Goal: Transaction & Acquisition: Purchase product/service

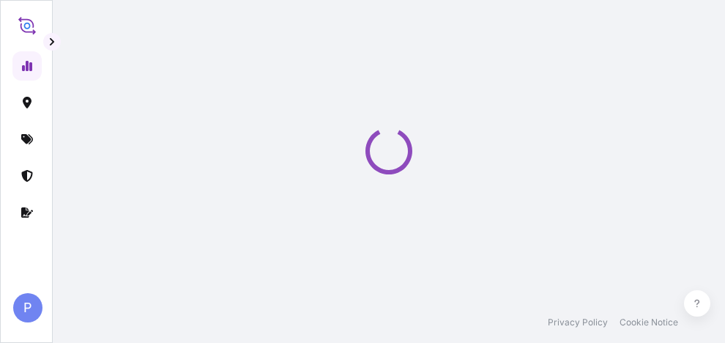
select select "2025"
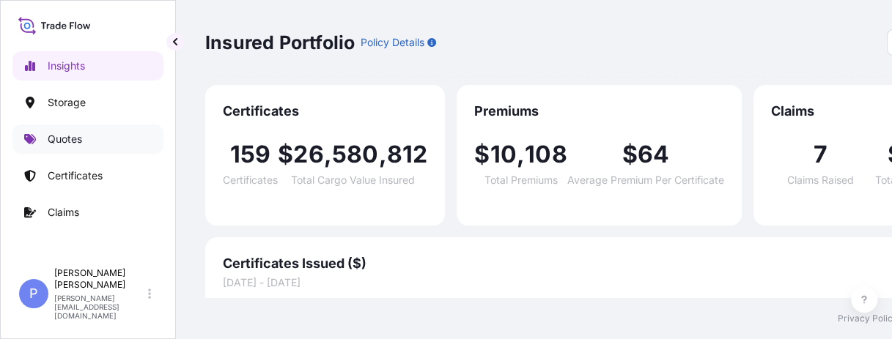
click at [57, 136] on p "Quotes" at bounding box center [65, 139] width 34 height 15
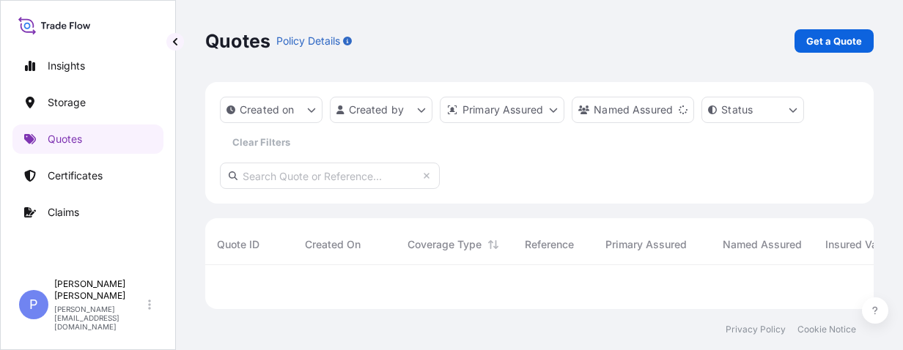
scroll to position [79, 657]
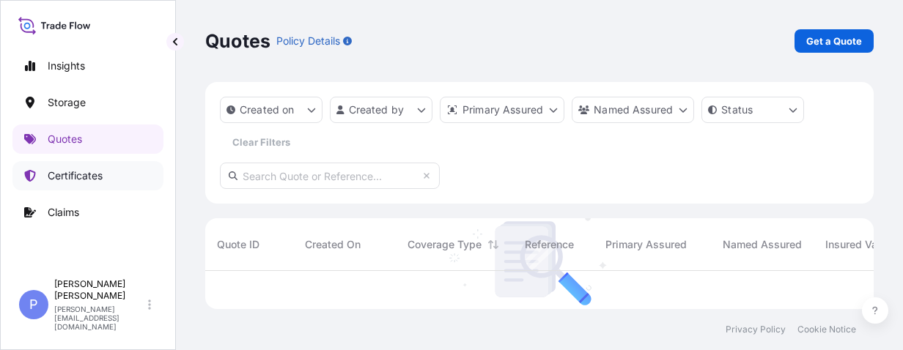
click at [73, 148] on link "Quotes" at bounding box center [87, 139] width 151 height 29
click at [67, 138] on p "Quotes" at bounding box center [65, 139] width 34 height 15
click at [70, 90] on link "Storage" at bounding box center [87, 102] width 151 height 29
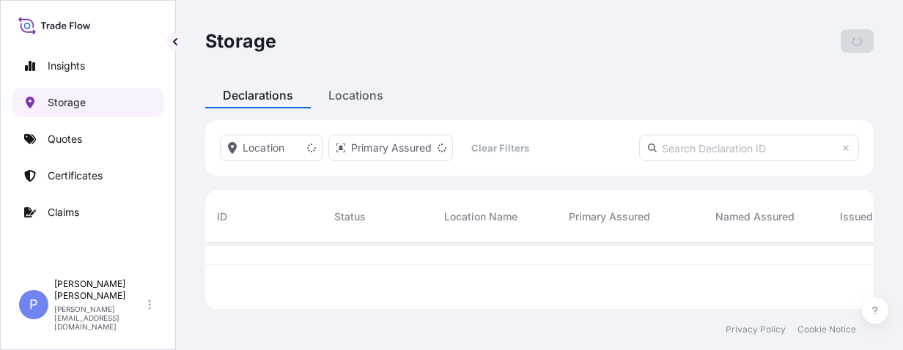
scroll to position [63, 657]
click at [70, 98] on p "Storage" at bounding box center [67, 102] width 38 height 15
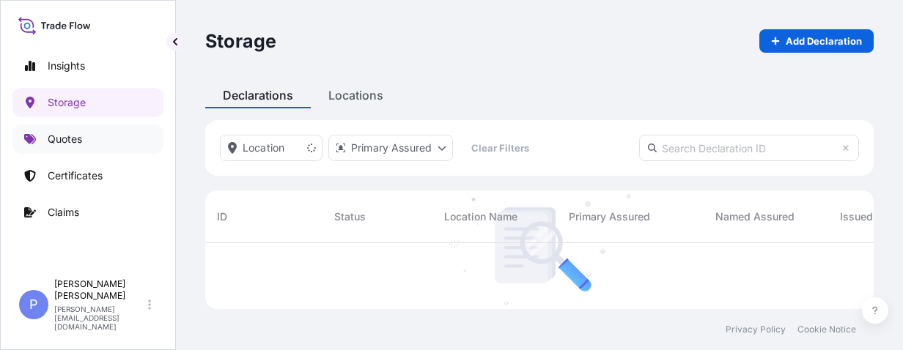
click at [70, 136] on p "Quotes" at bounding box center [65, 139] width 34 height 15
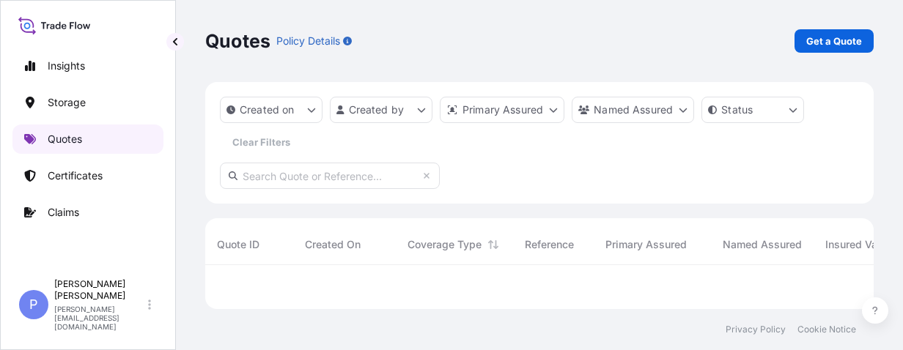
scroll to position [35, 657]
click at [725, 42] on p "Get a Quote" at bounding box center [834, 41] width 56 height 15
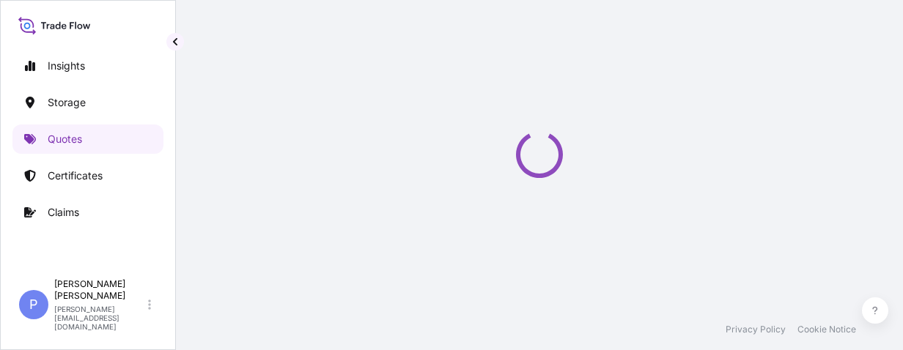
select select "Water"
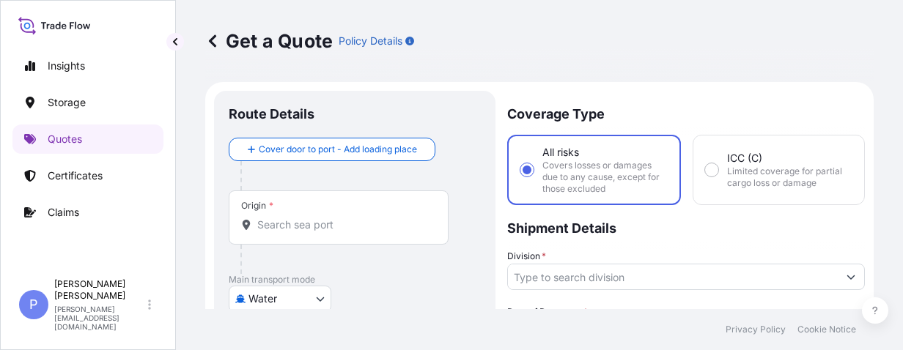
scroll to position [23, 0]
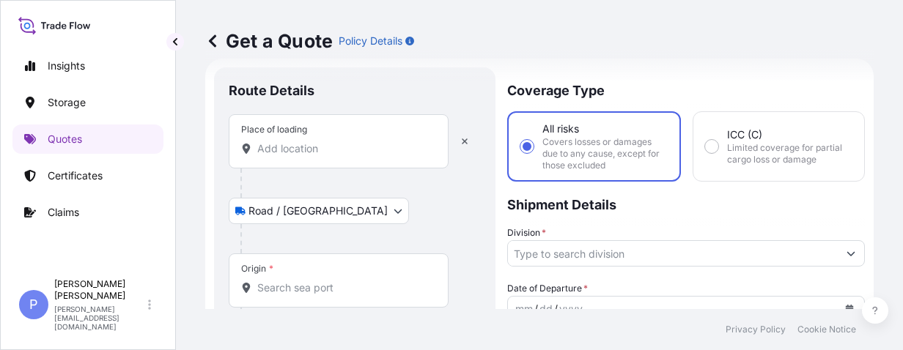
click at [277, 152] on input "Place of loading" at bounding box center [343, 148] width 173 height 15
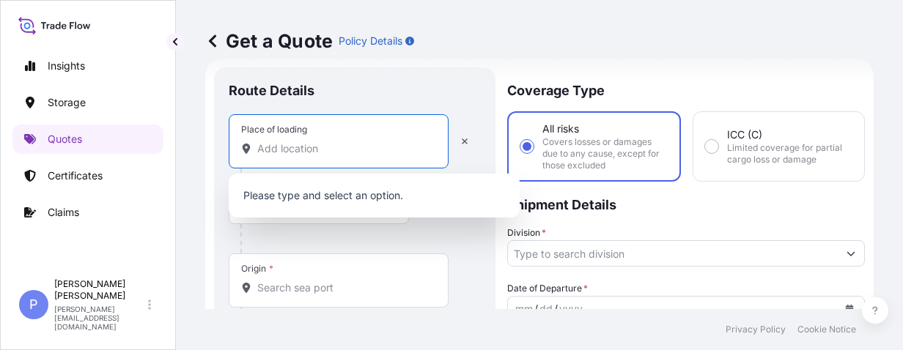
paste input "[STREET_ADDRESS]"
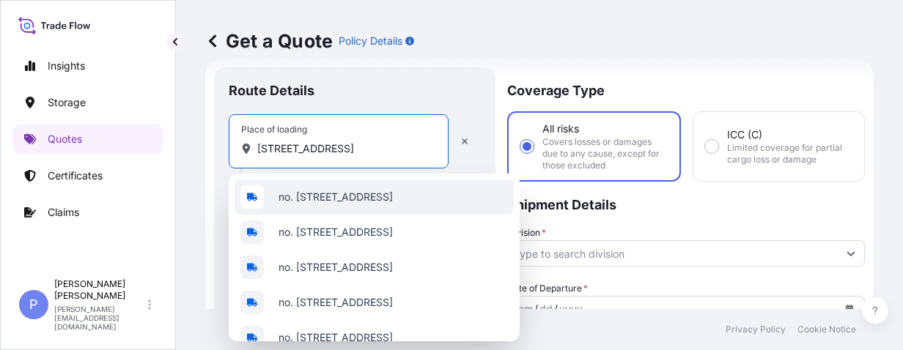
click at [358, 204] on span "no. [STREET_ADDRESS]" at bounding box center [335, 197] width 114 height 15
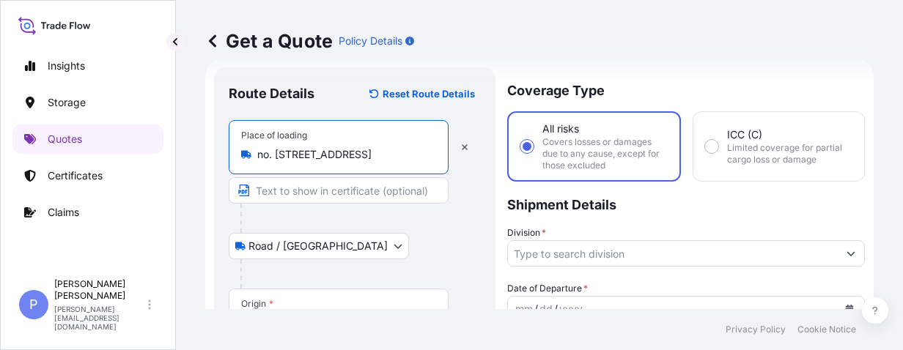
scroll to position [116, 0]
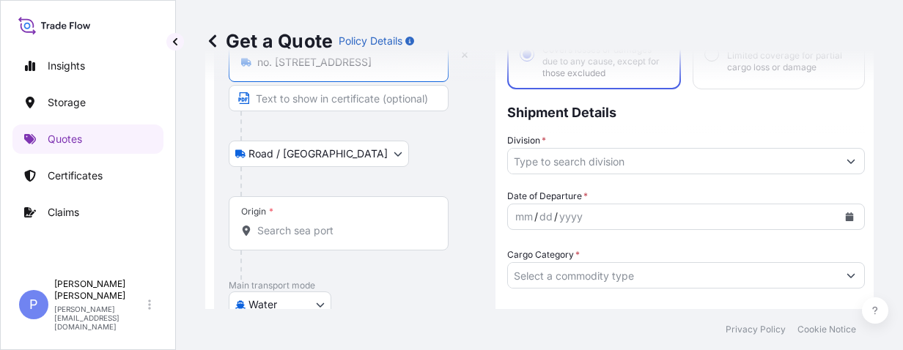
type input "no. [STREET_ADDRESS]"
click at [283, 232] on input "Origin *" at bounding box center [343, 230] width 173 height 15
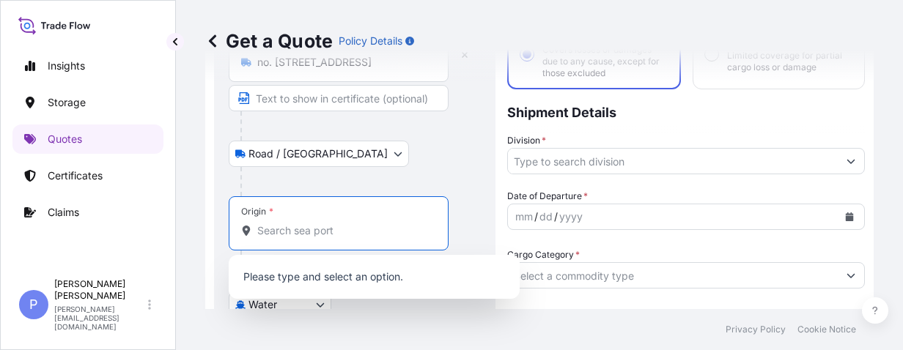
click at [289, 229] on input "Origin *" at bounding box center [343, 230] width 173 height 15
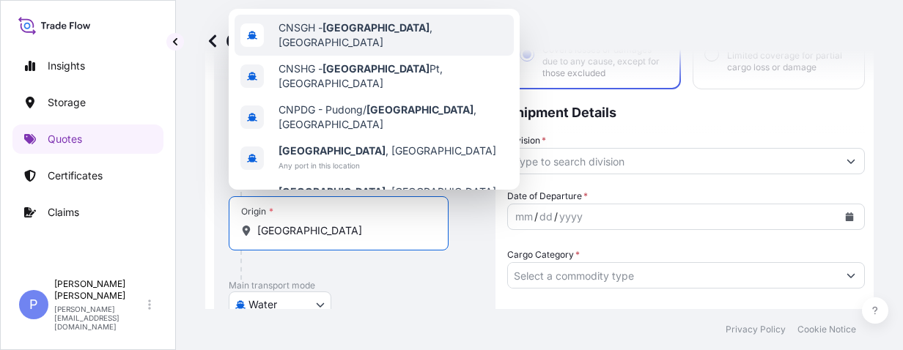
click at [397, 34] on span "CNSGH - [GEOGRAPHIC_DATA] , [GEOGRAPHIC_DATA]" at bounding box center [392, 35] width 229 height 29
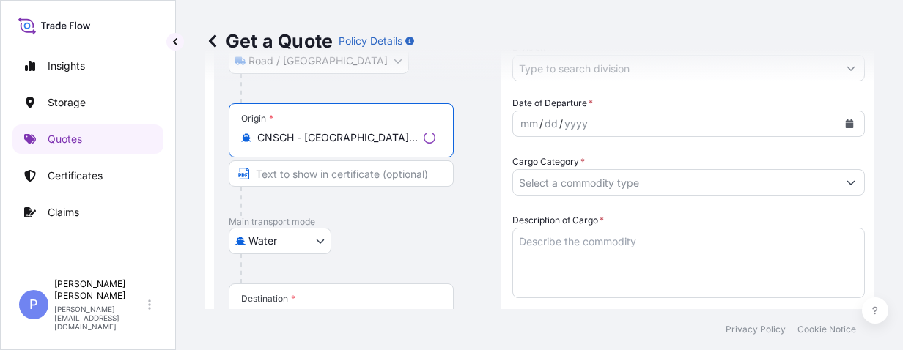
scroll to position [302, 0]
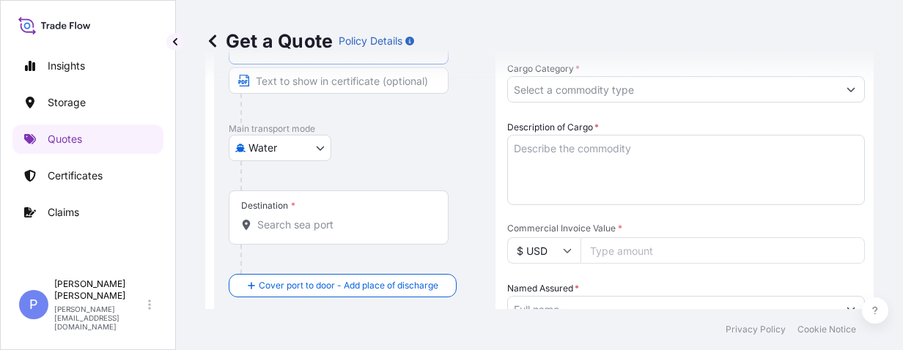
type input "CNSGH - [GEOGRAPHIC_DATA], [GEOGRAPHIC_DATA]"
click at [281, 231] on div "Destination *" at bounding box center [339, 218] width 220 height 54
click at [281, 231] on input "Destination *" at bounding box center [343, 225] width 173 height 15
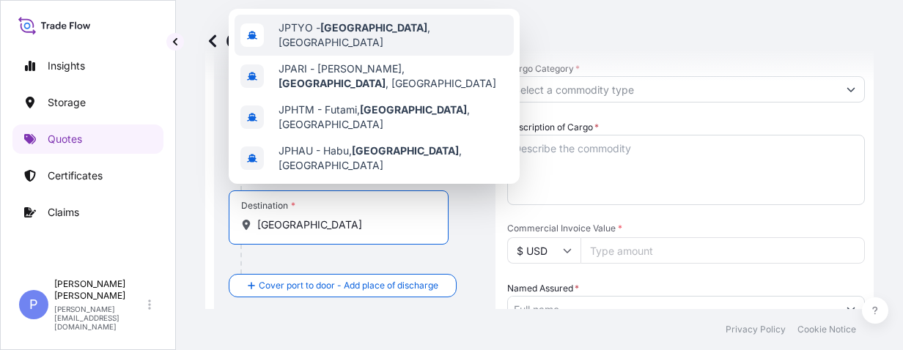
click at [355, 32] on span "JPTYO - [GEOGRAPHIC_DATA] , [GEOGRAPHIC_DATA]" at bounding box center [392, 35] width 229 height 29
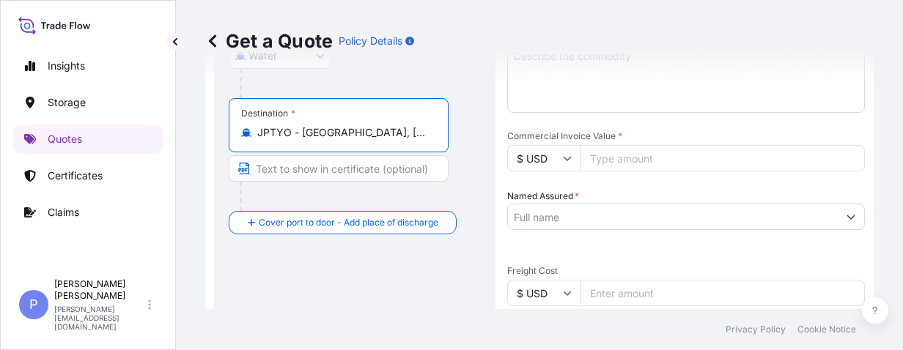
scroll to position [441, 0]
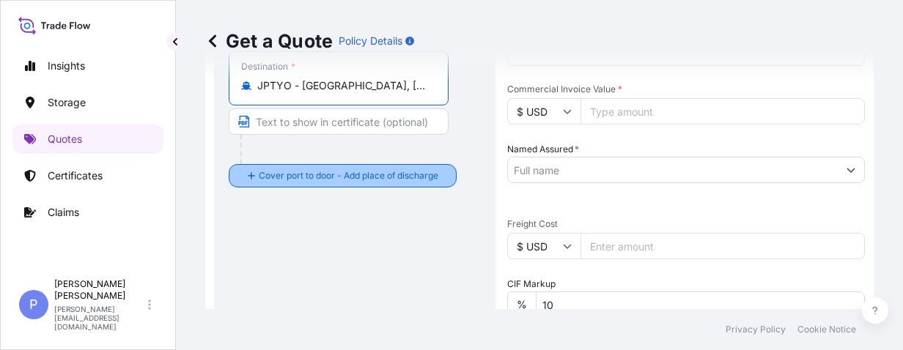
type input "JPTYO - [GEOGRAPHIC_DATA], [GEOGRAPHIC_DATA]"
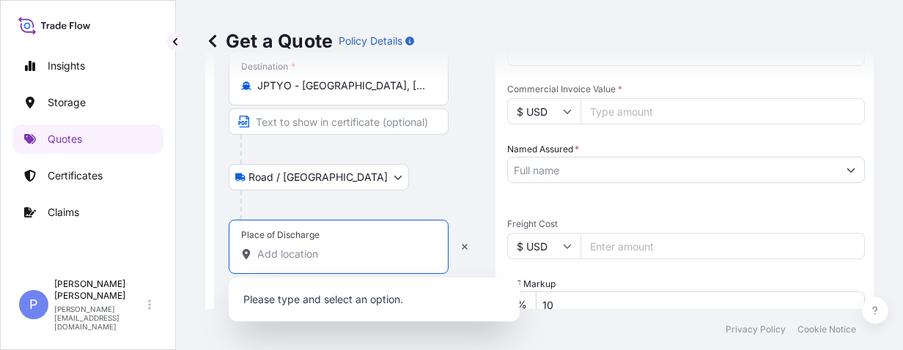
click at [273, 248] on input "Place of Discharge" at bounding box center [343, 254] width 173 height 15
paste input "[STREET_ADDRESS]"
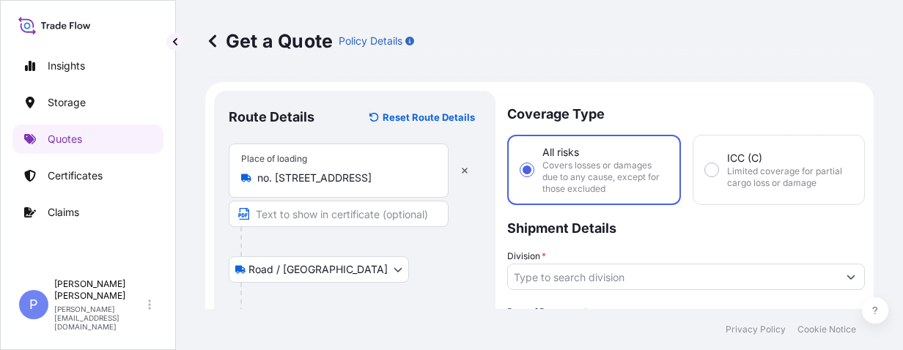
scroll to position [92, 0]
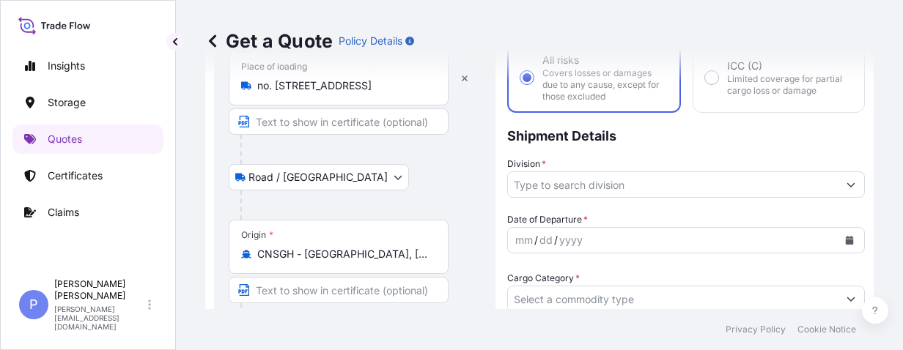
type input "[GEOGRAPHIC_DATA], [STREET_ADDRESS]"
click at [616, 185] on input "Division *" at bounding box center [673, 184] width 330 height 26
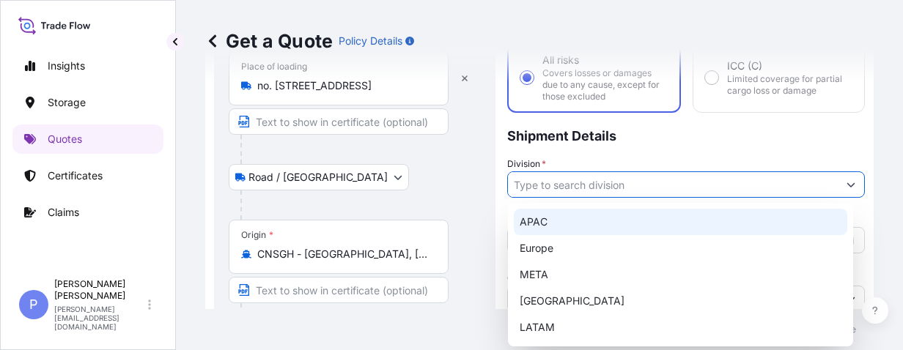
click at [578, 217] on div "APAC" at bounding box center [680, 222] width 333 height 26
type input "APAC"
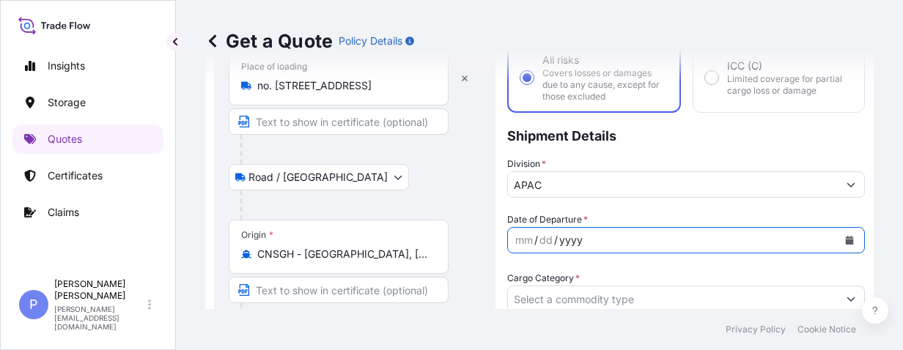
click at [579, 234] on div "yyyy" at bounding box center [571, 241] width 26 height 18
click at [725, 243] on icon "Calendar" at bounding box center [850, 240] width 8 height 9
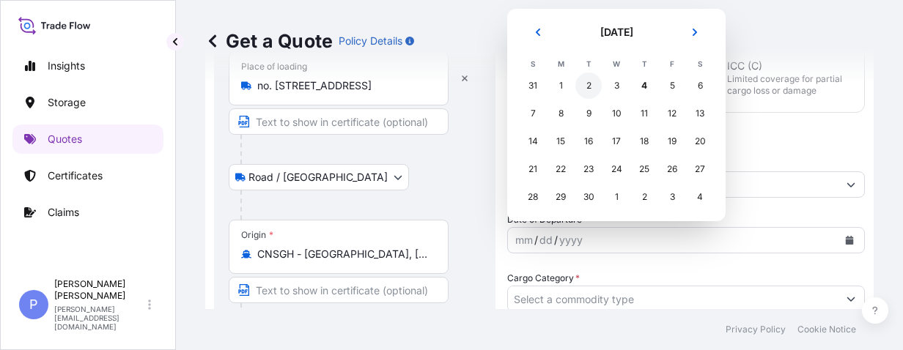
click at [586, 84] on div "2" at bounding box center [588, 86] width 26 height 26
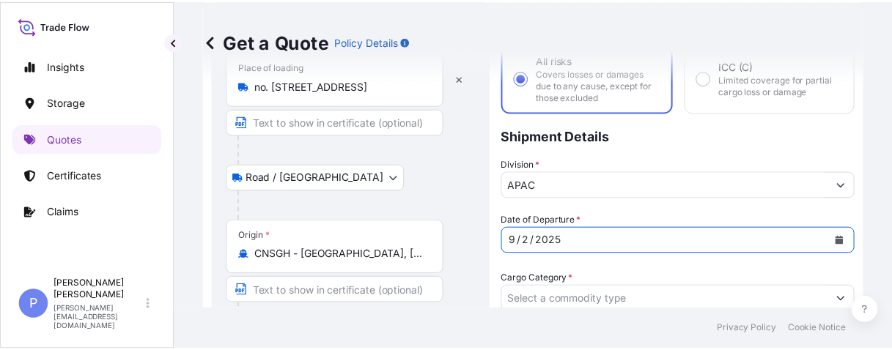
scroll to position [185, 0]
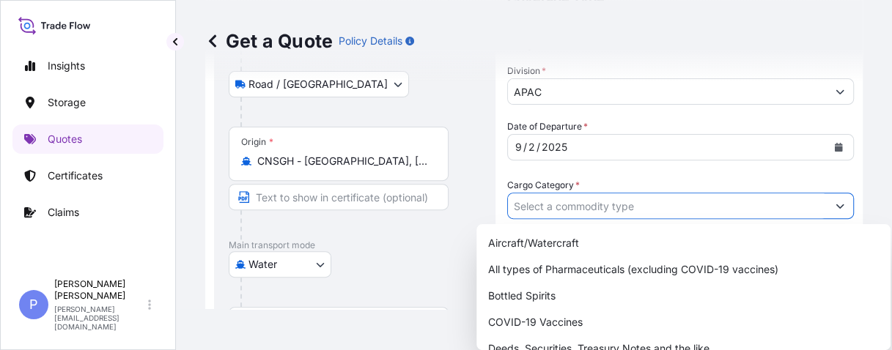
click at [725, 208] on button "Show suggestions" at bounding box center [840, 206] width 26 height 26
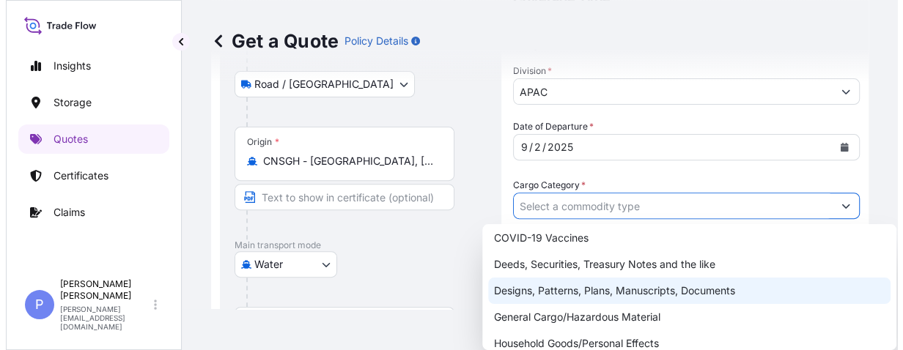
scroll to position [126, 0]
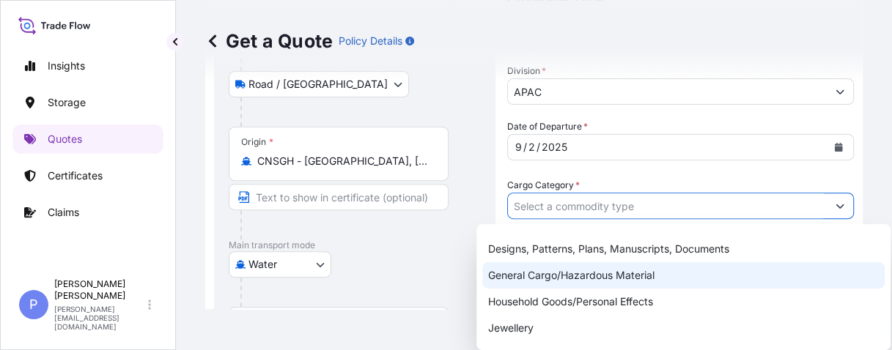
click at [659, 278] on div "General Cargo/Hazardous Material" at bounding box center [683, 275] width 402 height 26
type input "General Cargo/Hazardous Material"
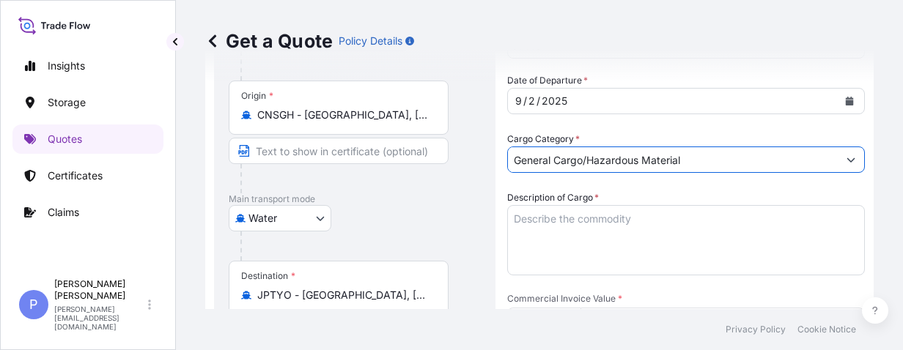
scroll to position [278, 0]
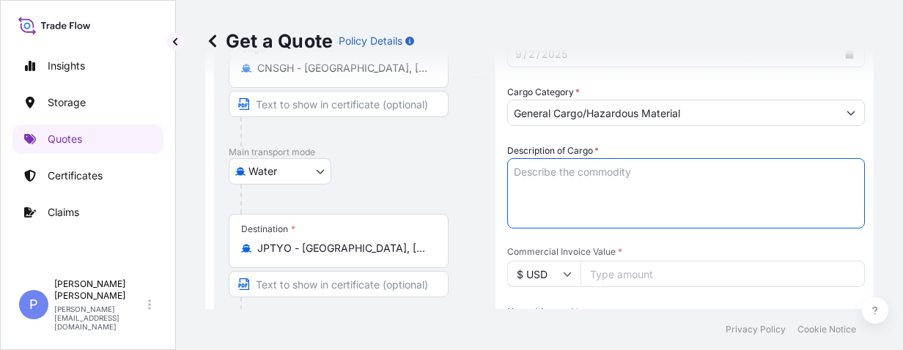
click at [529, 171] on textarea "Description of Cargo *" at bounding box center [686, 193] width 358 height 70
paste textarea "SXTYH25080710"
click at [613, 168] on textarea "SXTYH25080710" at bounding box center [686, 193] width 358 height 70
drag, startPoint x: 628, startPoint y: 168, endPoint x: 482, endPoint y: 154, distance: 146.5
click at [411, 149] on form "Route Details Reset Route Details Place of loading no. [STREET_ADDRESS][GEOGRAP…" at bounding box center [539, 319] width 668 height 1030
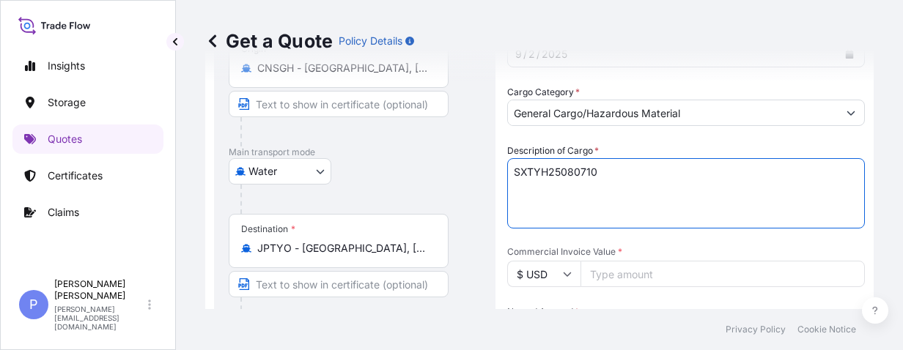
paste textarea "IGENSTACK BAT 12.0 9/3480"
paste textarea "SIGENSTACK BAT 12.0 9/3480"
drag, startPoint x: 676, startPoint y: 184, endPoint x: 509, endPoint y: 191, distance: 166.5
click at [509, 191] on textarea "SIGENSTACK BAT 12.0 9/3480 SIGENSTACK BAT 12.0 9/3480" at bounding box center [686, 193] width 358 height 70
paste textarea "INVTERTER & ACCESSARY"
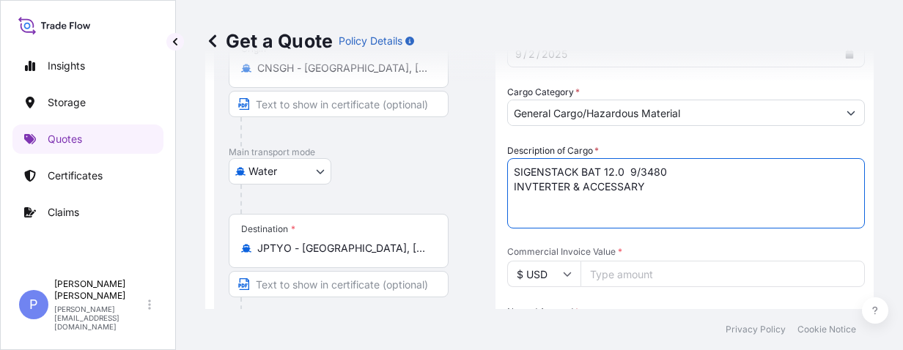
click at [722, 209] on textarea "SIGENSTACK BAT 12.0 9/3480 INVTERTER & ACCESSARY" at bounding box center [686, 193] width 358 height 70
type textarea "SIGENSTACK BAT 12.0 9/3480 INVTERTER & ACCESSARY"
click at [570, 281] on input "$ USD" at bounding box center [543, 274] width 73 height 26
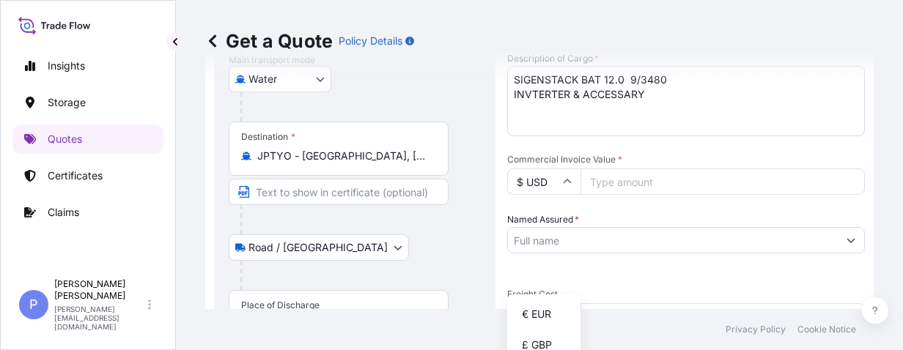
scroll to position [418, 0]
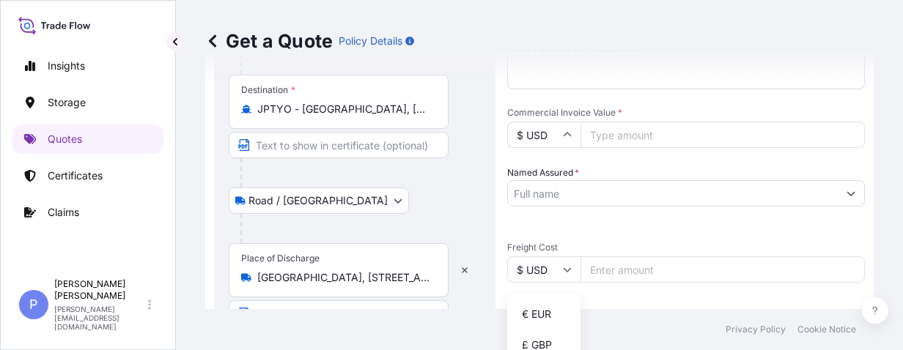
click at [568, 141] on input "$ USD" at bounding box center [543, 135] width 73 height 26
click at [569, 135] on icon at bounding box center [567, 135] width 8 height 4
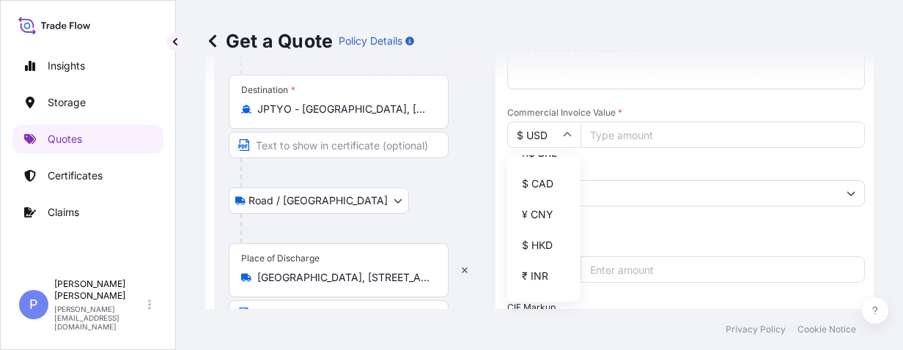
scroll to position [242, 0]
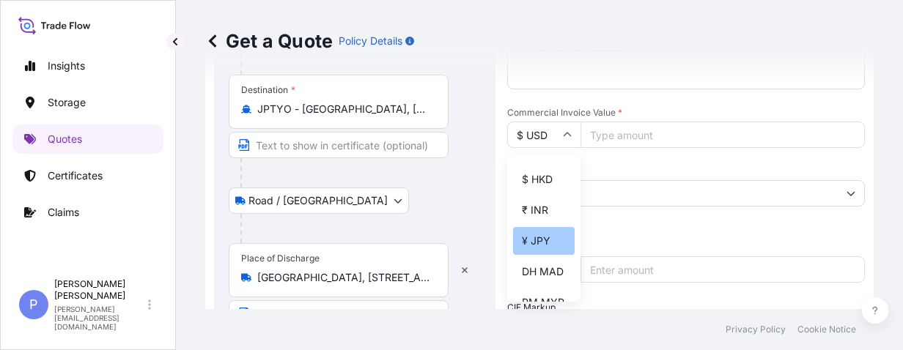
click at [544, 255] on div "¥ JPY" at bounding box center [544, 241] width 62 height 28
type input "¥ JPY"
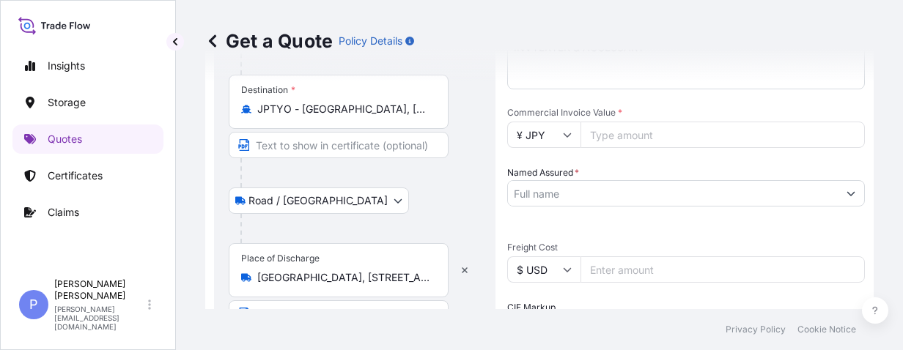
click at [616, 133] on input "Commercial Invoice Value *" at bounding box center [722, 135] width 284 height 26
paste input "51570115.00"
type input "51570115.00"
click at [635, 239] on div "Date of Departure * [DATE] Cargo Category * General Cargo/Hazardous Material De…" at bounding box center [686, 231] width 358 height 689
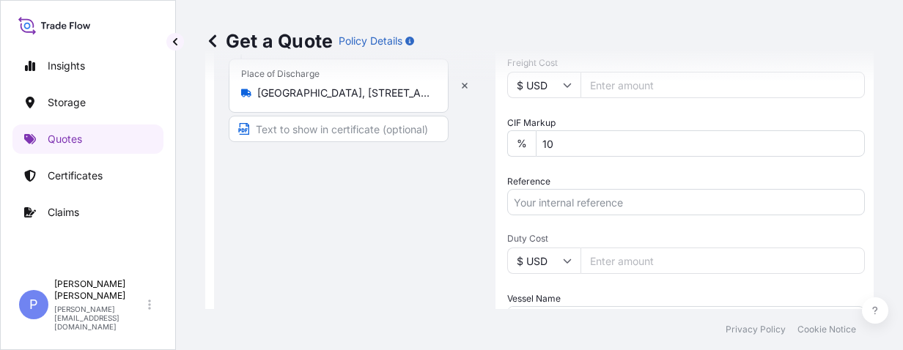
scroll to position [510, 0]
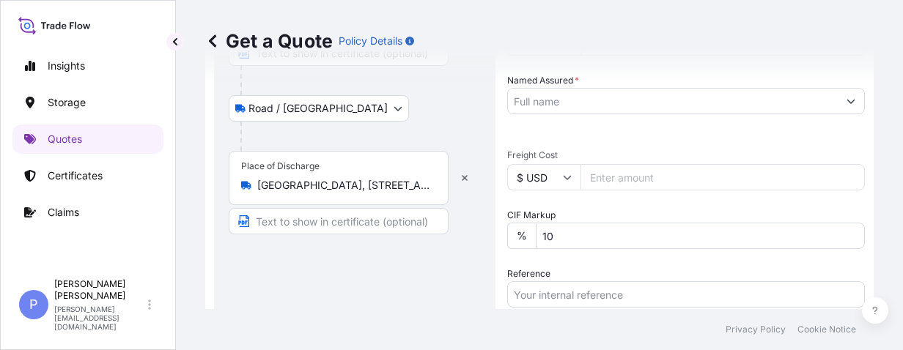
click at [522, 103] on input "Named Assured *" at bounding box center [673, 101] width 330 height 26
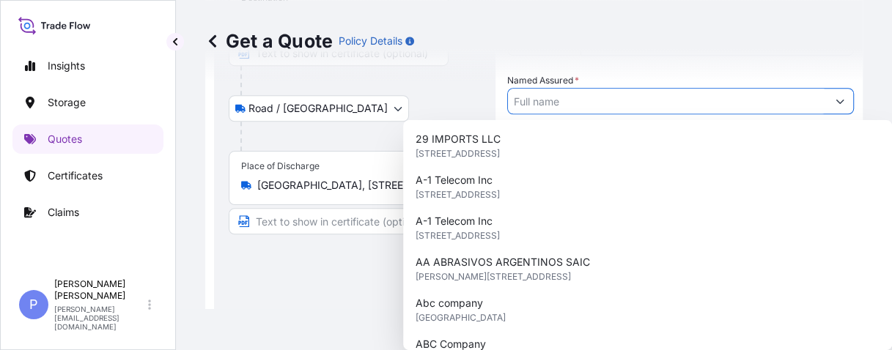
click at [520, 103] on input "Named Assured *" at bounding box center [667, 101] width 319 height 26
paste input "SHANGHAI SIGEYUN DIGITAL TECHNOLOGY CO.,LTD"
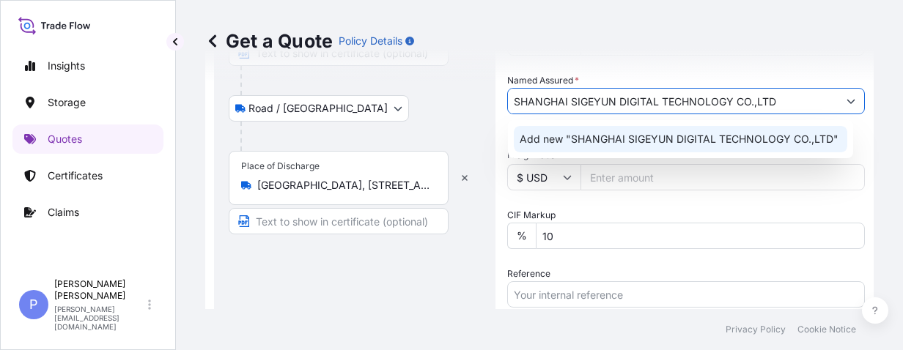
click at [544, 139] on span "Add new "SHANGHAI SIGEYUN DIGITAL TECHNOLOGY CO.,LTD"" at bounding box center [679, 139] width 319 height 15
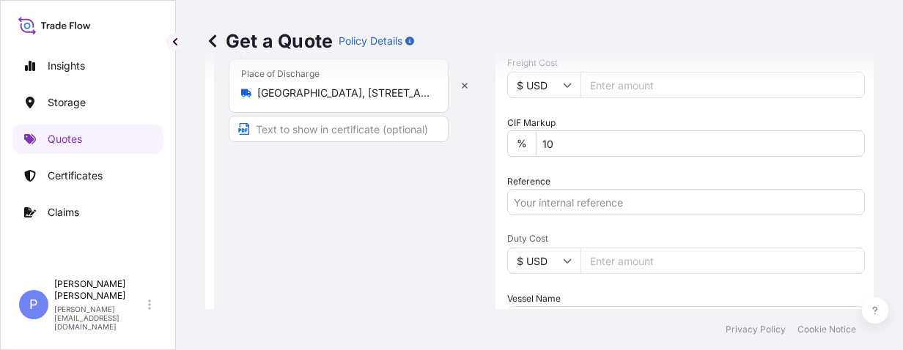
scroll to position [695, 0]
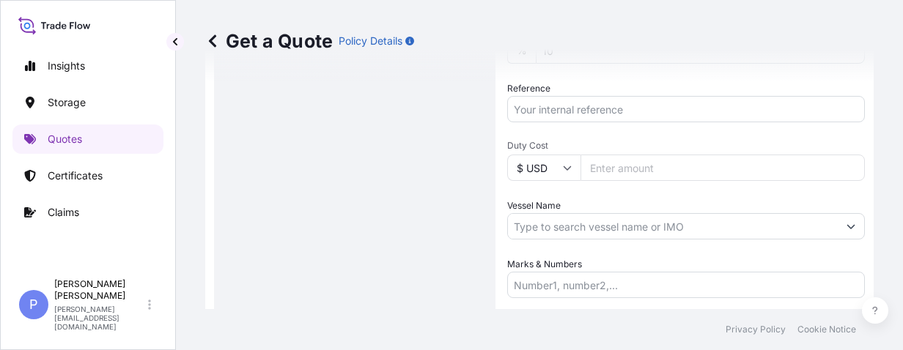
type input "SHANGHAI SIGEYUN DIGITAL TECHNOLOGY CO.,LTD"
click at [538, 116] on input "Reference" at bounding box center [686, 109] width 358 height 26
click at [536, 110] on input "Reference" at bounding box center [686, 109] width 358 height 26
paste input "DN-2025.08.18-006471"
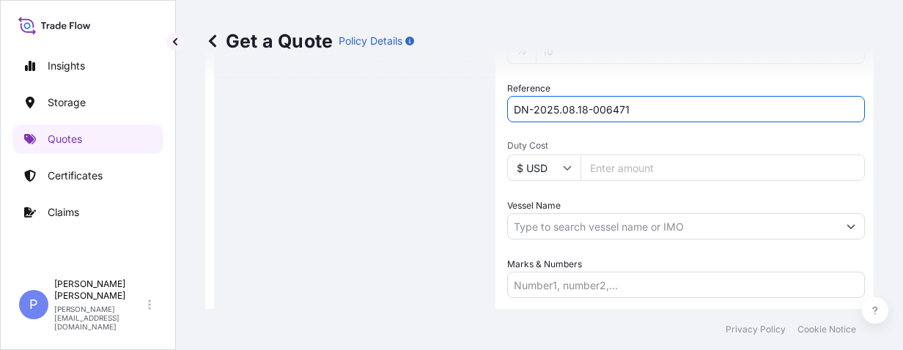
type input "DN-2025.08.18-006471"
click at [534, 230] on input "Vessel Name" at bounding box center [673, 226] width 330 height 26
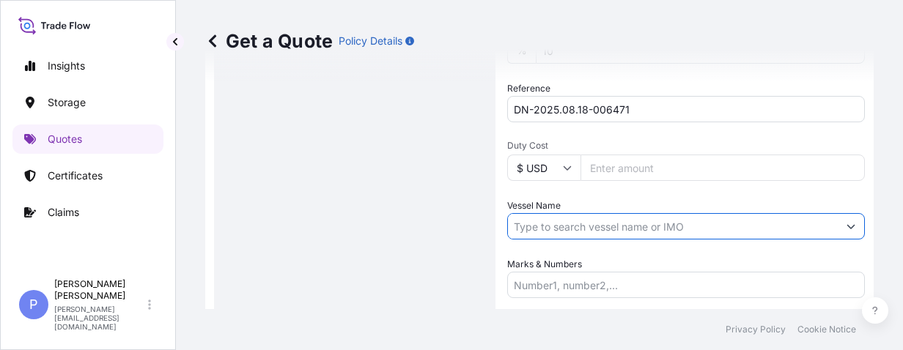
paste input "TS LIANYUNGANG"
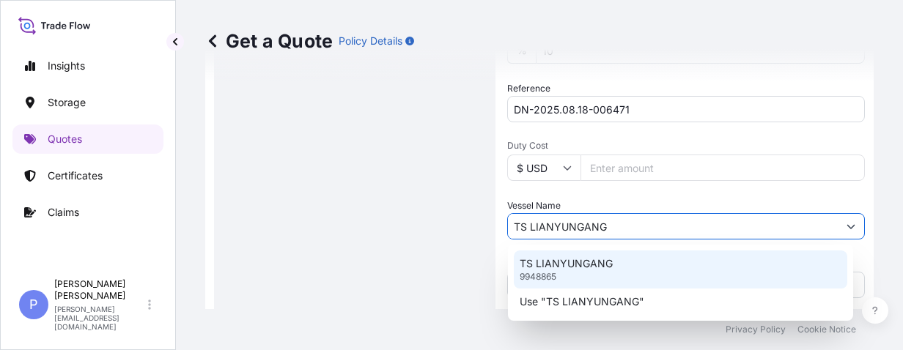
click at [566, 265] on p "TS LIANYUNGANG" at bounding box center [566, 263] width 93 height 15
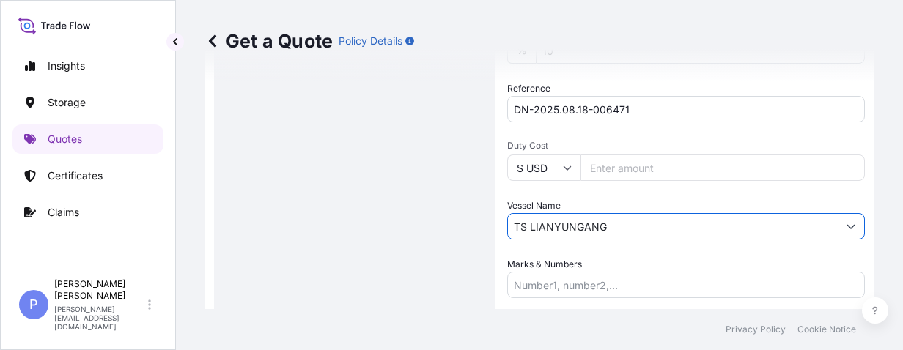
type input "TS LIANYUNGANG"
click at [545, 289] on input "Marks & Numbers" at bounding box center [686, 285] width 358 height 26
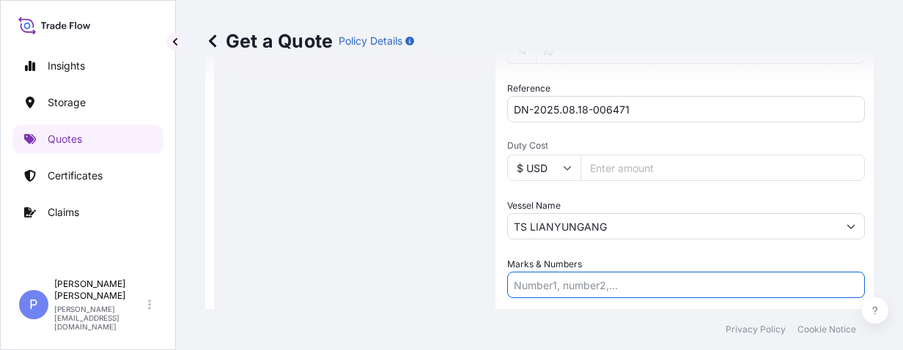
paste input "DN-2025.08.18-006471"
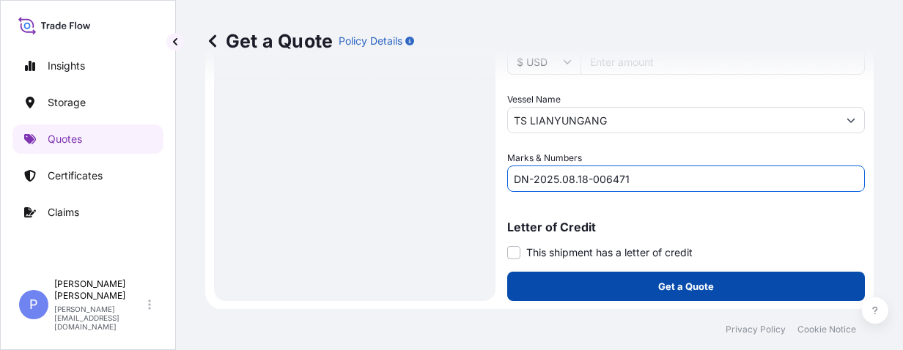
type input "DN-2025.08.18-006471"
click at [713, 284] on button "Get a Quote" at bounding box center [686, 286] width 358 height 29
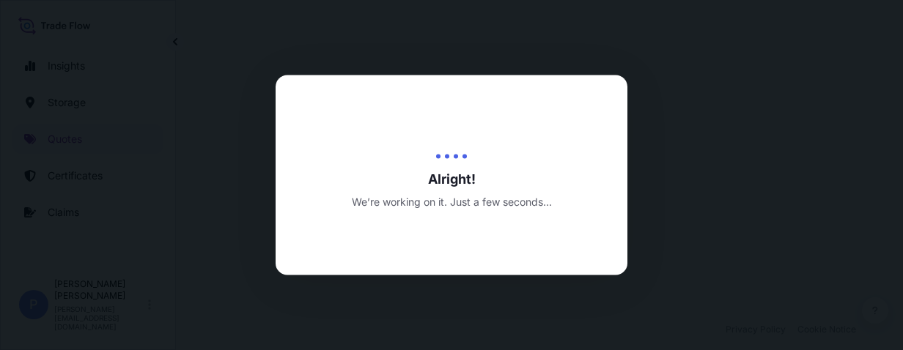
select select "Road / [GEOGRAPHIC_DATA]"
select select "Water"
select select "Road / [GEOGRAPHIC_DATA]"
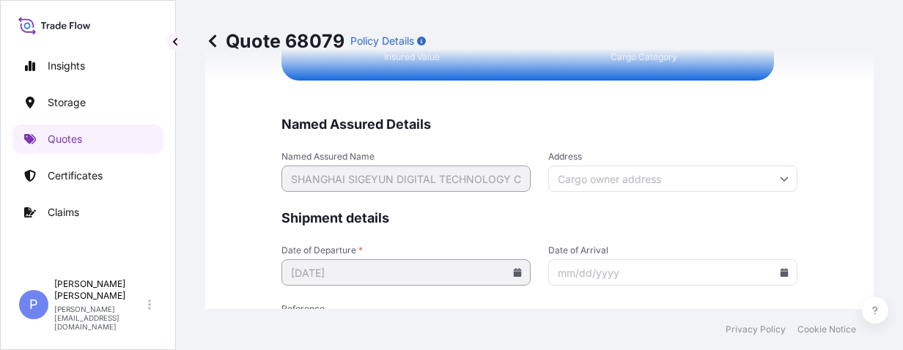
scroll to position [3930, 0]
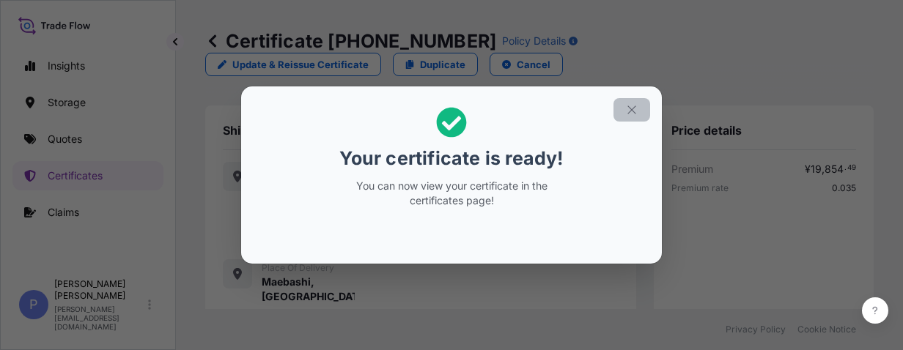
click at [633, 109] on icon "button" at bounding box center [631, 109] width 13 height 13
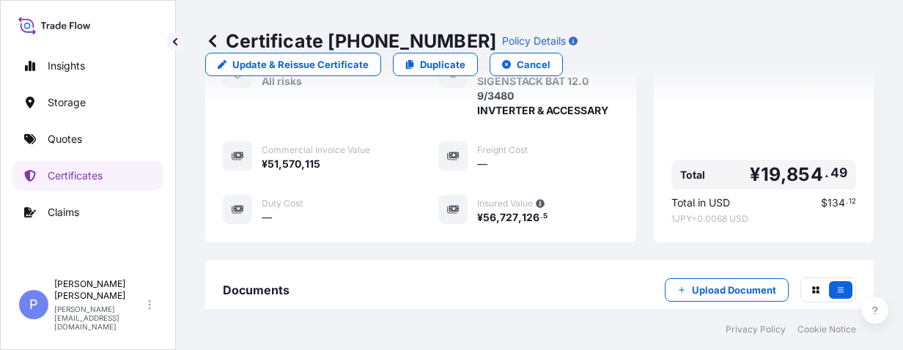
scroll to position [695, 0]
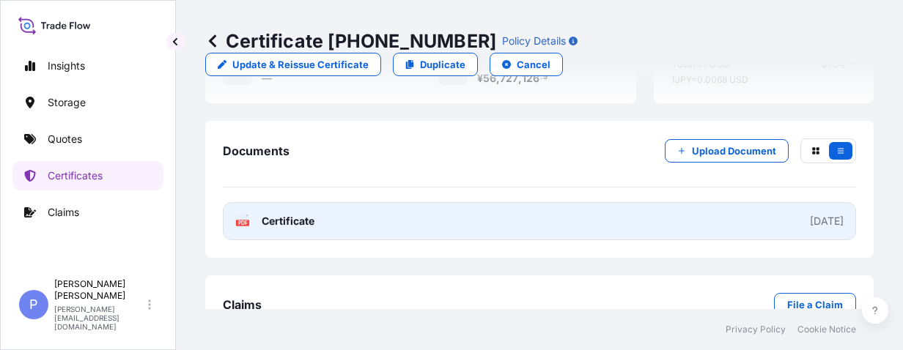
click at [725, 207] on link "PDF Certificate [DATE]" at bounding box center [539, 221] width 633 height 38
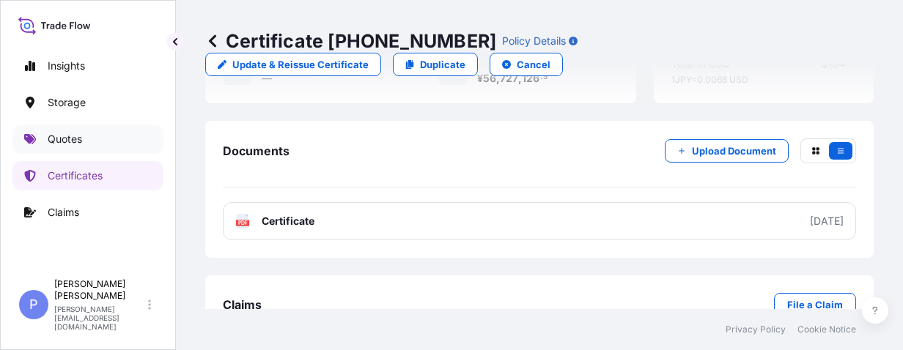
click at [75, 140] on p "Quotes" at bounding box center [65, 139] width 34 height 15
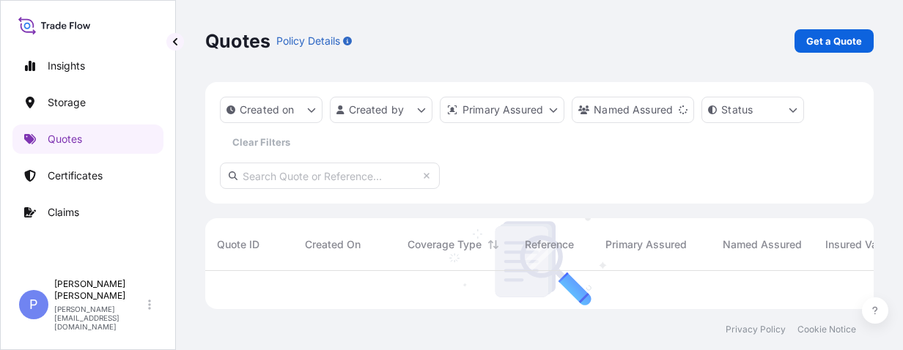
scroll to position [79, 657]
click at [725, 38] on p "Get a Quote" at bounding box center [834, 41] width 56 height 15
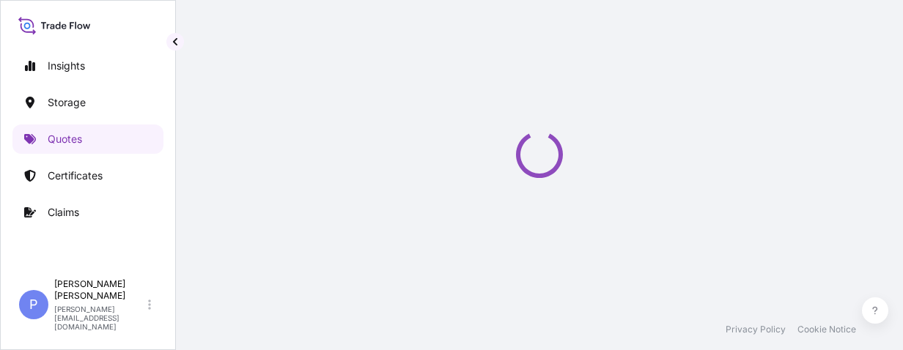
scroll to position [23, 0]
select select "Water"
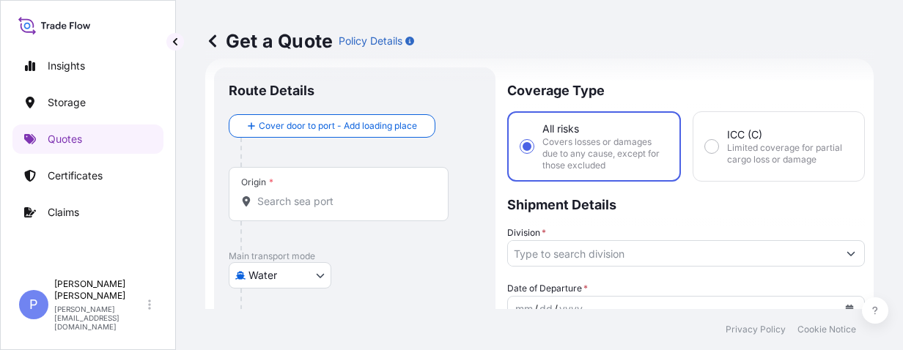
click at [270, 203] on input "Origin *" at bounding box center [343, 201] width 173 height 15
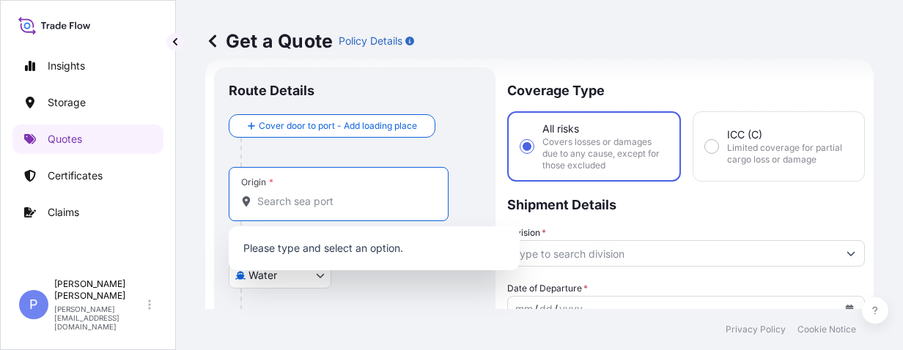
paste input "DALIAN"
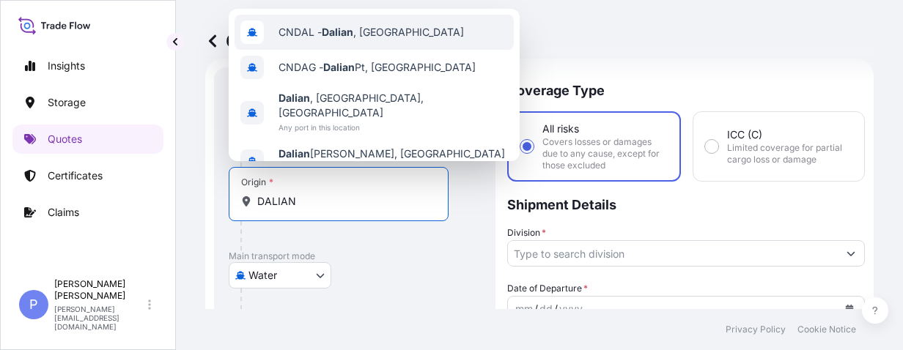
click at [316, 40] on div "CNDAL - [GEOGRAPHIC_DATA] , [GEOGRAPHIC_DATA]" at bounding box center [373, 32] width 279 height 35
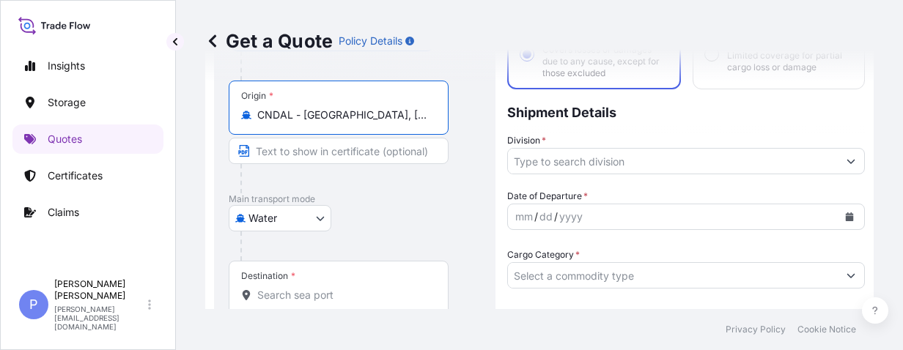
scroll to position [209, 0]
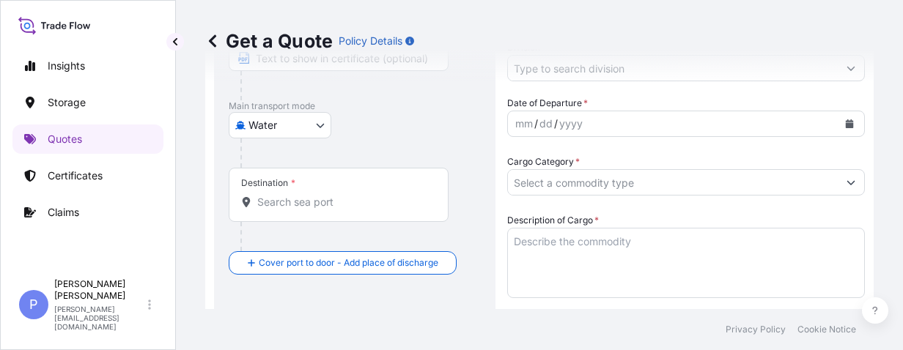
type input "CNDAL - [GEOGRAPHIC_DATA], [GEOGRAPHIC_DATA]"
click at [311, 207] on input "Destination *" at bounding box center [343, 202] width 173 height 15
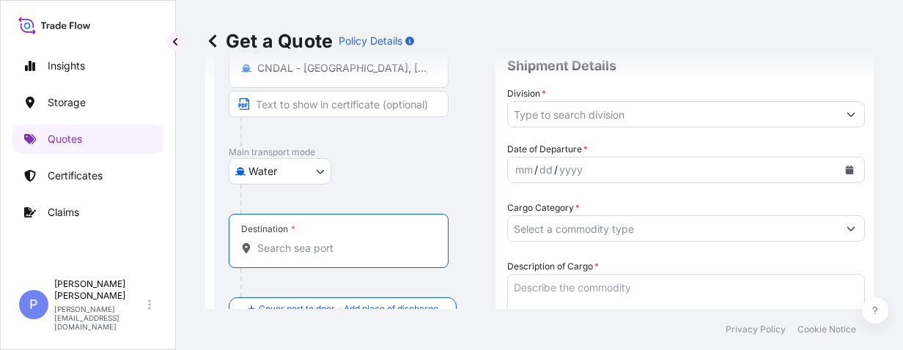
scroll to position [255, 0]
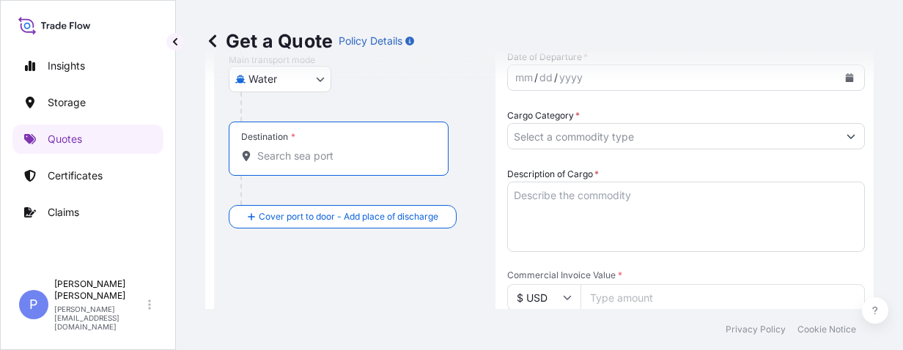
click at [268, 160] on input "Destination *" at bounding box center [343, 156] width 173 height 15
paste input "[GEOGRAPHIC_DATA]"
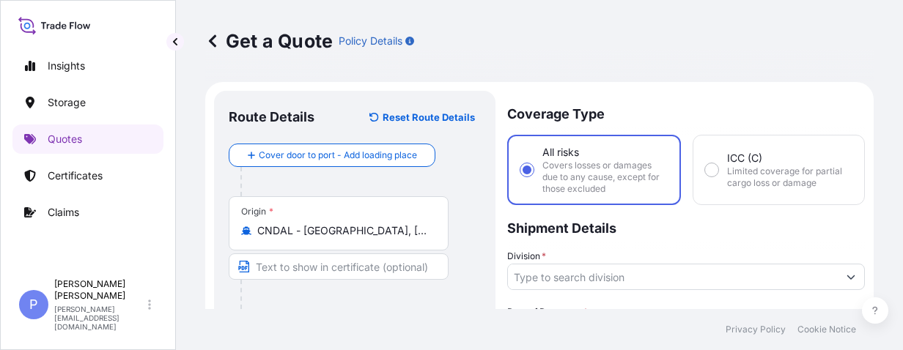
scroll to position [92, 0]
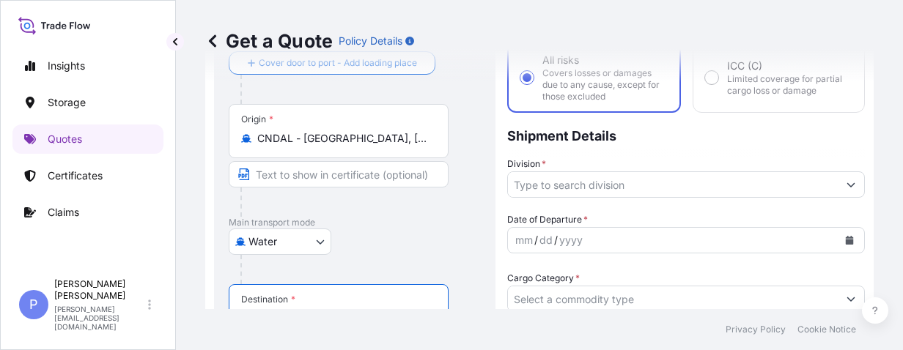
type input "HKHKG - [GEOGRAPHIC_DATA], [GEOGRAPHIC_DATA]"
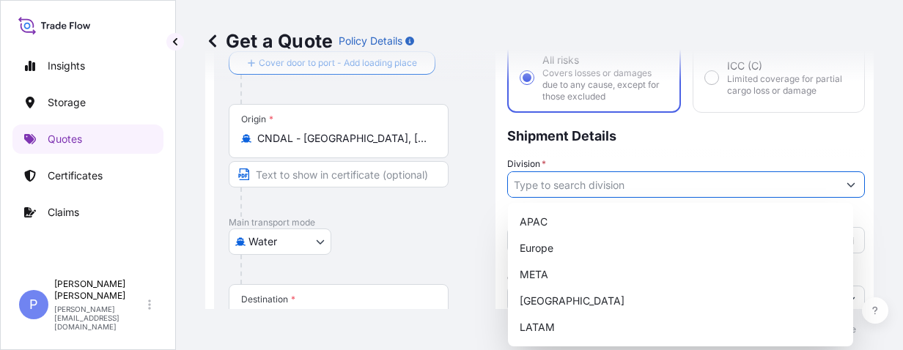
click at [613, 181] on input "Division *" at bounding box center [673, 184] width 330 height 26
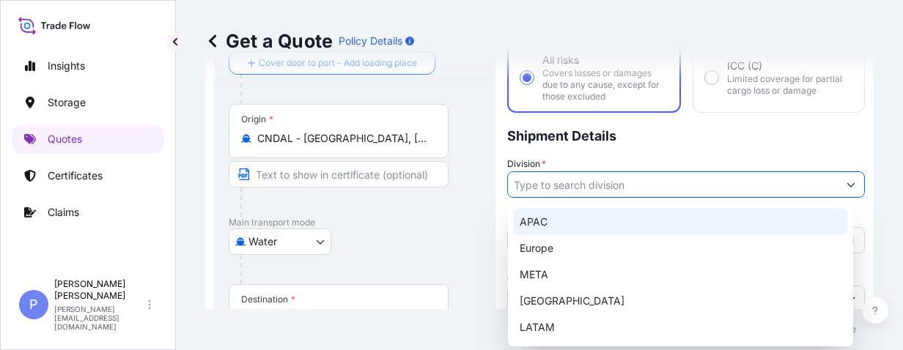
click at [588, 221] on div "APAC" at bounding box center [680, 222] width 333 height 26
type input "APAC"
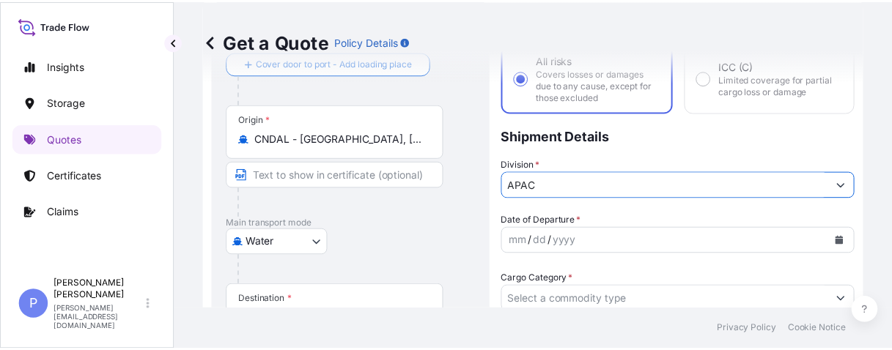
scroll to position [185, 0]
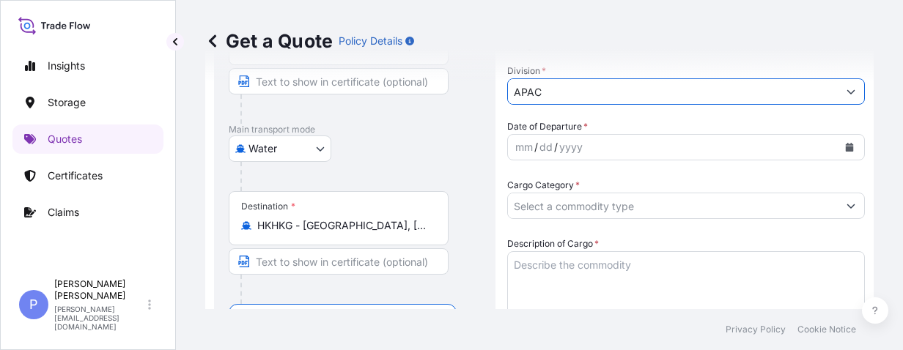
click at [725, 149] on icon "Calendar" at bounding box center [849, 147] width 9 height 9
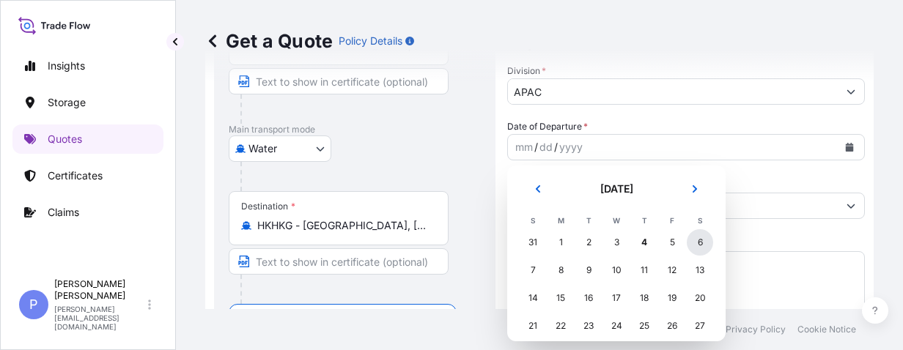
click at [696, 242] on div "6" at bounding box center [700, 242] width 26 height 26
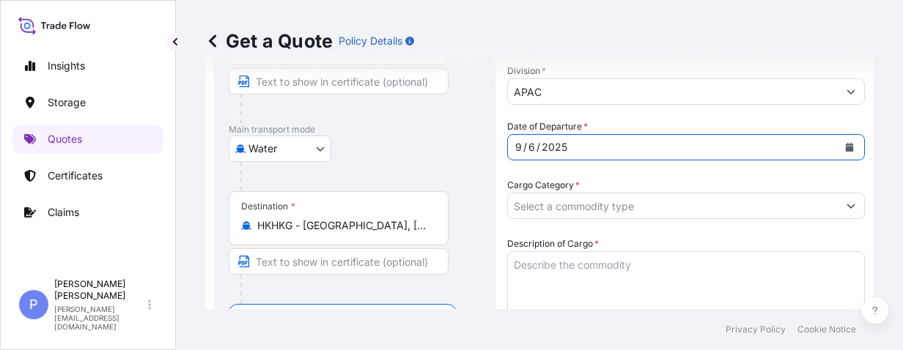
click at [651, 211] on input "Cargo Category *" at bounding box center [673, 206] width 330 height 26
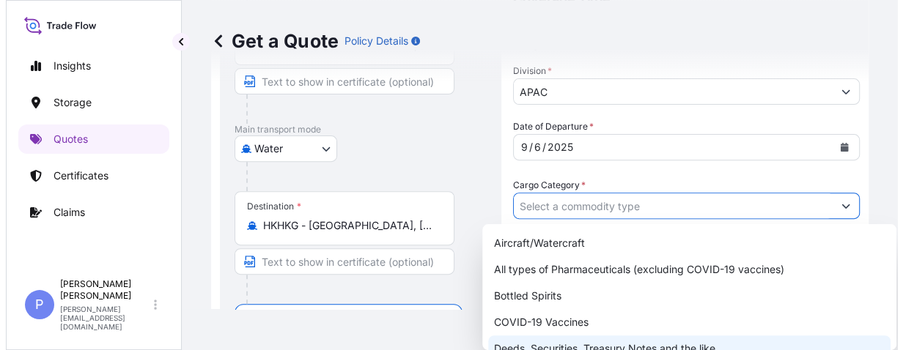
scroll to position [84, 0]
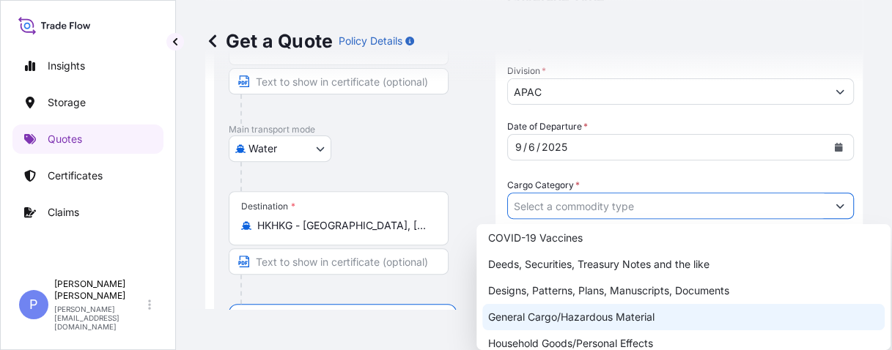
click at [618, 319] on div "General Cargo/Hazardous Material" at bounding box center [683, 317] width 402 height 26
type input "General Cargo/Hazardous Material"
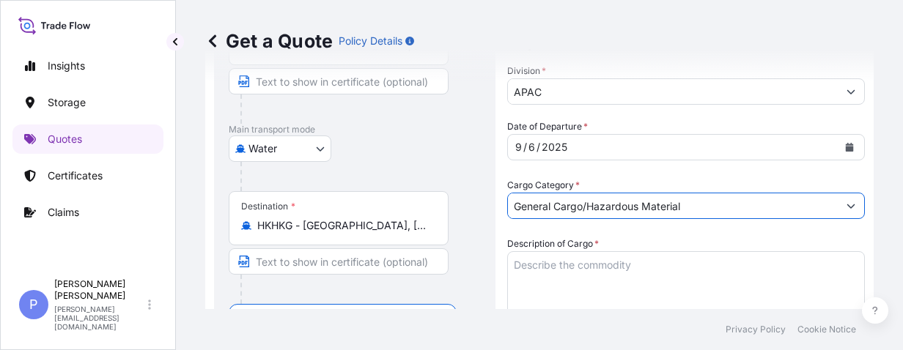
scroll to position [278, 0]
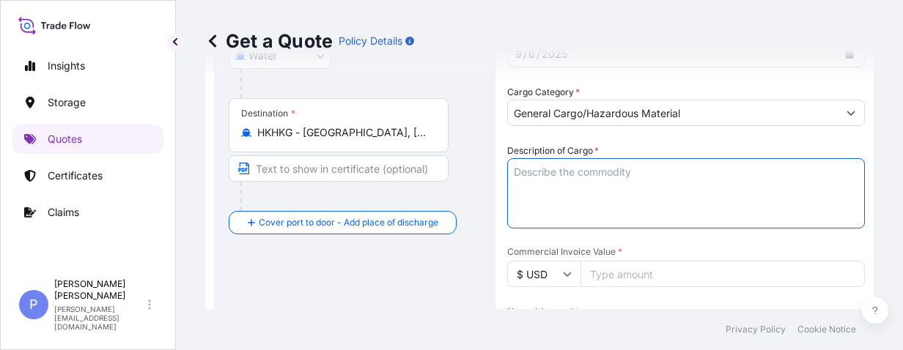
click at [536, 172] on textarea "Description of Cargo *" at bounding box center [686, 193] width 358 height 70
paste textarea "DUCTILE IRON FITTINGS"
type textarea "DUCTILE IRON FITTINGS"
click at [635, 272] on input "Commercial Invoice Value *" at bounding box center [722, 274] width 284 height 26
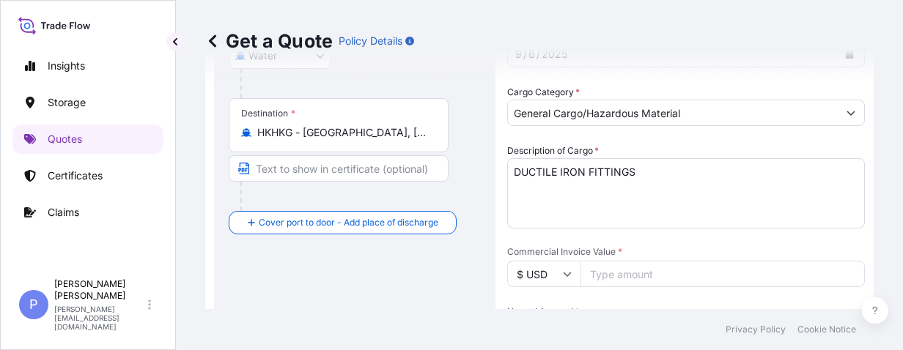
paste input "1023.22"
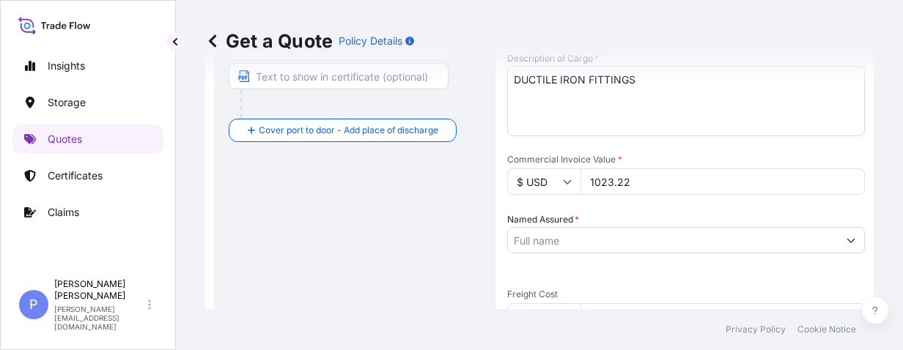
scroll to position [464, 0]
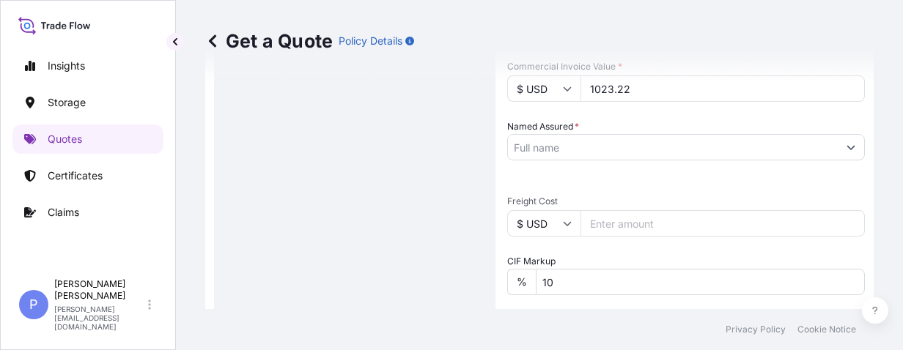
type input "1023.22"
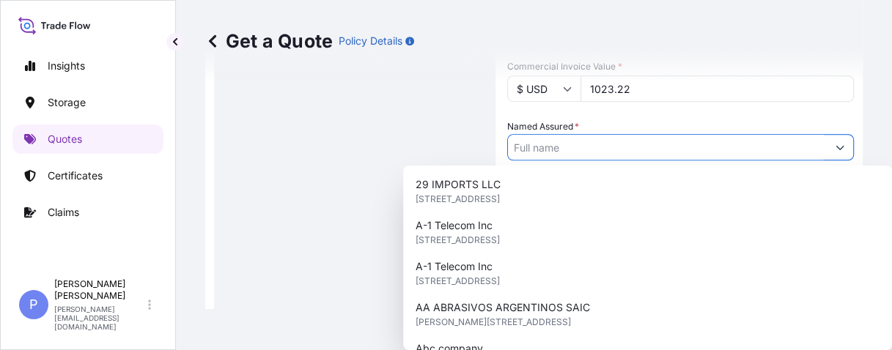
click at [558, 149] on input "Named Assured *" at bounding box center [667, 147] width 319 height 26
paste input "SAINT-GOBAIN [PERSON_NAME]([GEOGRAPHIC_DATA]) PIPELINES TECHNOLOGY CO., LTD."
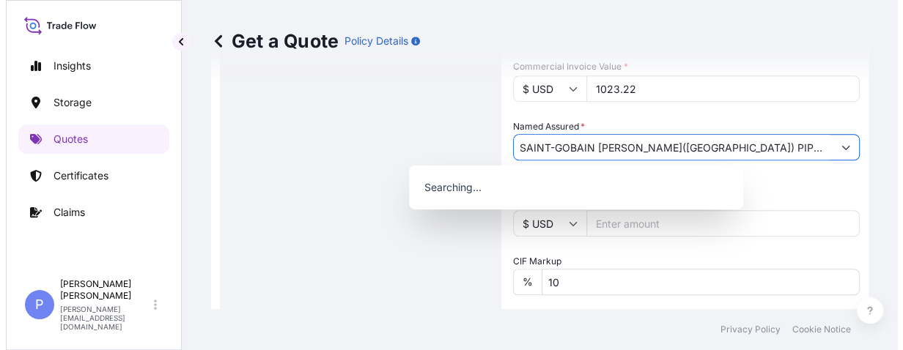
scroll to position [0, 21]
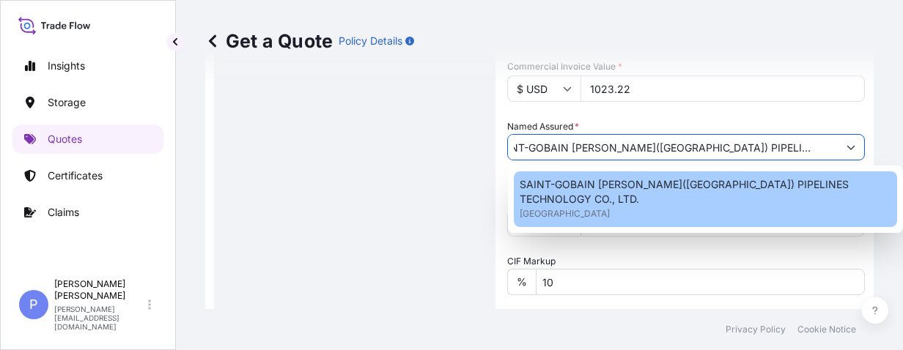
click at [579, 207] on span "[GEOGRAPHIC_DATA]" at bounding box center [565, 214] width 90 height 15
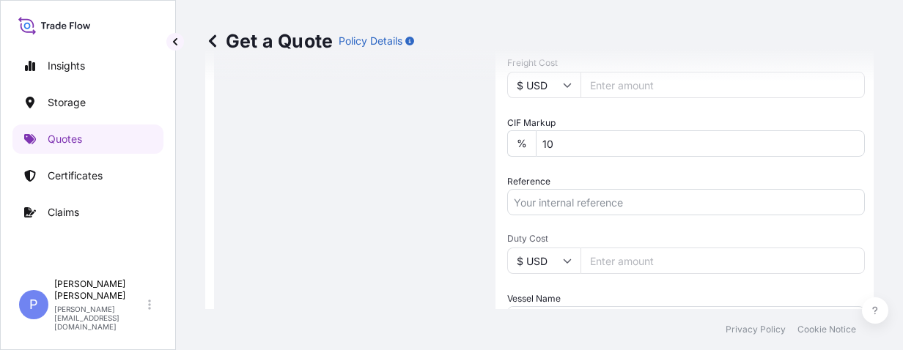
scroll to position [649, 0]
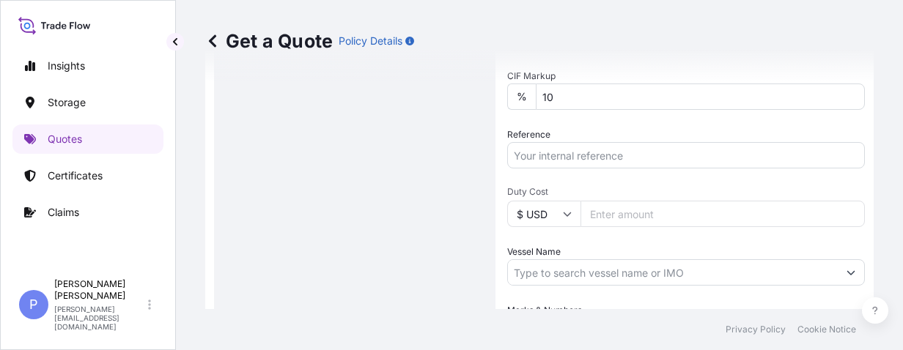
type input "SAINT-GOBAIN [PERSON_NAME]([GEOGRAPHIC_DATA]) PIPELINES TECHNOLOGY CO., LTD."
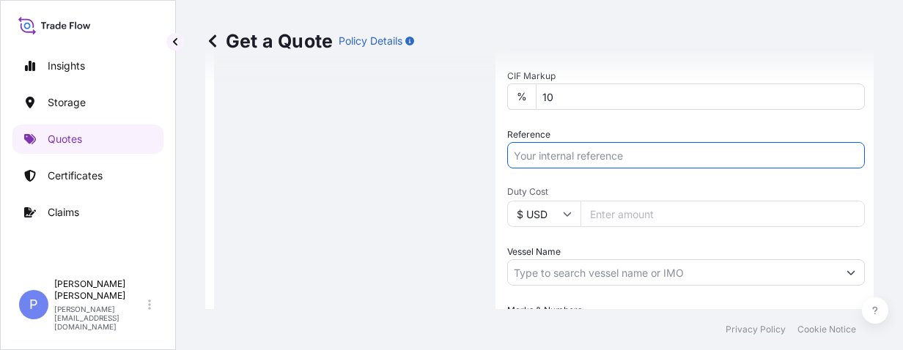
click at [546, 155] on input "Reference" at bounding box center [686, 155] width 358 height 26
paste input "INVOICE NO.: IN25-HKG-PAMJS-172"
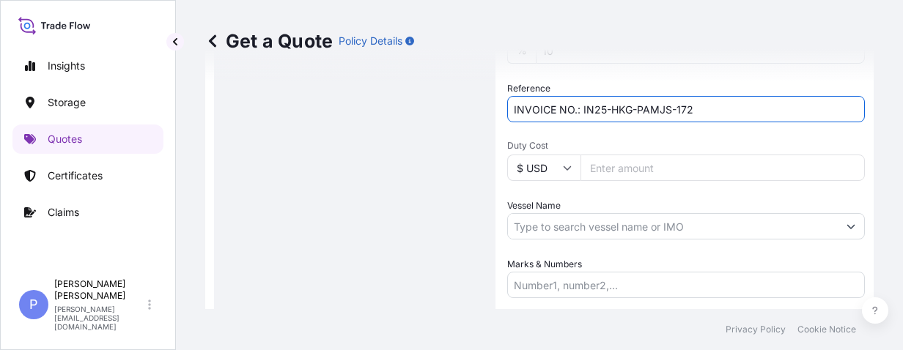
type input "INVOICE NO.: IN25-HKG-PAMJS-172"
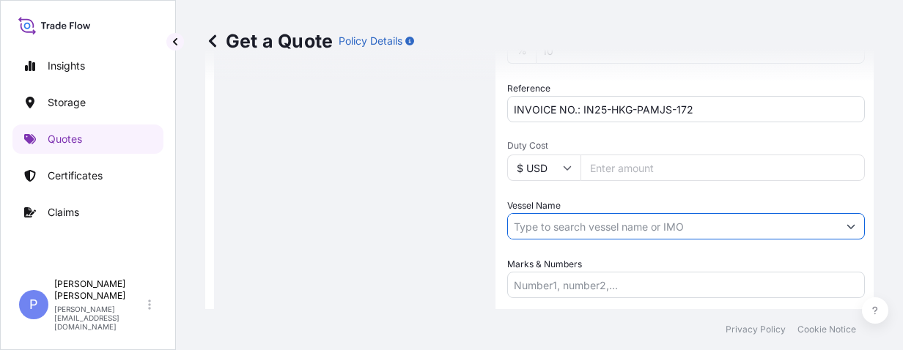
click at [725, 227] on input "Vessel Name" at bounding box center [673, 226] width 330 height 26
click at [531, 225] on input "Vessel Name" at bounding box center [673, 226] width 330 height 26
paste input "CNC PUMA"
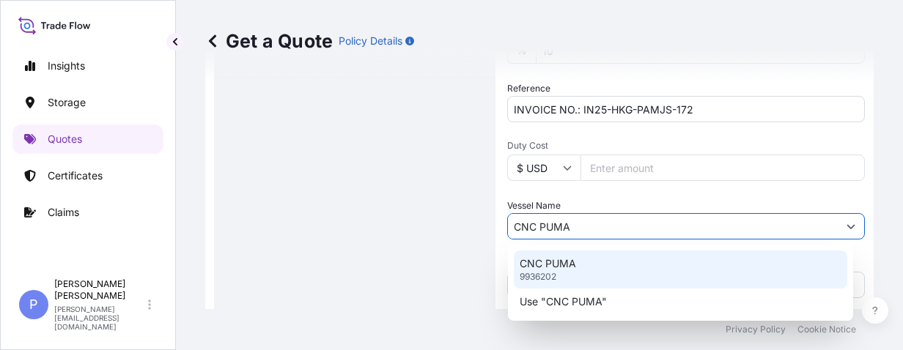
click at [555, 267] on p "CNC PUMA" at bounding box center [548, 263] width 56 height 15
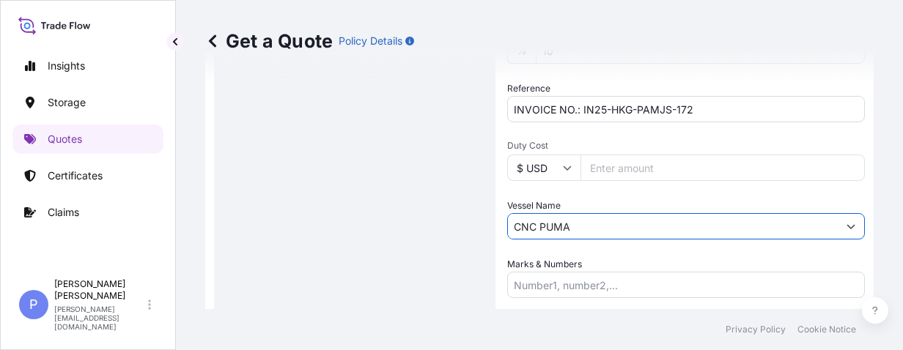
type input "CNC PUMA"
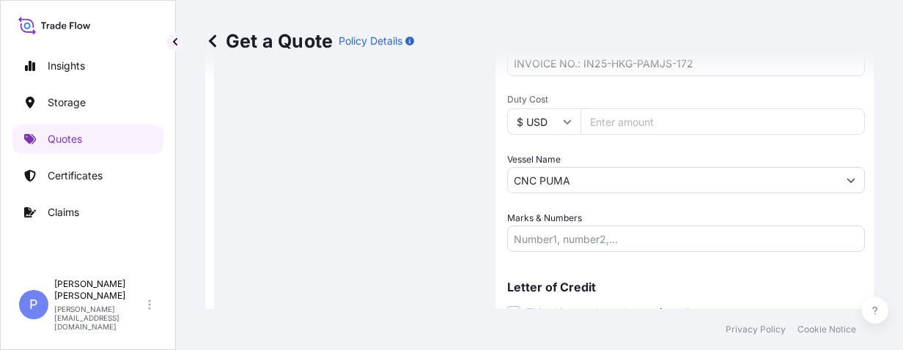
scroll to position [788, 0]
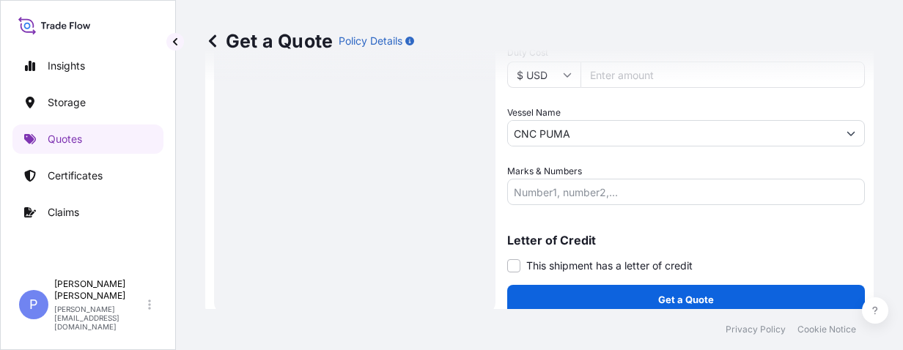
click at [621, 202] on input "Marks & Numbers" at bounding box center [686, 192] width 358 height 26
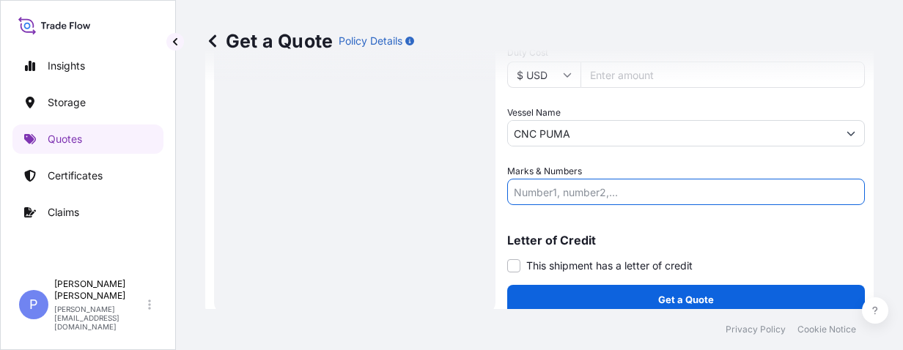
click at [560, 191] on input "Marks & Numbers" at bounding box center [686, 192] width 358 height 26
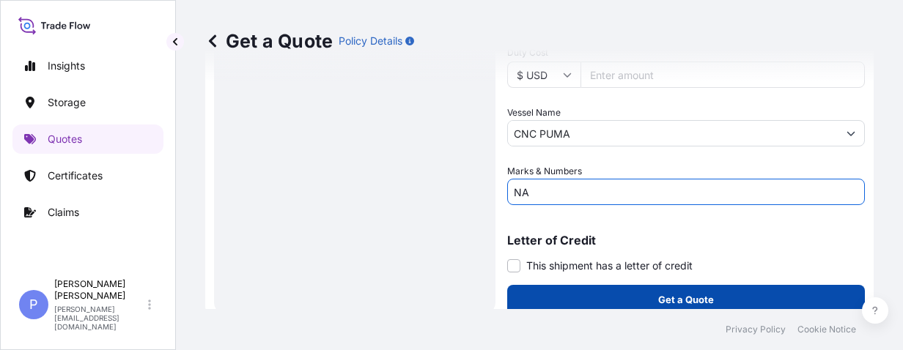
type input "NA"
click at [624, 310] on footer "Privacy Policy Cookie Notice" at bounding box center [539, 329] width 727 height 41
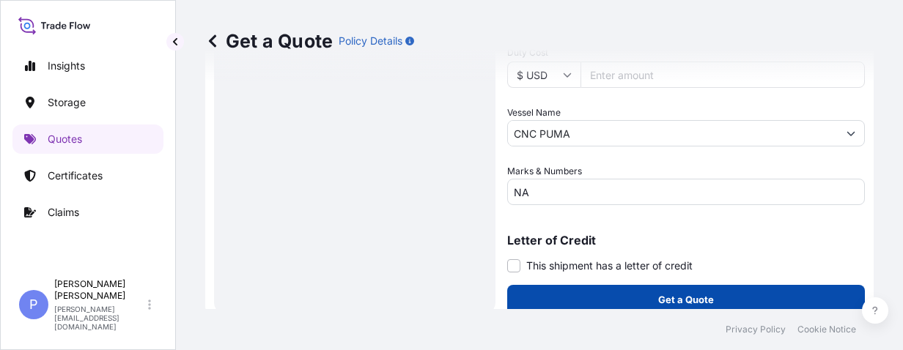
click at [624, 302] on button "Get a Quote" at bounding box center [686, 299] width 358 height 29
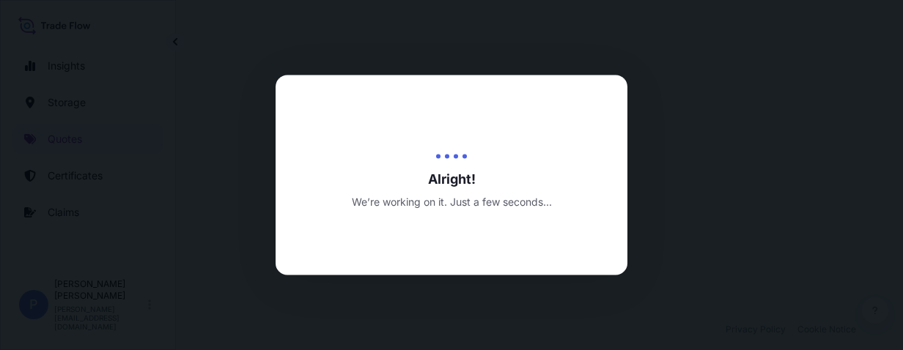
select select "Water"
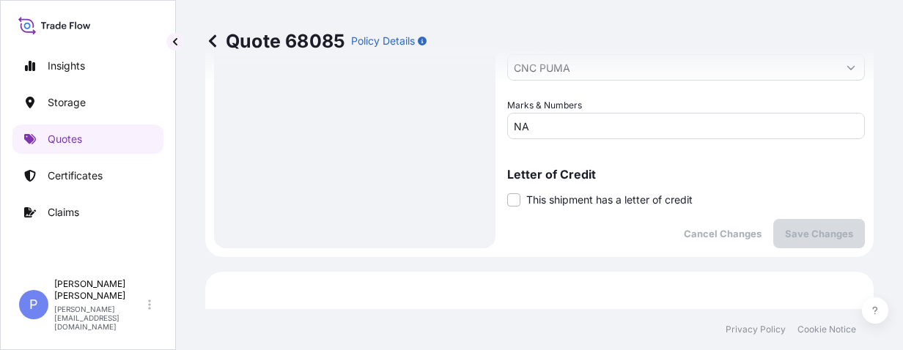
scroll to position [807, 0]
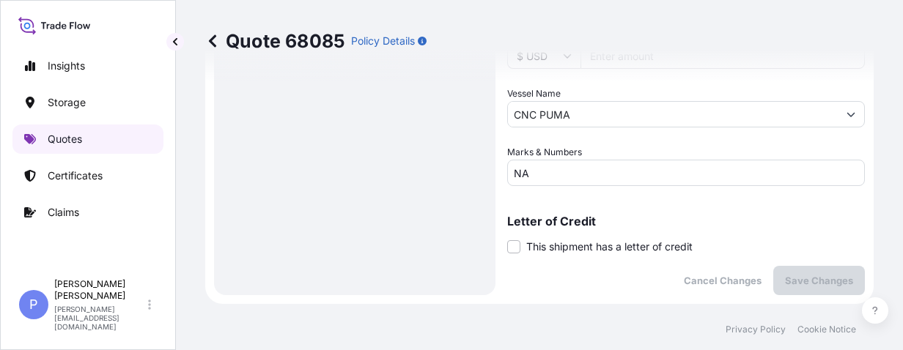
click at [70, 143] on p "Quotes" at bounding box center [65, 139] width 34 height 15
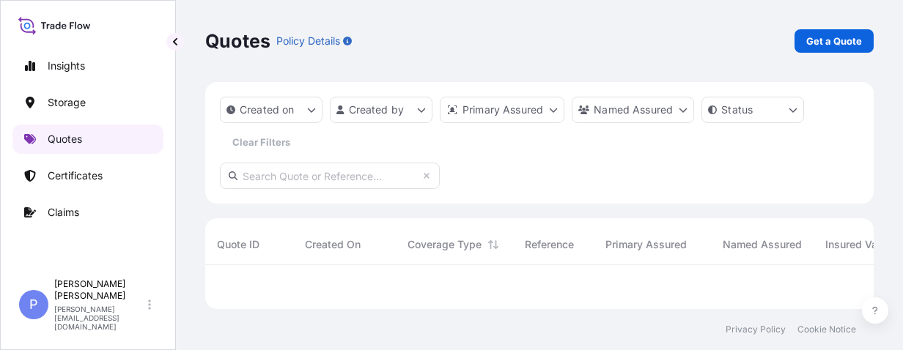
scroll to position [35, 657]
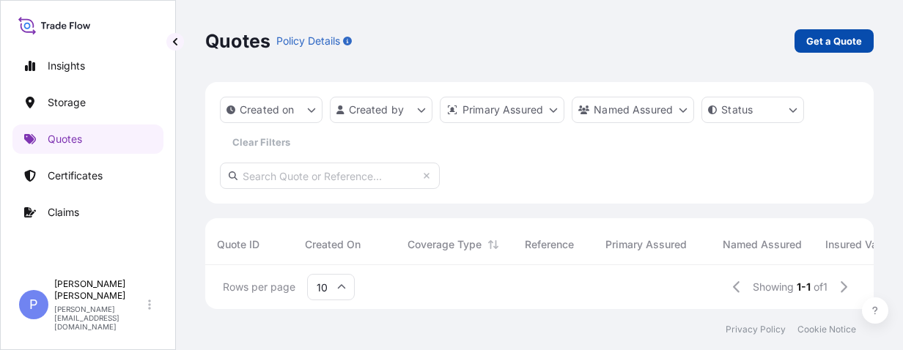
click at [725, 40] on p "Get a Quote" at bounding box center [834, 41] width 56 height 15
select select "Water"
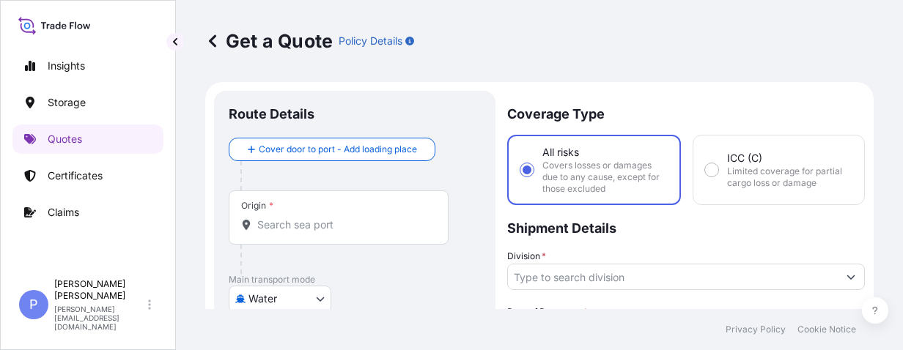
scroll to position [23, 0]
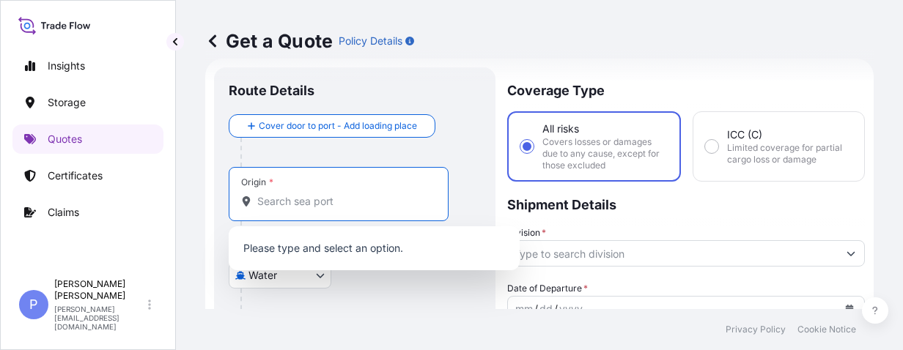
click at [281, 202] on input "Origin *" at bounding box center [343, 201] width 173 height 15
paste input "[GEOGRAPHIC_DATA]"
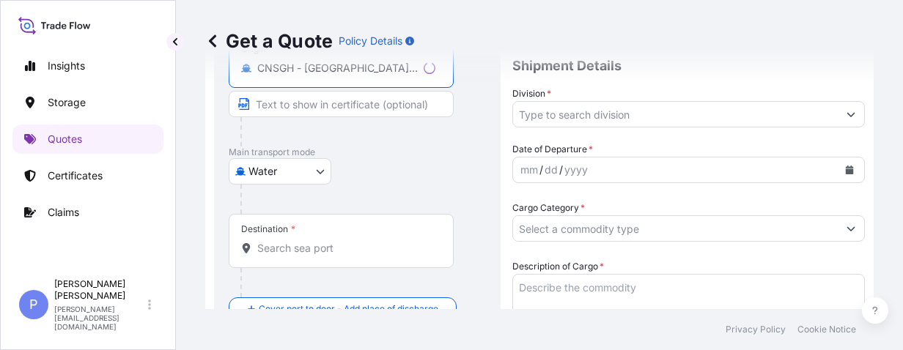
scroll to position [209, 0]
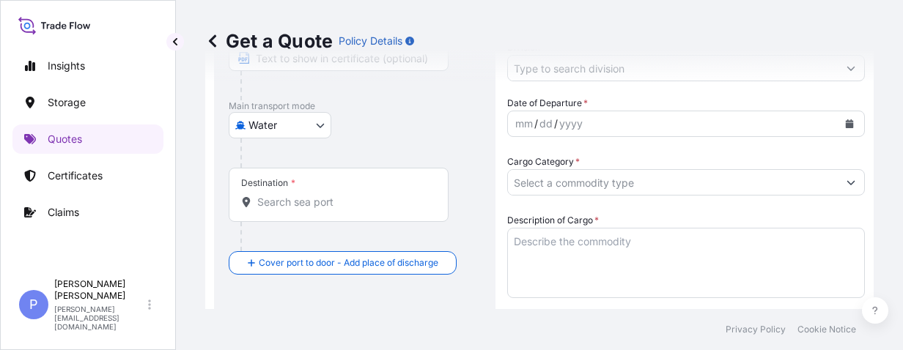
type input "CNSGH - [GEOGRAPHIC_DATA], [GEOGRAPHIC_DATA]"
click at [278, 202] on input "Destination *" at bounding box center [343, 202] width 173 height 15
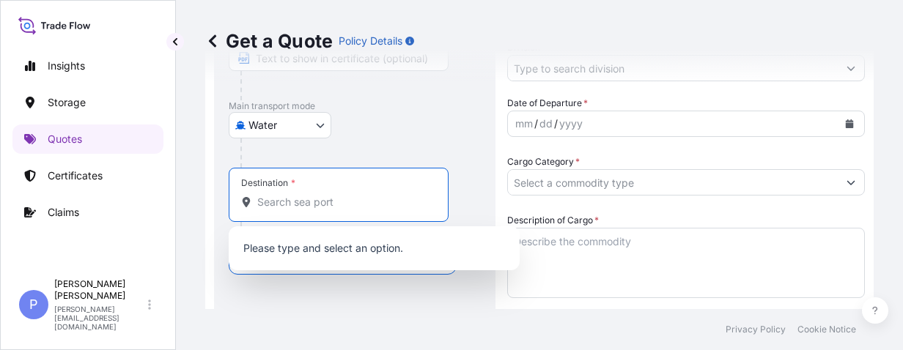
paste input "NOUMEA"
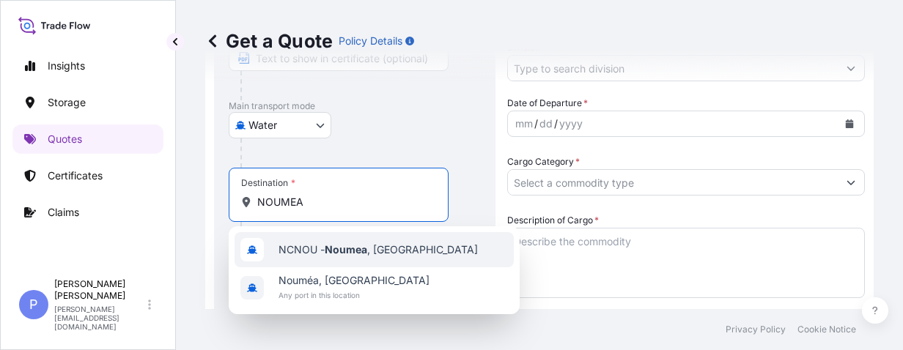
click at [322, 251] on span "NCNOU - [GEOGRAPHIC_DATA] , [GEOGRAPHIC_DATA]" at bounding box center [377, 250] width 199 height 15
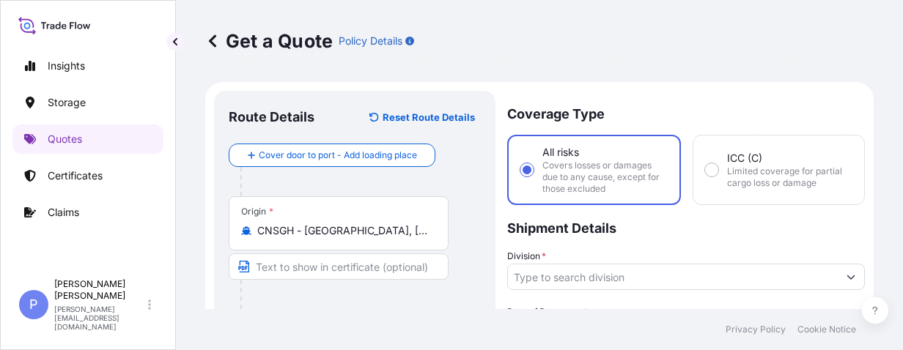
scroll to position [139, 0]
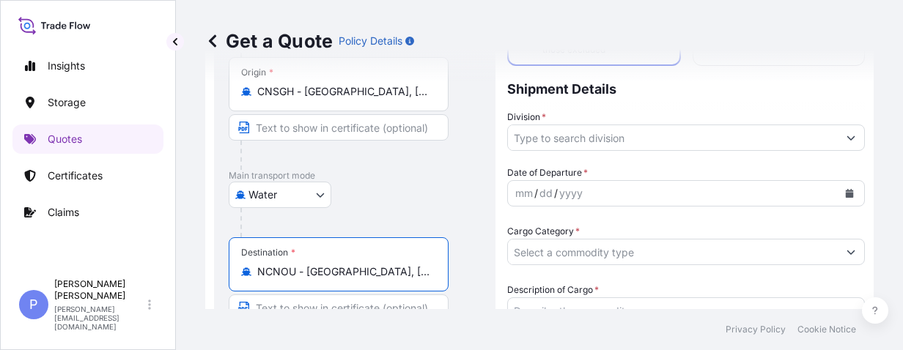
type input "NCNOU - [GEOGRAPHIC_DATA], [GEOGRAPHIC_DATA]"
click at [725, 141] on icon "Show suggestions" at bounding box center [850, 137] width 9 height 9
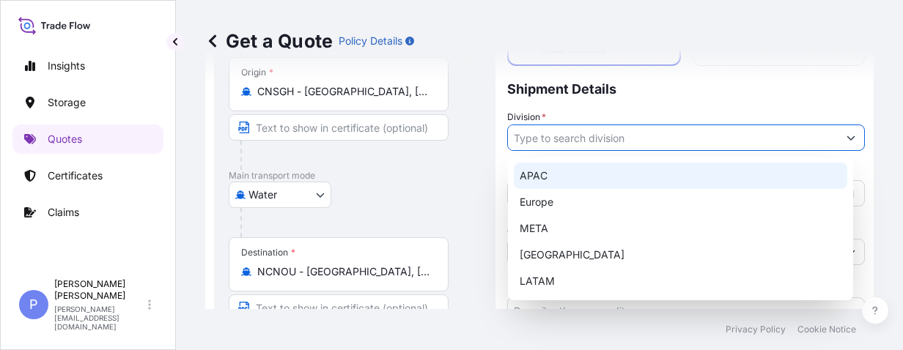
click at [580, 174] on div "APAC" at bounding box center [680, 176] width 333 height 26
type input "APAC"
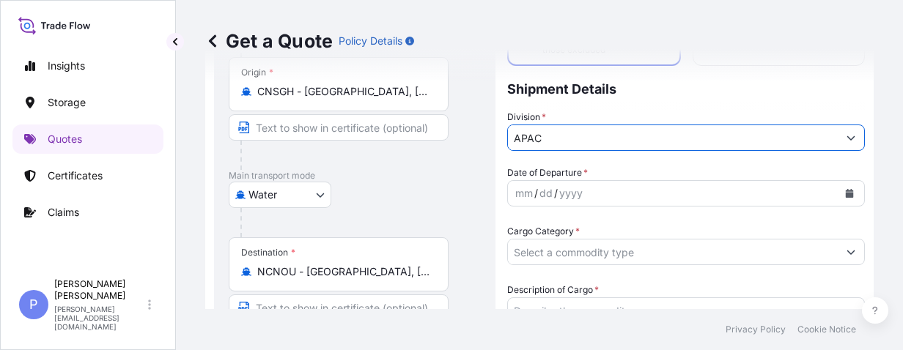
click at [574, 205] on div "mm / dd / yyyy" at bounding box center [673, 193] width 330 height 26
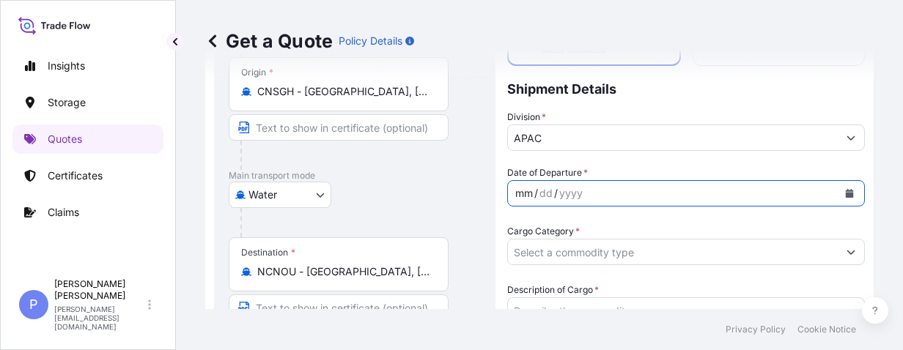
click at [580, 199] on div "yyyy" at bounding box center [571, 194] width 26 height 18
click at [725, 195] on button "Calendar" at bounding box center [849, 193] width 23 height 23
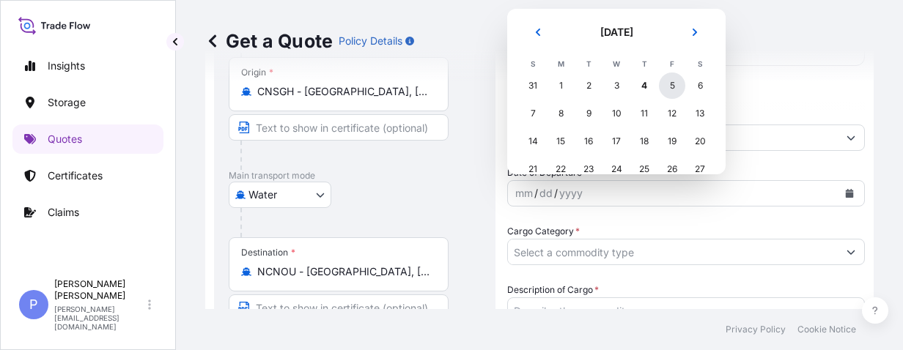
click at [676, 84] on div "5" at bounding box center [672, 86] width 26 height 26
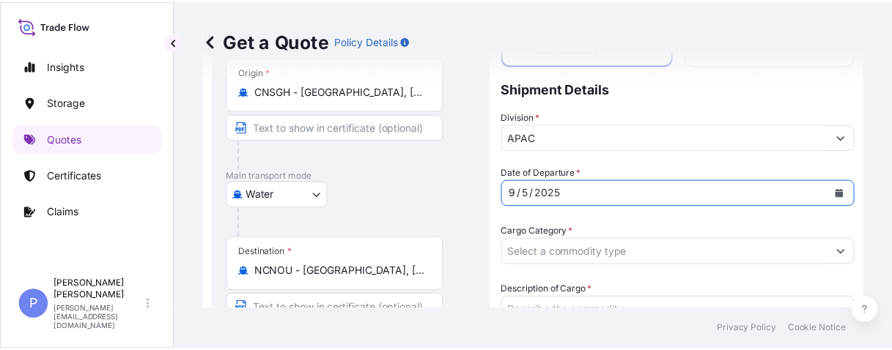
scroll to position [232, 0]
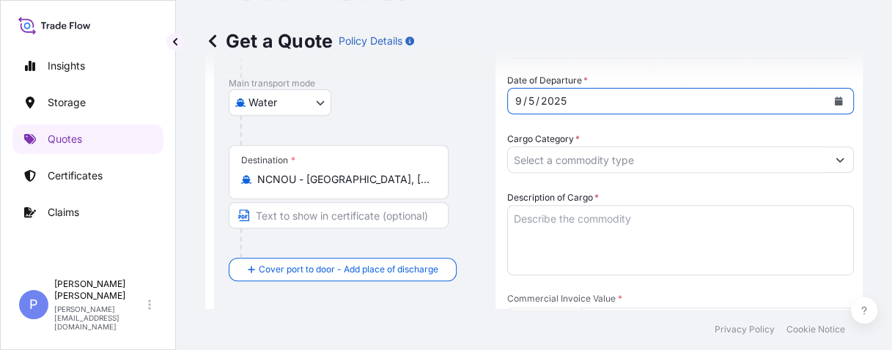
click at [725, 163] on button "Show suggestions" at bounding box center [840, 160] width 26 height 26
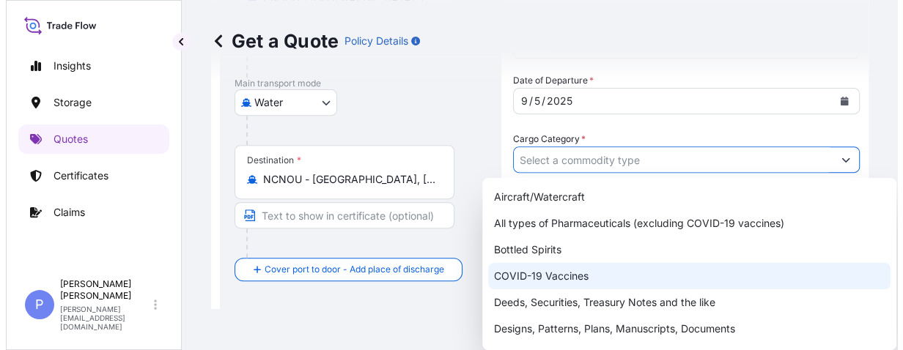
scroll to position [84, 0]
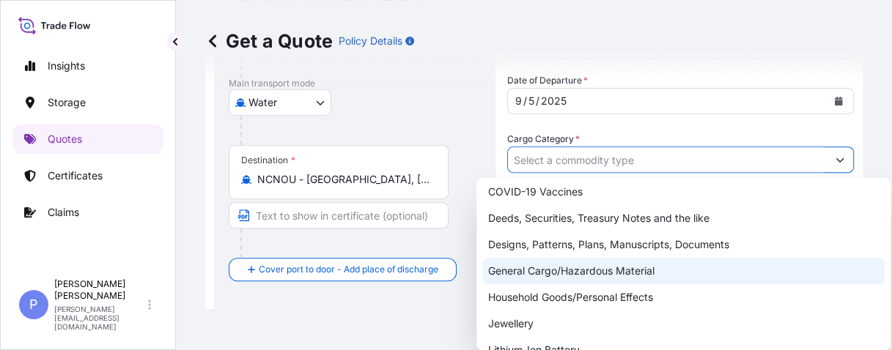
click at [635, 271] on div "General Cargo/Hazardous Material" at bounding box center [683, 271] width 402 height 26
type input "General Cargo/Hazardous Material"
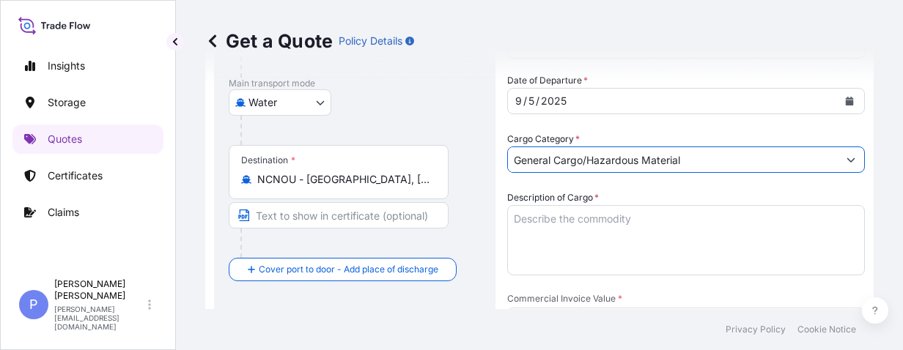
click at [533, 218] on textarea "Description of Cargo *" at bounding box center [686, 240] width 358 height 70
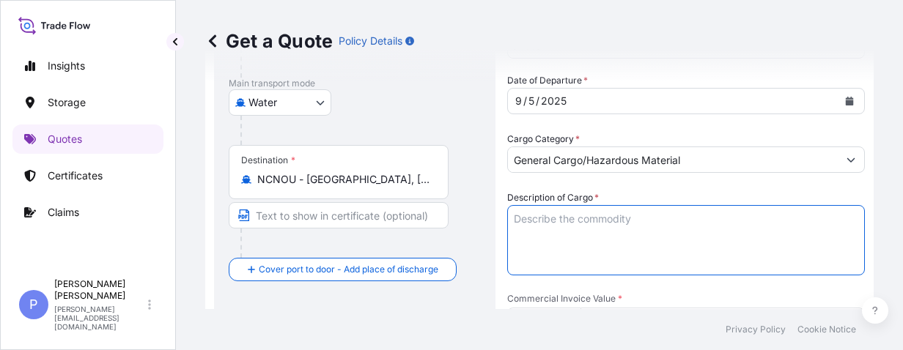
paste textarea "DUCTILE IRON PIPES"
type textarea "DUCTILE IRON PIPES"
click at [580, 232] on textarea "DUCTILE IRON PIPES" at bounding box center [686, 240] width 358 height 70
click at [535, 232] on textarea "DUCTILE IRON PIPES" at bounding box center [686, 240] width 358 height 70
click at [635, 221] on textarea "DUCTILE IRON PIPES" at bounding box center [686, 240] width 358 height 70
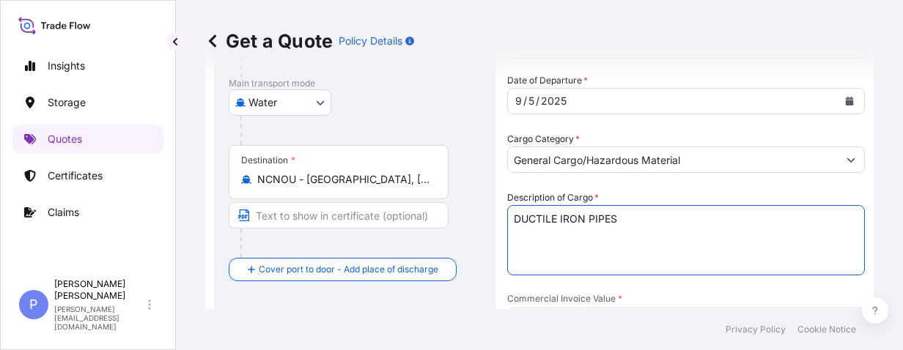
drag, startPoint x: 636, startPoint y: 220, endPoint x: 447, endPoint y: 205, distance: 189.6
paste textarea "DUCTILE IRON PIPES DUCTILE IRON FITTINGS VALVE GATE VALVE BUTTERFLY VALVE GASKE…"
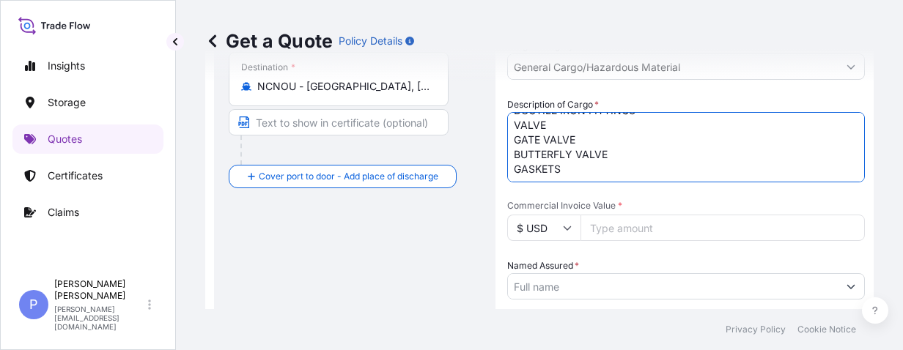
scroll to position [371, 0]
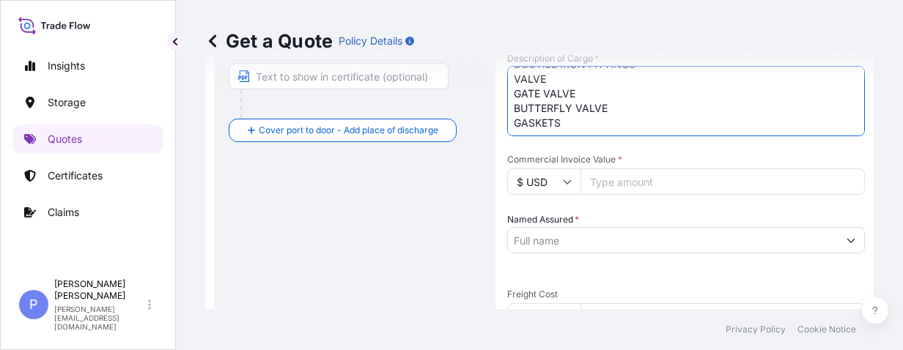
type textarea "DUCTILE IRON PIPES DUCTILE IRON FITTINGS VALVE GATE VALVE BUTTERFLY VALVE GASKE…"
click at [606, 179] on input "Commercial Invoice Value *" at bounding box center [722, 182] width 284 height 26
paste input "852.30"
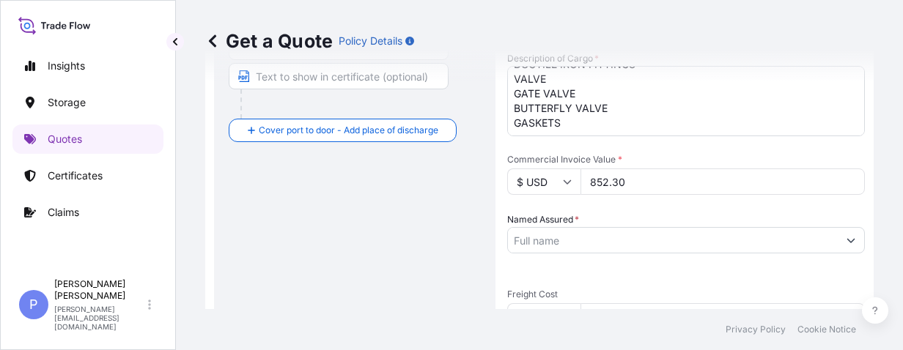
type input "852.30"
click at [554, 241] on input "Named Assured *" at bounding box center [673, 240] width 330 height 26
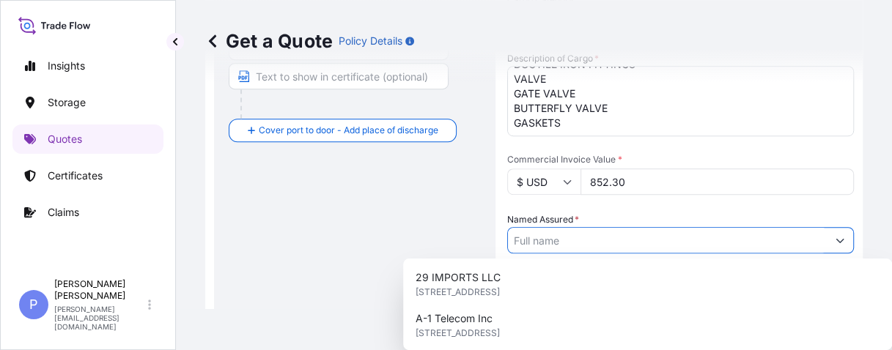
paste input "SAINT-GOBAIN [PERSON_NAME] ([GEOGRAPHIC_DATA]) PIPELINES TECHNOLOGY CO., LTD."
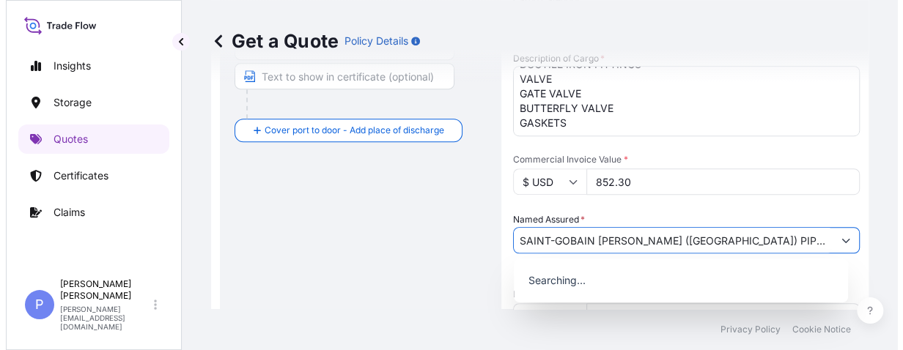
scroll to position [0, 23]
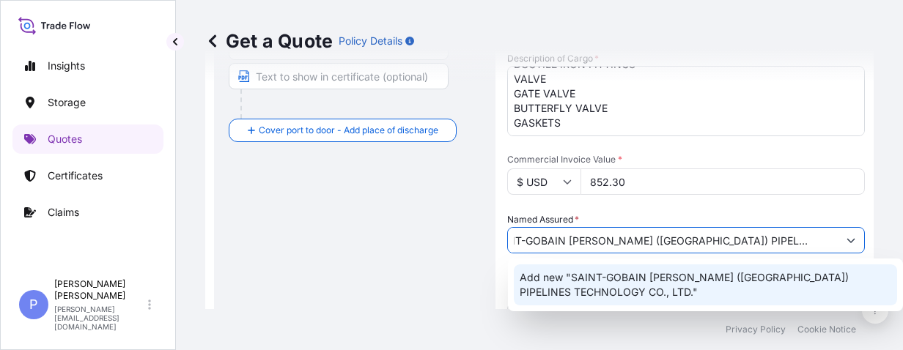
click at [569, 291] on span "Add new "SAINT-GOBAIN [PERSON_NAME] ([GEOGRAPHIC_DATA]) PIPELINES TECHNOLOGY CO…" at bounding box center [706, 284] width 372 height 29
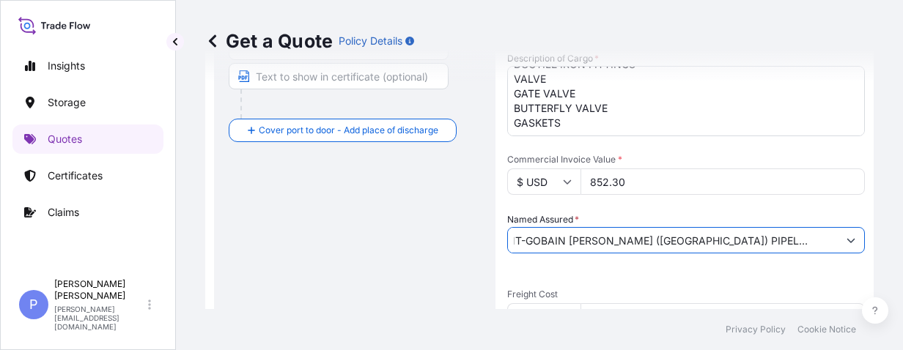
scroll to position [418, 0]
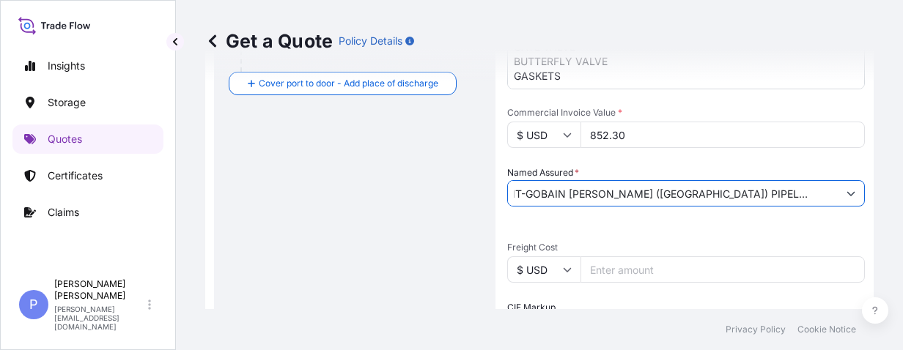
drag, startPoint x: 825, startPoint y: 195, endPoint x: 816, endPoint y: 196, distance: 8.8
click at [725, 196] on input "SAINT-GOBAIN [PERSON_NAME] ([GEOGRAPHIC_DATA]) PIPELINES TECHNOLOGY CO., LTD." at bounding box center [673, 193] width 330 height 26
click at [535, 193] on input "SAINT-GOBAIN [PERSON_NAME] ([GEOGRAPHIC_DATA]) PIPELINES TECHNOLOGY CO., LTD." at bounding box center [673, 193] width 330 height 26
drag, startPoint x: 516, startPoint y: 192, endPoint x: 934, endPoint y: 199, distance: 418.5
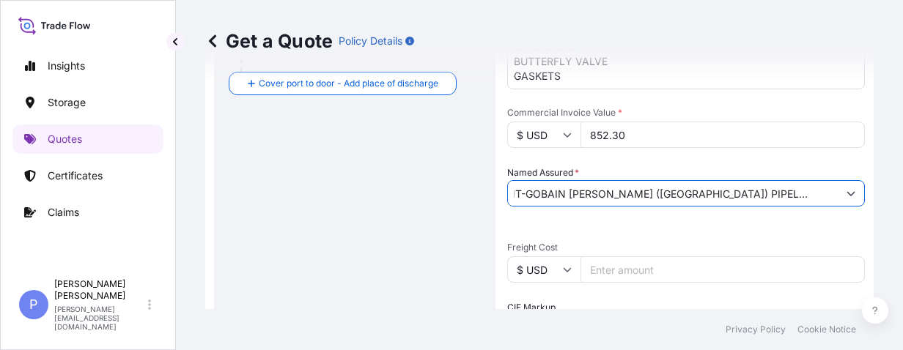
click at [725, 199] on html "Insights Storage Quotes Certificates Claims P [PERSON_NAME] [PERSON_NAME][EMAIL…" at bounding box center [451, 175] width 903 height 350
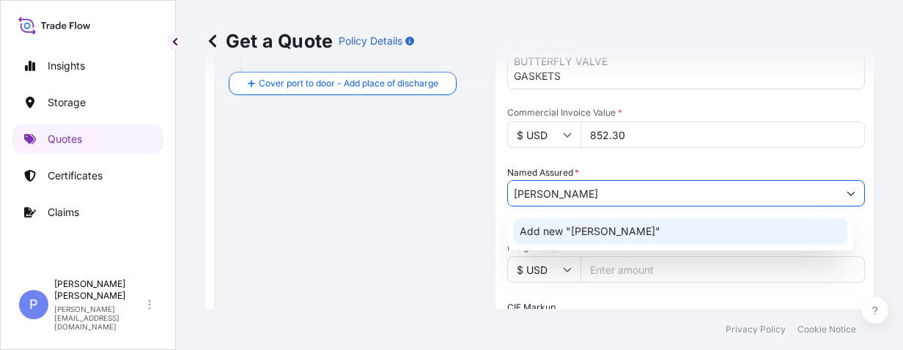
drag, startPoint x: 560, startPoint y: 188, endPoint x: 426, endPoint y: 173, distance: 134.9
click at [426, 173] on form "Route Details Reset Route Details Cover door to port - Add loading place Place …" at bounding box center [539, 179] width 668 height 1030
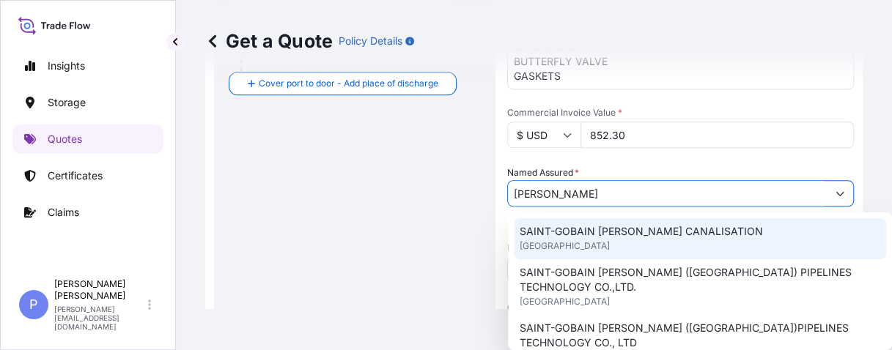
paste input "T-GOBAIN [PERSON_NAME] ([GEOGRAPHIC_DATA]) PIPELINES TECHNOLOGY CO., LTD."
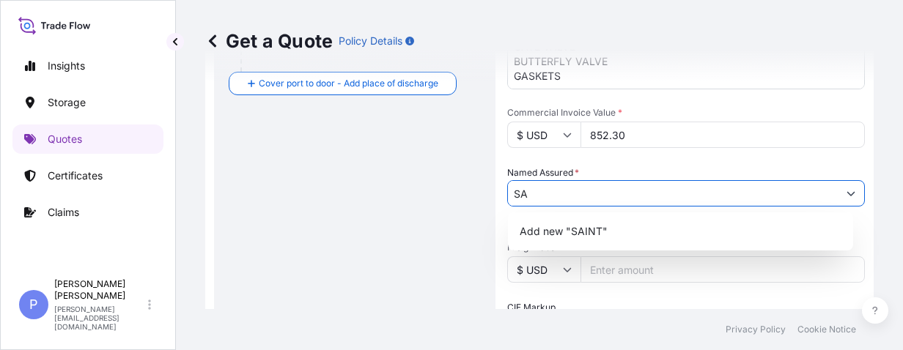
type input "S"
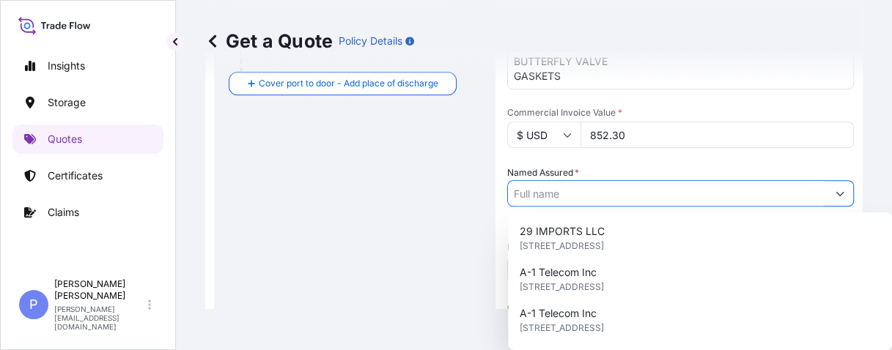
click at [542, 199] on input "Named Assured *" at bounding box center [667, 193] width 319 height 26
paste input "SAINT-GOBAIN [PERSON_NAME] ([GEOGRAPHIC_DATA]) PIPELINES TECHNOLOGY CO., LTD."
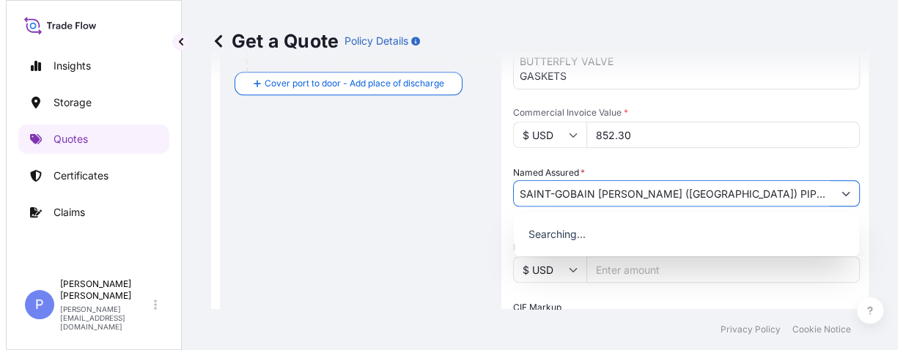
scroll to position [0, 23]
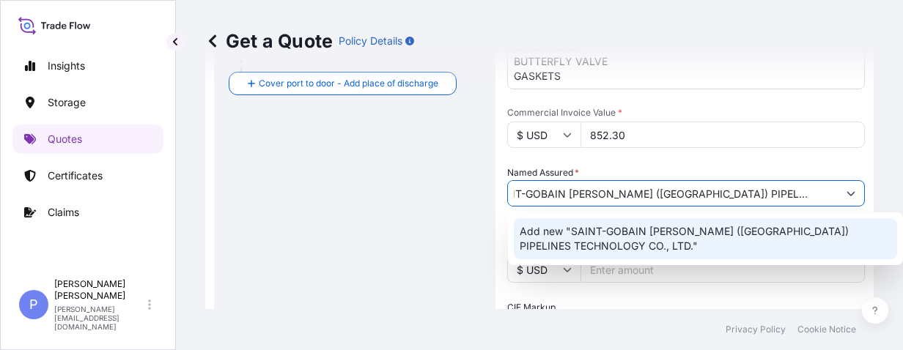
click at [559, 232] on span "Add new "SAINT-GOBAIN [PERSON_NAME] ([GEOGRAPHIC_DATA]) PIPELINES TECHNOLOGY CO…" at bounding box center [706, 238] width 372 height 29
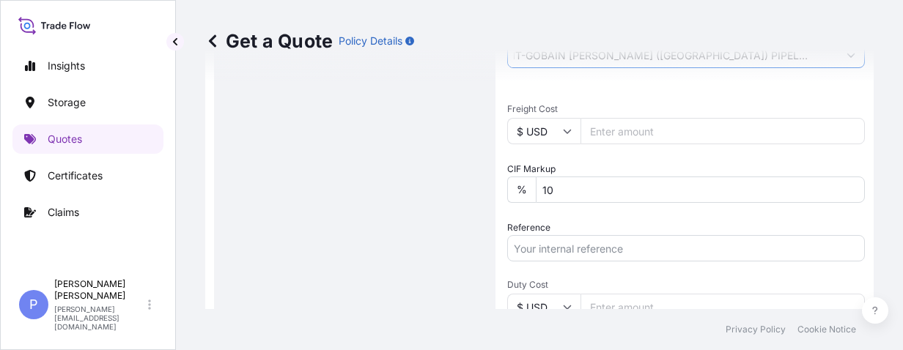
scroll to position [602, 0]
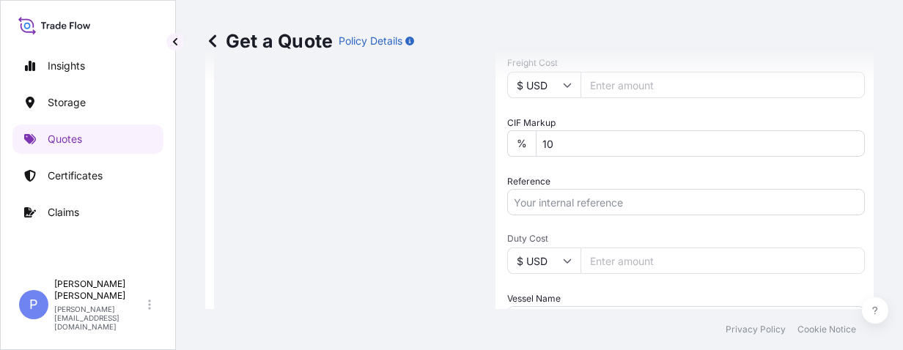
type input "SAINT-GOBAIN [PERSON_NAME] ([GEOGRAPHIC_DATA]) PIPELINES TECHNOLOGY CO., LTD."
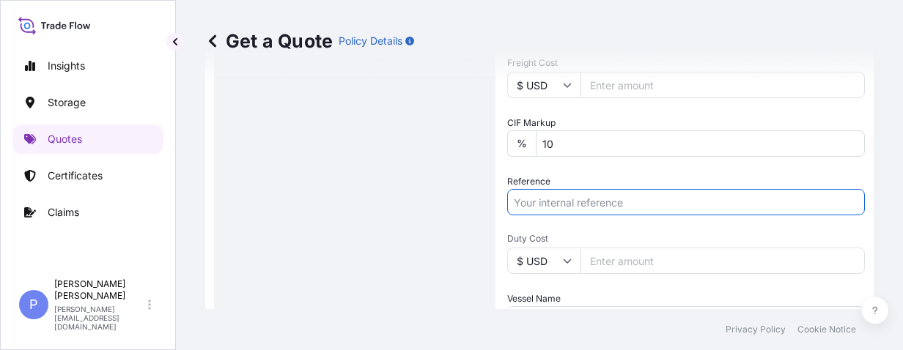
scroll to position [0, 0]
click at [535, 200] on input "Reference" at bounding box center [686, 202] width 358 height 26
paste input "INVOICE NO.: IN25-NCL-PAMJS-171"
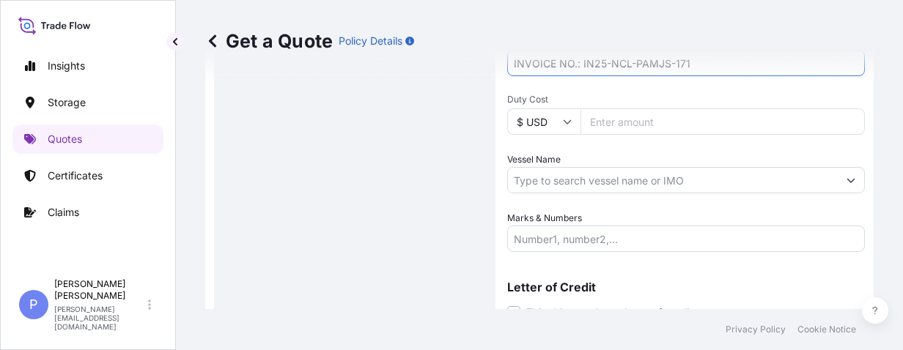
scroll to position [788, 0]
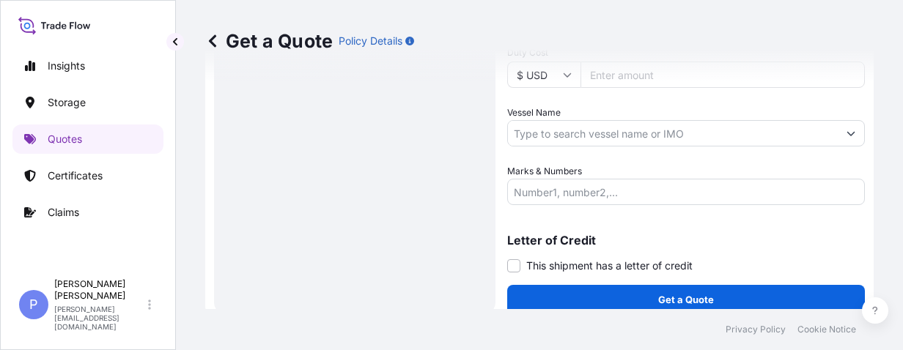
type input "INVOICE NO.: IN25-NCL-PAMJS-171"
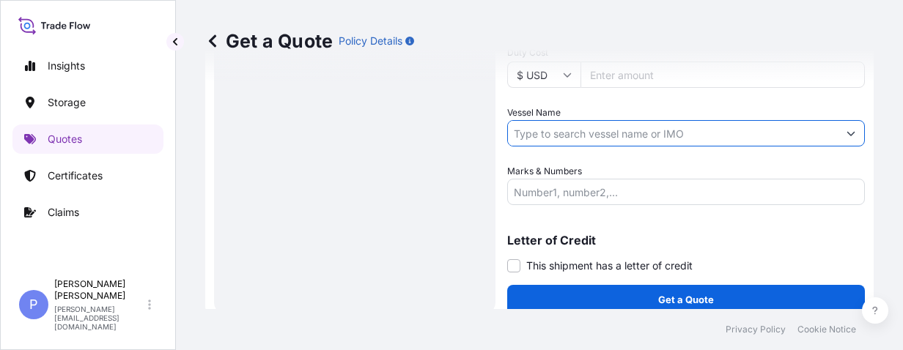
click at [530, 130] on input "Vessel Name" at bounding box center [673, 133] width 330 height 26
paste input "CMA CGM FIORDLAND"
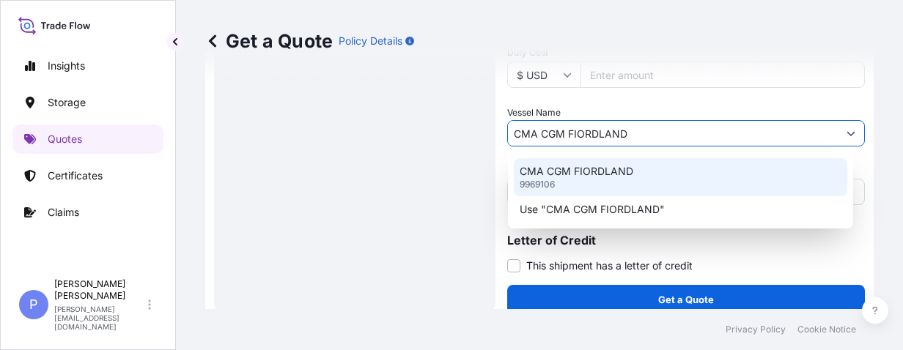
click at [637, 177] on div "CMA CGM FIORDLAND 9969106" at bounding box center [680, 177] width 333 height 38
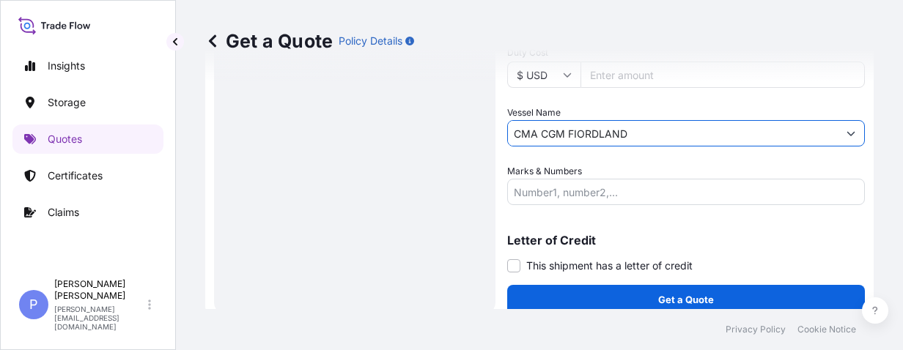
type input "CMA CGM FIORDLAND"
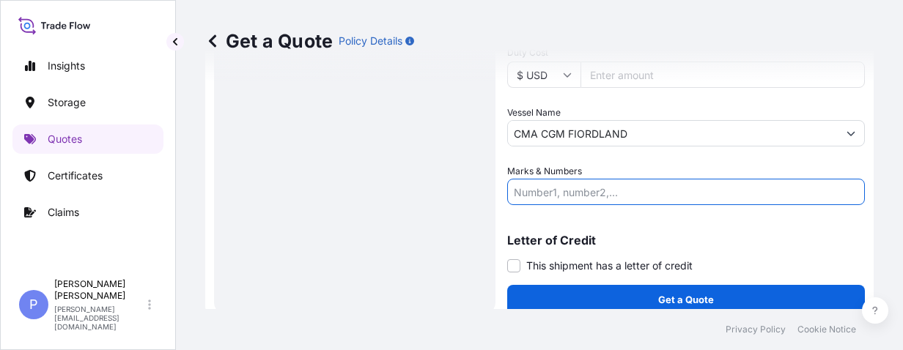
click at [536, 189] on input "Marks & Numbers" at bounding box center [686, 192] width 358 height 26
type input "NA"
click at [592, 301] on button "Get a Quote" at bounding box center [686, 299] width 358 height 29
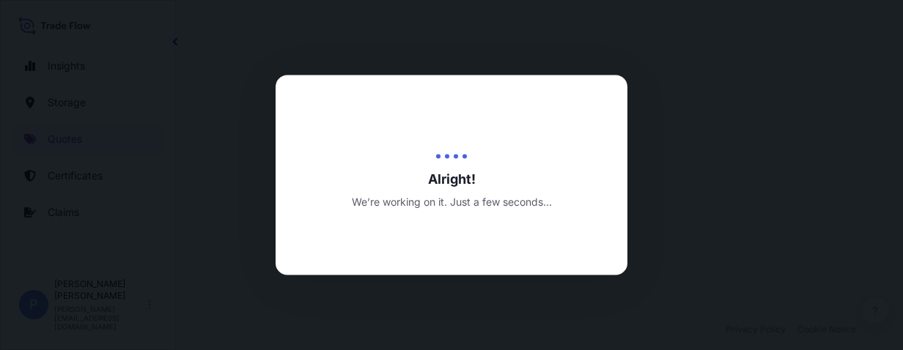
select select "Water"
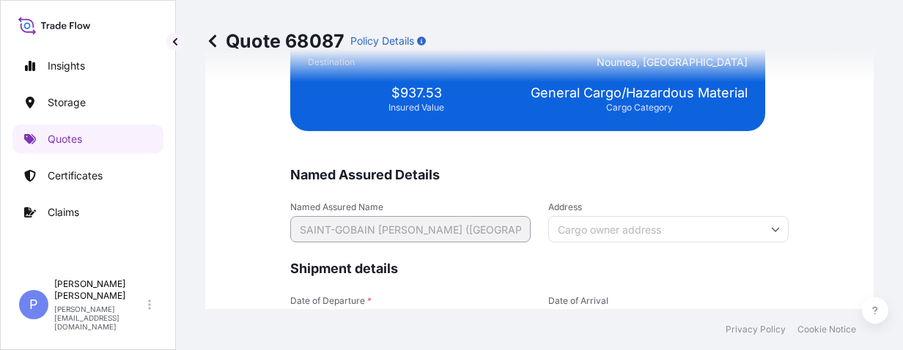
scroll to position [3736, 0]
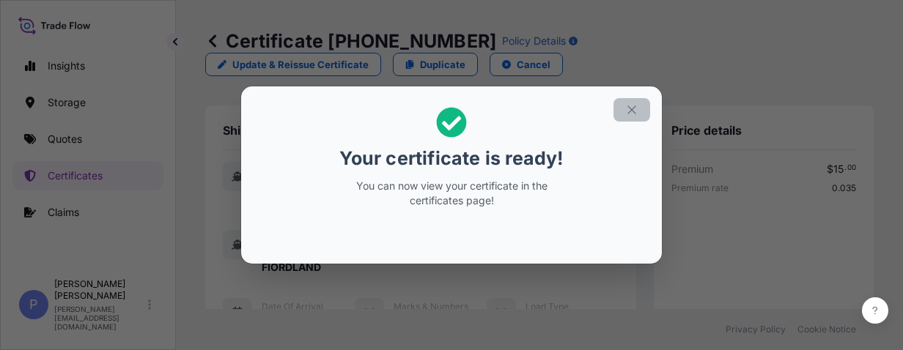
click at [633, 113] on icon "button" at bounding box center [631, 109] width 13 height 13
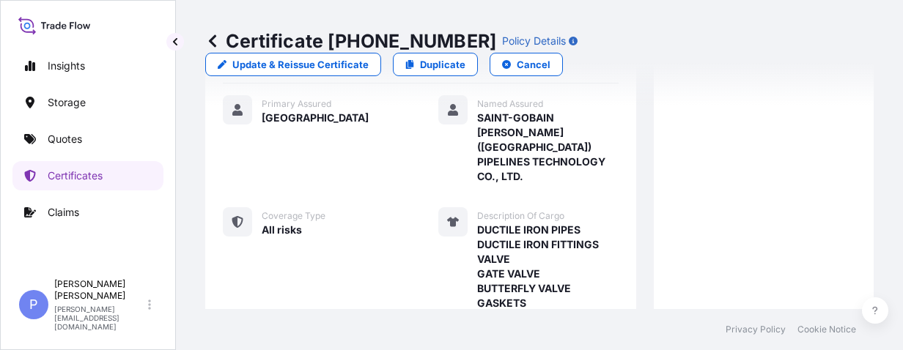
scroll to position [602, 0]
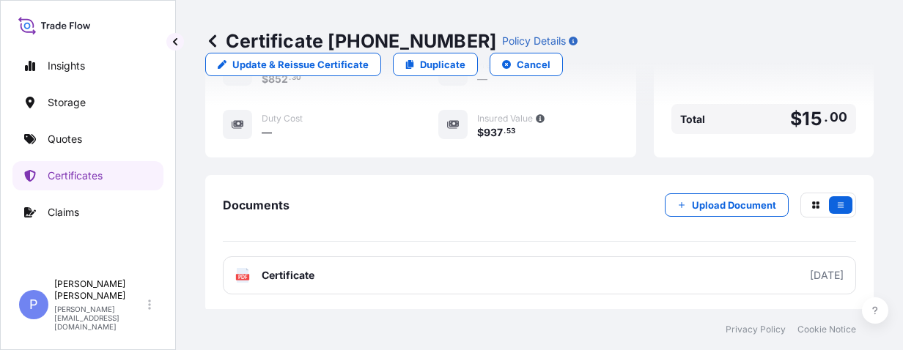
click at [483, 256] on link "PDF Certificate [DATE]" at bounding box center [539, 275] width 633 height 38
click at [57, 141] on p "Quotes" at bounding box center [65, 139] width 34 height 15
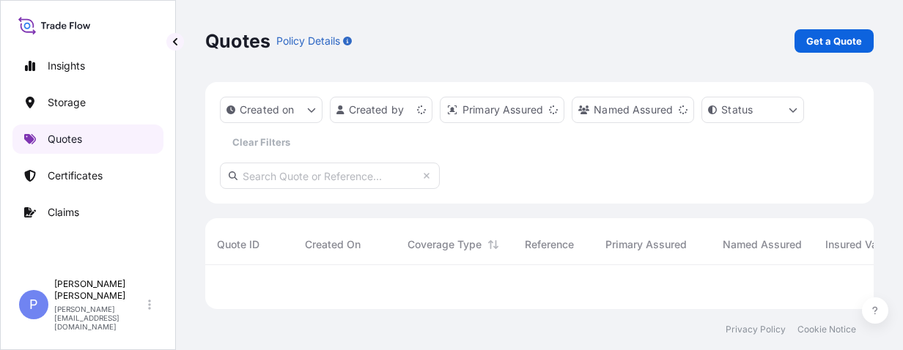
scroll to position [35, 657]
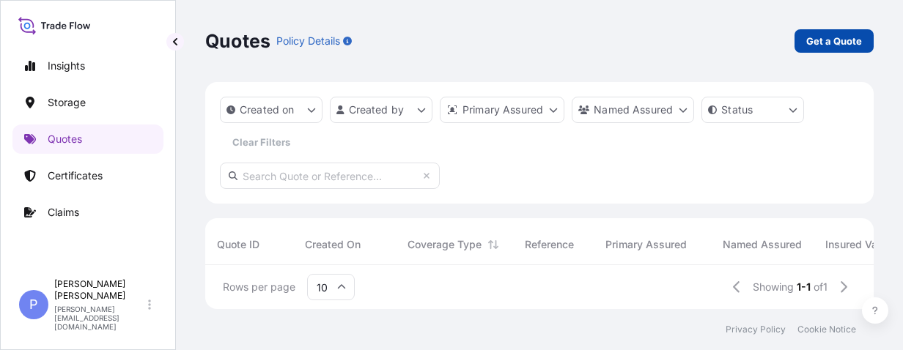
click at [725, 40] on p "Get a Quote" at bounding box center [834, 41] width 56 height 15
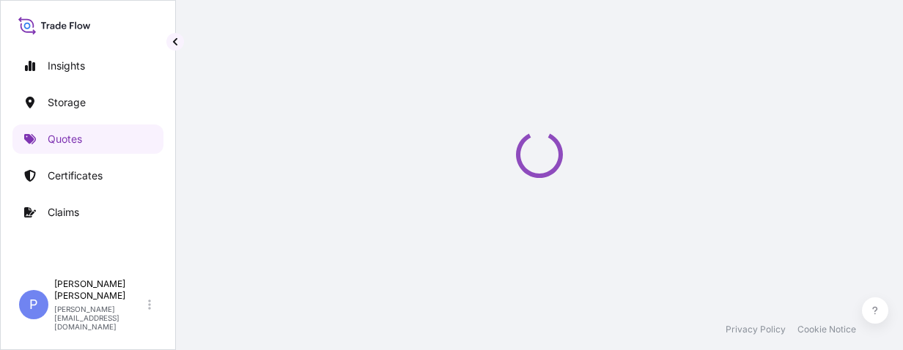
select select "Water"
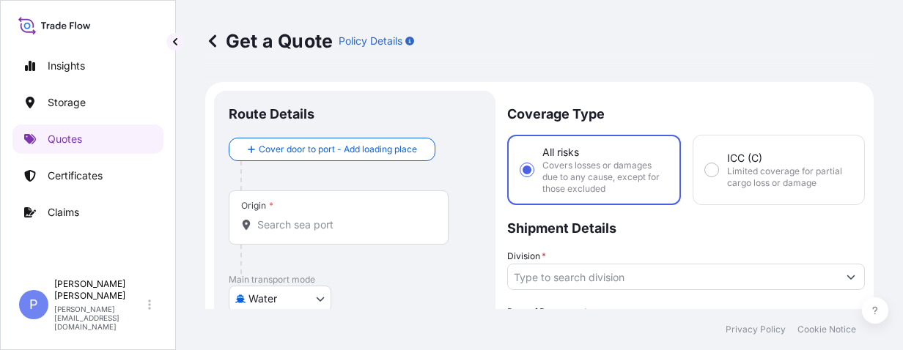
scroll to position [23, 0]
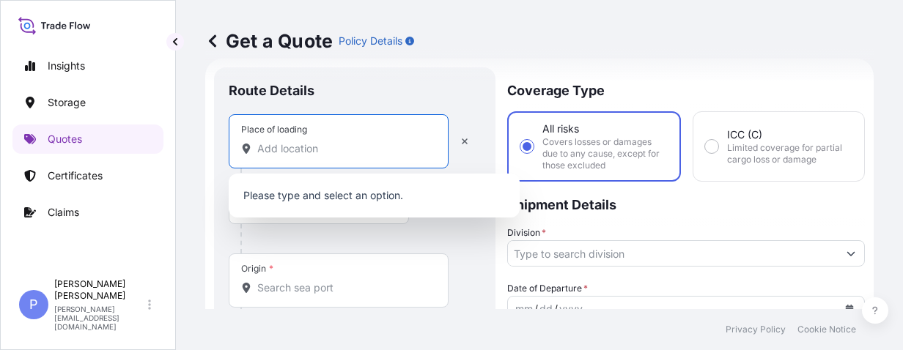
click at [277, 149] on input "Place of loading" at bounding box center [343, 148] width 173 height 15
paste input "[STREET_ADDRESS][PERSON_NAME]"
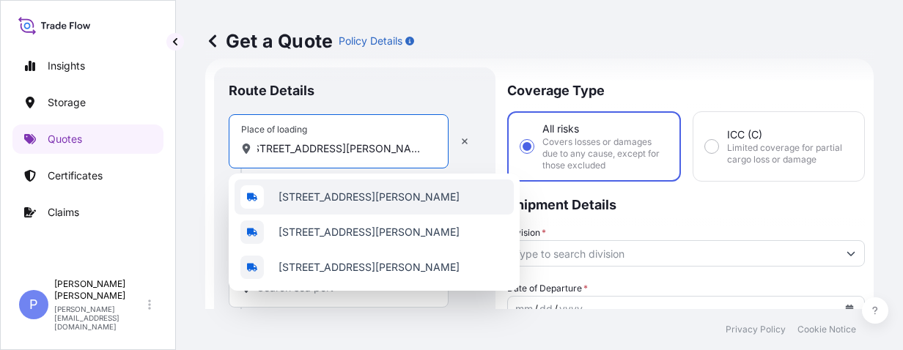
click at [287, 204] on span "[STREET_ADDRESS][PERSON_NAME]" at bounding box center [368, 197] width 181 height 15
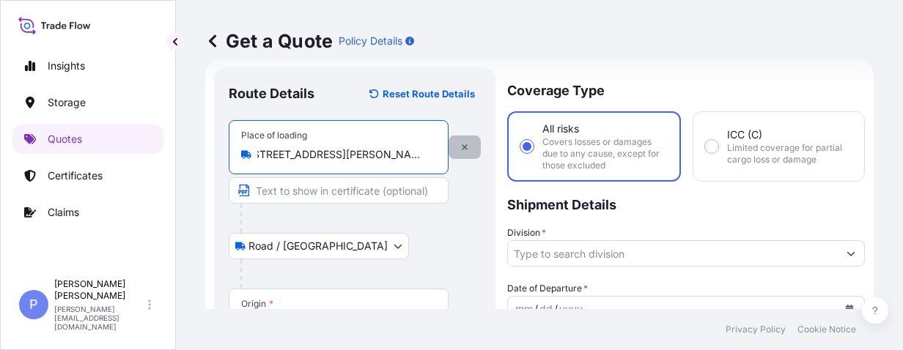
scroll to position [0, 137]
drag, startPoint x: 327, startPoint y: 158, endPoint x: 462, endPoint y: 157, distance: 134.8
click at [462, 157] on div "Place of loading [STREET_ADDRESS][PERSON_NAME]" at bounding box center [355, 162] width 252 height 84
type input "[STREET_ADDRESS][PERSON_NAME]"
click at [439, 251] on div "Road / [GEOGRAPHIC_DATA] / Inland" at bounding box center [355, 246] width 252 height 26
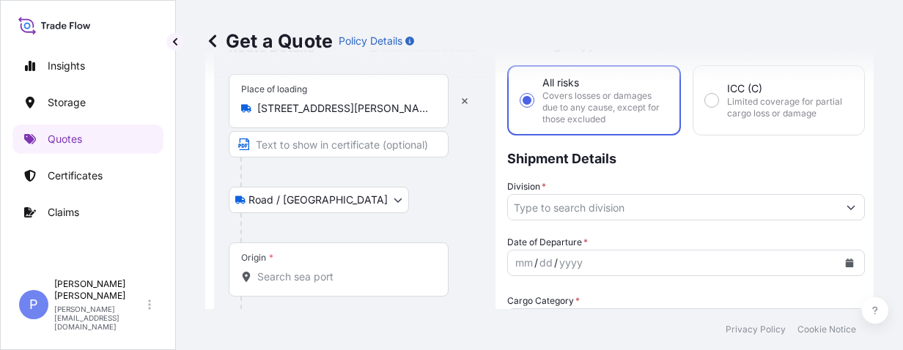
scroll to position [116, 0]
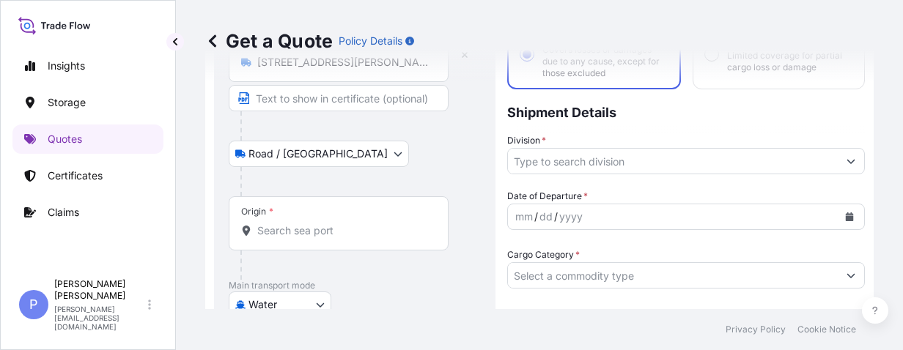
click at [301, 225] on input "Origin *" at bounding box center [343, 230] width 173 height 15
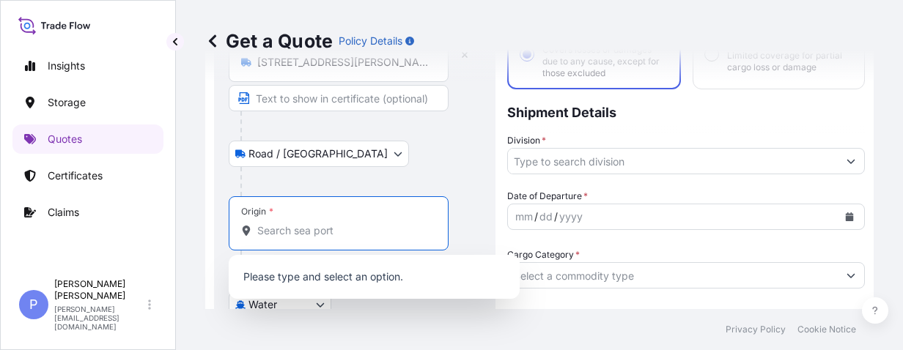
click at [273, 229] on input "Origin *" at bounding box center [343, 230] width 173 height 15
paste input "[GEOGRAPHIC_DATA]"
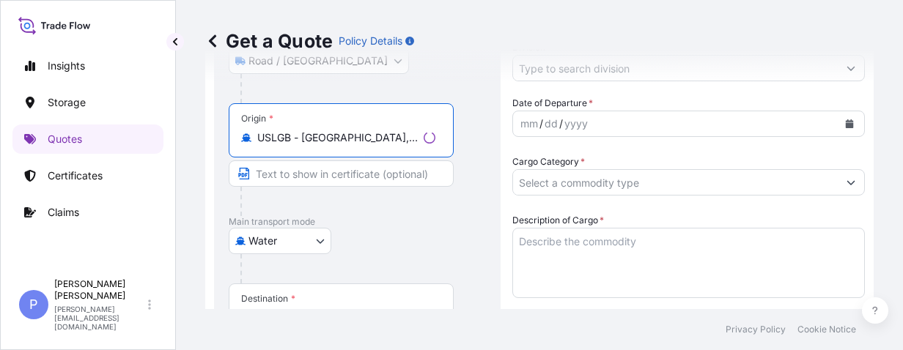
scroll to position [302, 0]
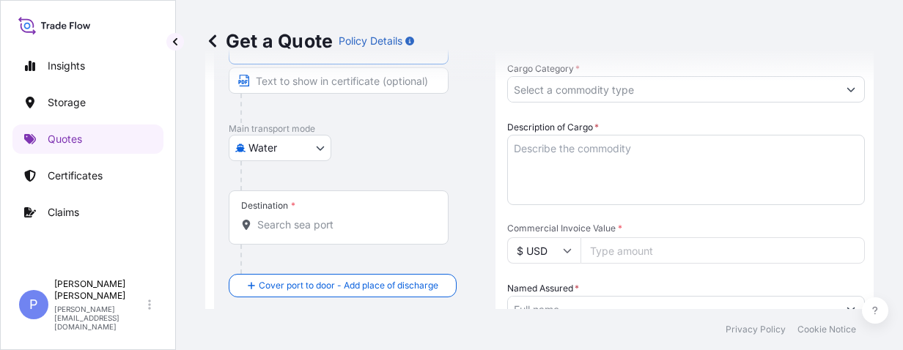
type input "USLGB - [GEOGRAPHIC_DATA], [GEOGRAPHIC_DATA]"
click at [308, 227] on input "Destination *" at bounding box center [343, 225] width 173 height 15
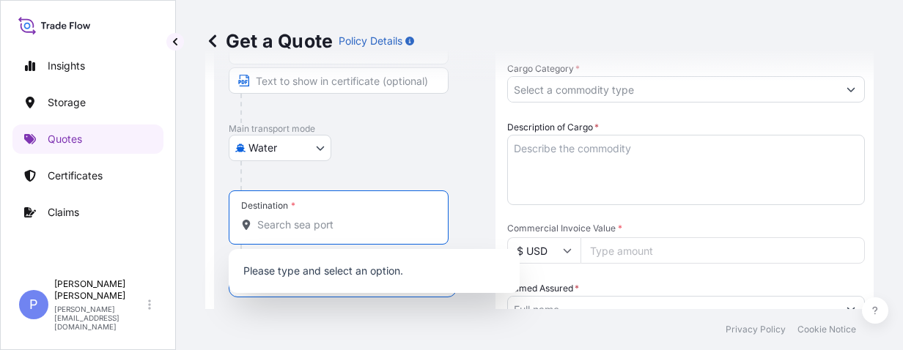
click at [303, 222] on input "Destination *" at bounding box center [343, 225] width 173 height 15
paste input "[GEOGRAPHIC_DATA],"
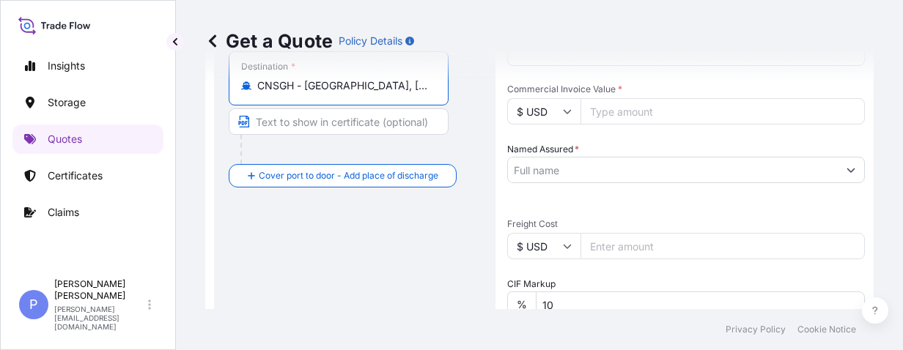
scroll to position [487, 0]
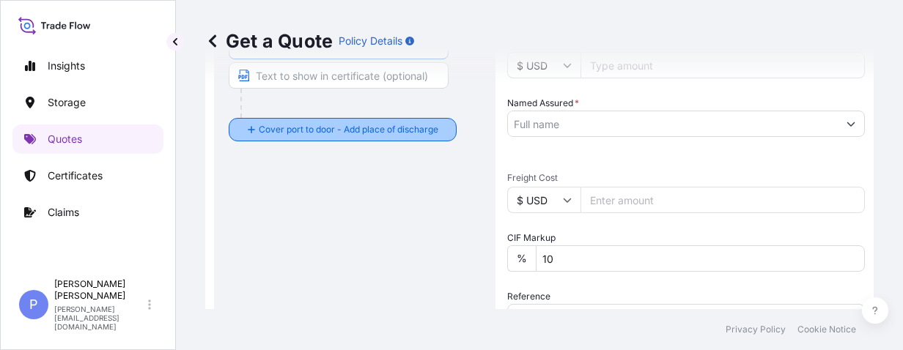
type input "CNSGH - [GEOGRAPHIC_DATA], [GEOGRAPHIC_DATA]"
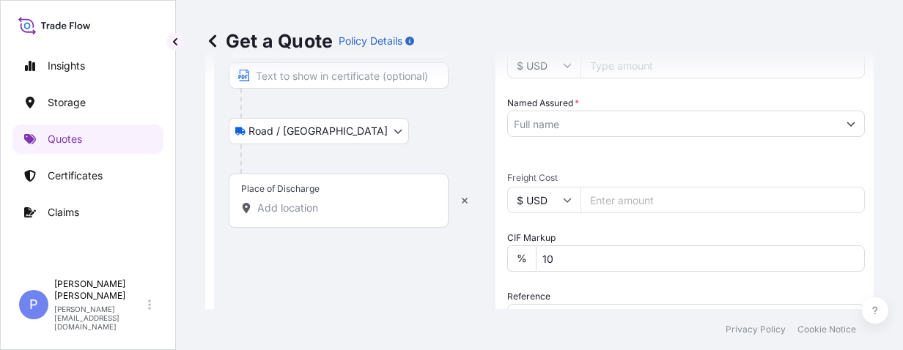
click at [282, 205] on input "Place of Discharge" at bounding box center [343, 208] width 173 height 15
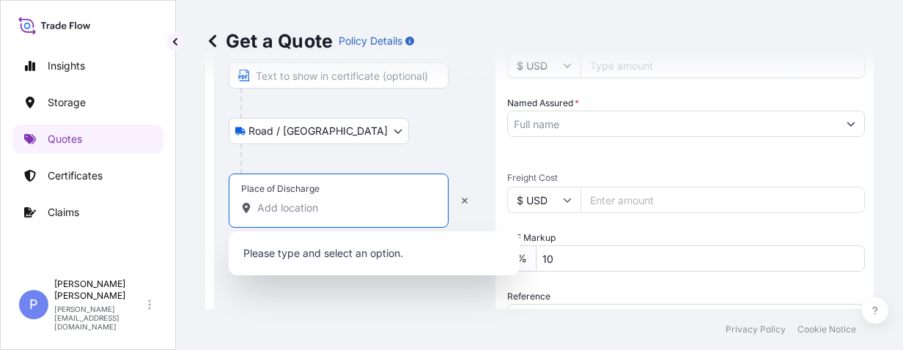
paste input "SONGJIANG INDUSTRIAL ZONE"
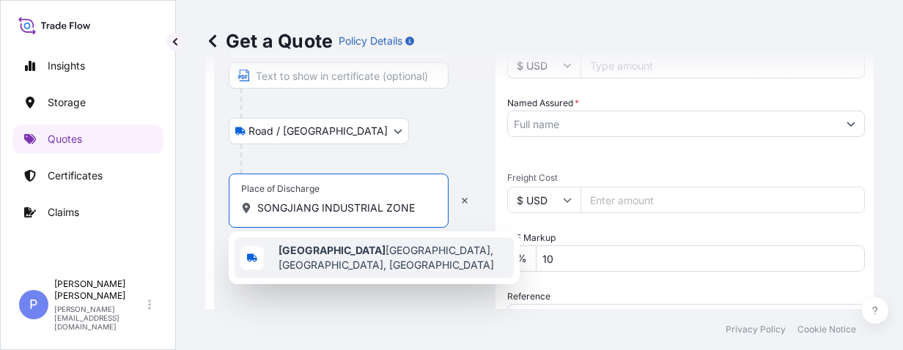
drag, startPoint x: 319, startPoint y: 206, endPoint x: 424, endPoint y: 195, distance: 104.6
click at [424, 195] on div "Place of Discharge SONGJIANG INDUSTRIAL ZONE" at bounding box center [339, 201] width 220 height 54
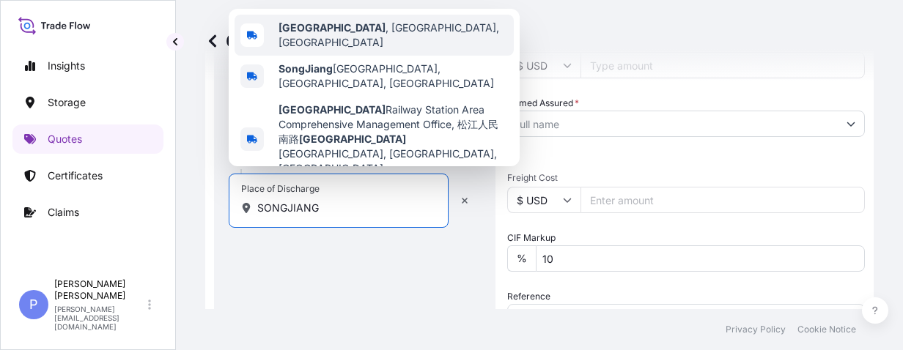
click at [376, 31] on span "[GEOGRAPHIC_DATA] , [GEOGRAPHIC_DATA], [GEOGRAPHIC_DATA]" at bounding box center [392, 35] width 229 height 29
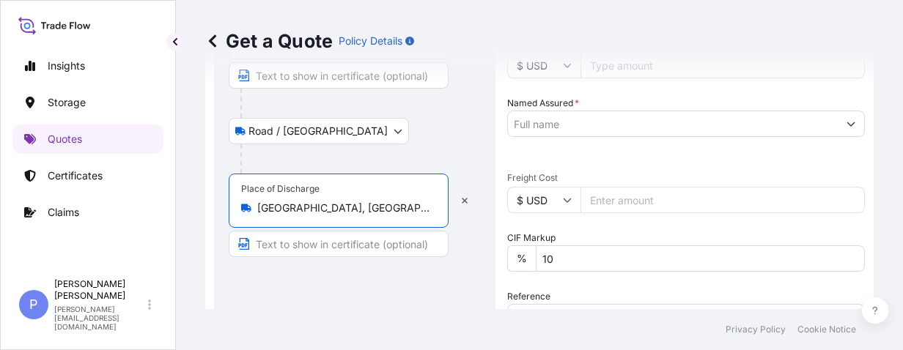
type input "[GEOGRAPHIC_DATA], [GEOGRAPHIC_DATA], [GEOGRAPHIC_DATA]"
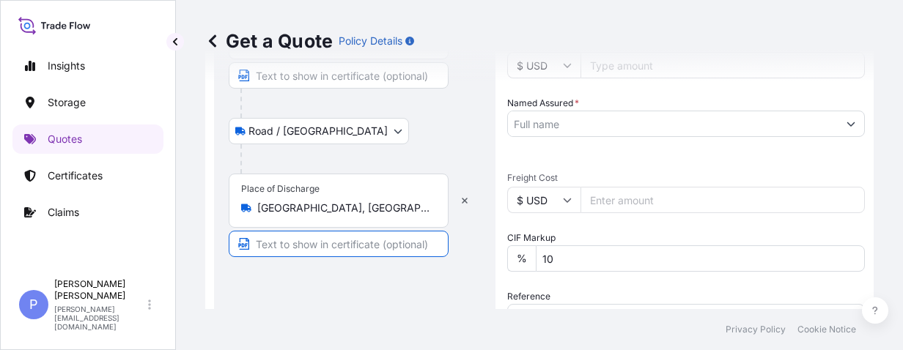
click at [281, 237] on input "Text to appear on certificate" at bounding box center [339, 244] width 220 height 26
paste input "[STREET_ADDRESS]"
drag, startPoint x: 281, startPoint y: 236, endPoint x: 199, endPoint y: 237, distance: 82.1
click at [199, 237] on div "Get a Quote Policy Details Route Details Reset Route Details Place of loading […" at bounding box center [539, 154] width 727 height 309
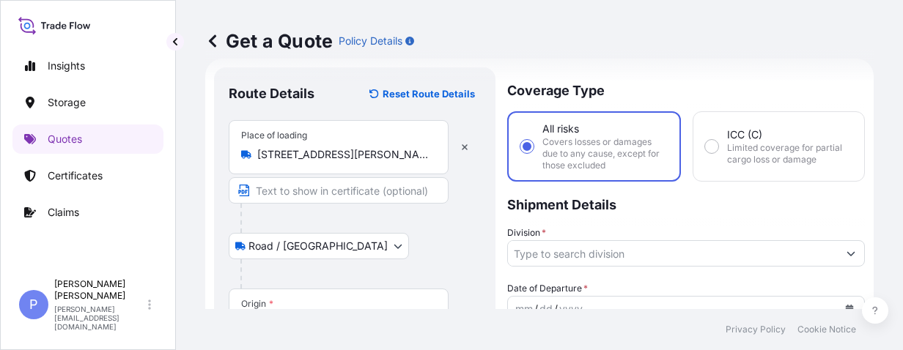
scroll to position [116, 0]
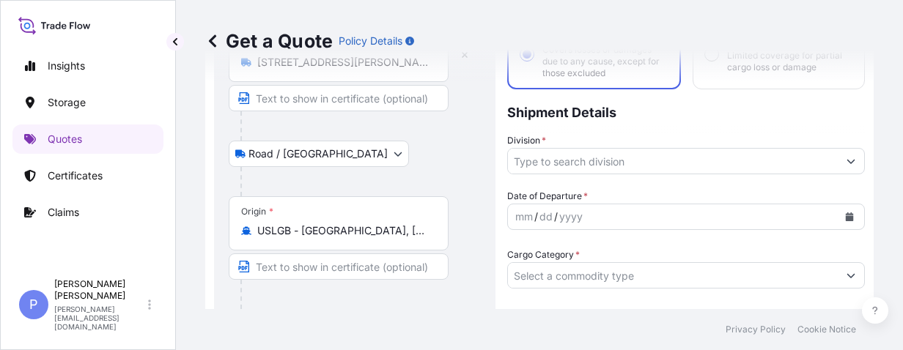
type input "[STREET_ADDRESS]"
click at [725, 166] on button "Show suggestions" at bounding box center [851, 161] width 26 height 26
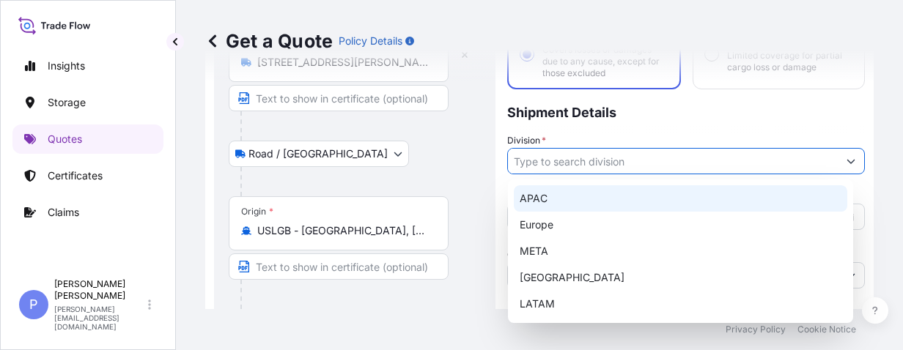
click at [655, 197] on div "APAC" at bounding box center [680, 198] width 333 height 26
type input "APAC"
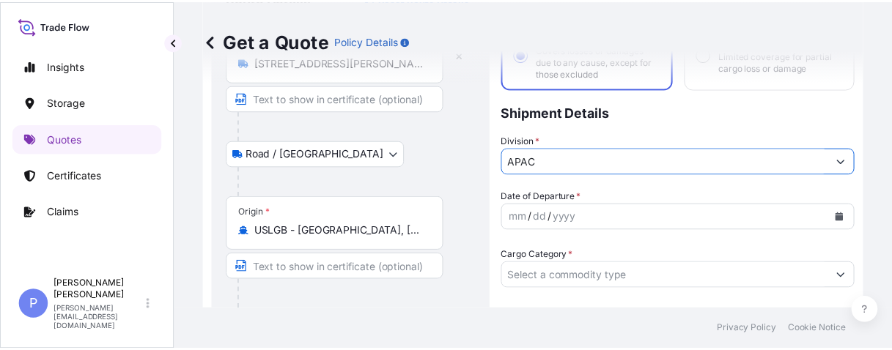
scroll to position [209, 0]
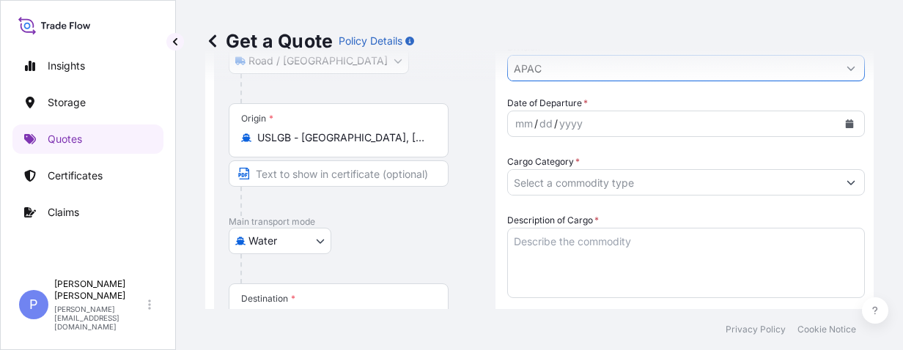
click at [725, 126] on icon "Calendar" at bounding box center [850, 123] width 8 height 9
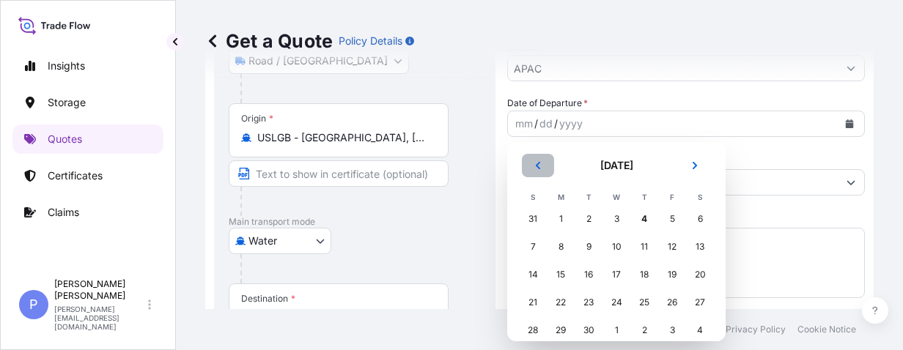
click at [536, 167] on icon "Previous" at bounding box center [537, 165] width 9 height 9
click at [668, 330] on div "29" at bounding box center [672, 330] width 26 height 26
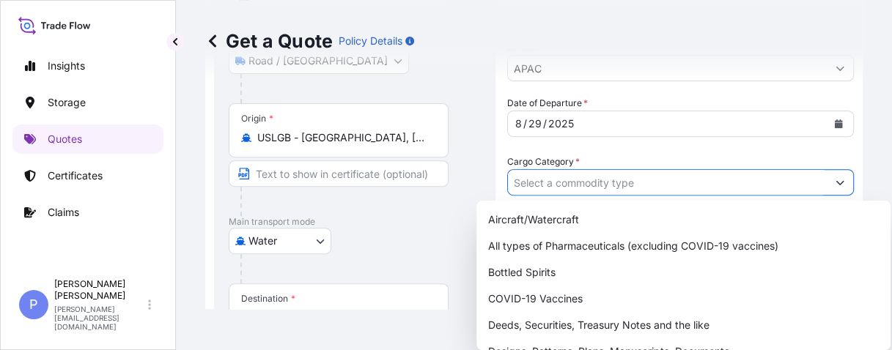
click at [725, 173] on button "Show suggestions" at bounding box center [840, 182] width 26 height 26
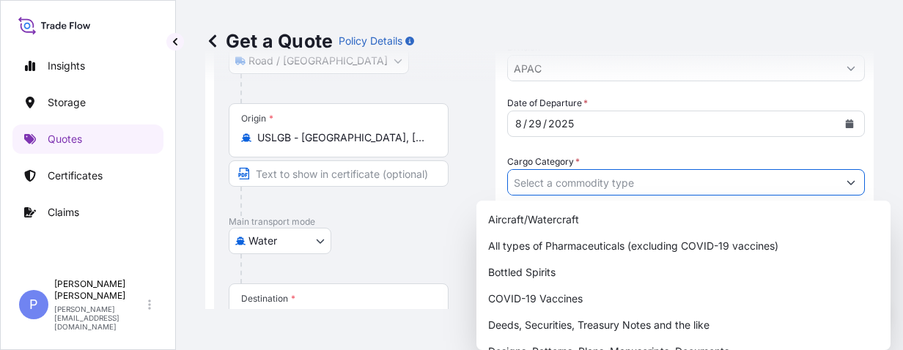
click at [725, 186] on button "Show suggestions" at bounding box center [851, 182] width 26 height 26
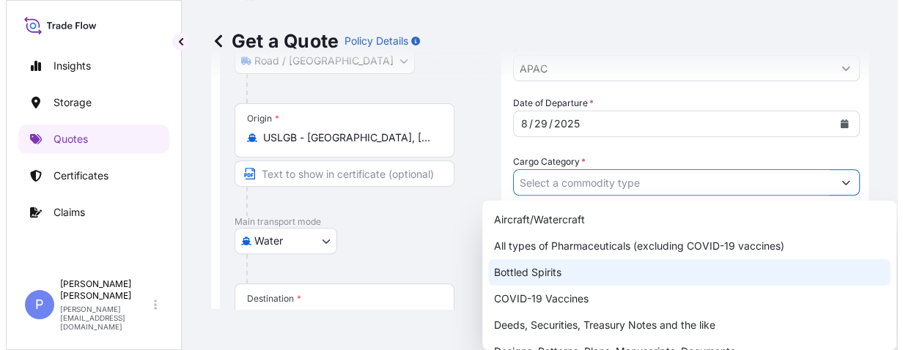
scroll to position [84, 0]
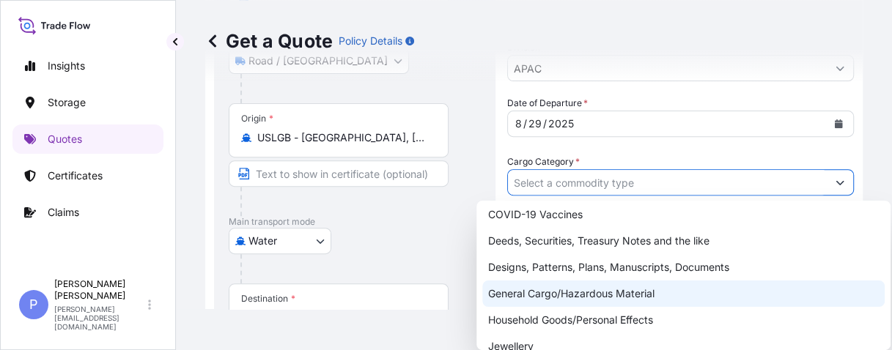
click at [656, 294] on div "General Cargo/Hazardous Material" at bounding box center [683, 294] width 402 height 26
type input "General Cargo/Hazardous Material"
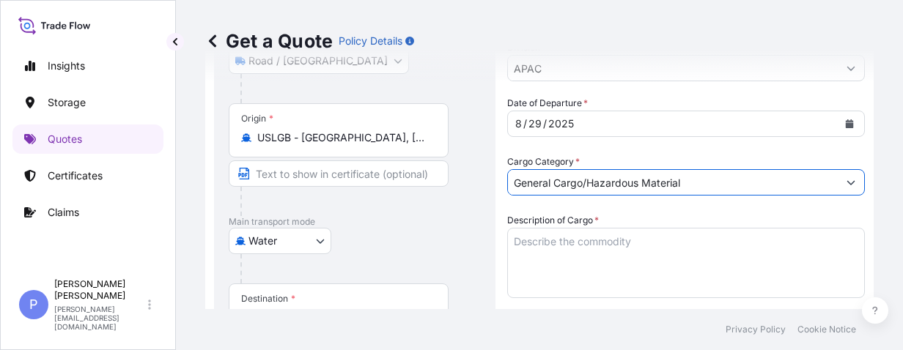
scroll to position [255, 0]
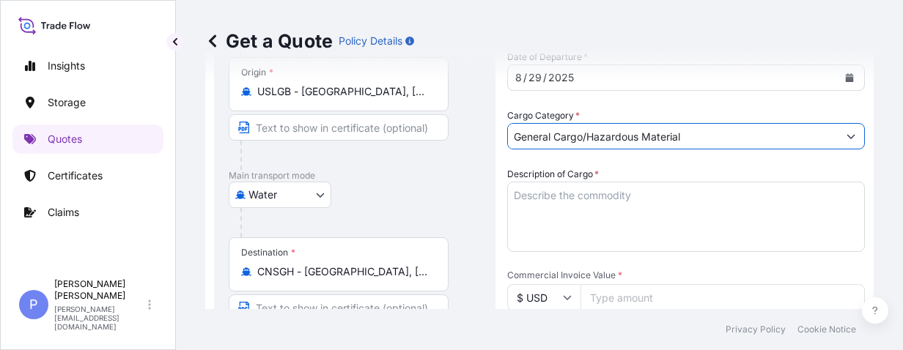
click at [543, 192] on textarea "Description of Cargo *" at bounding box center [686, 217] width 358 height 70
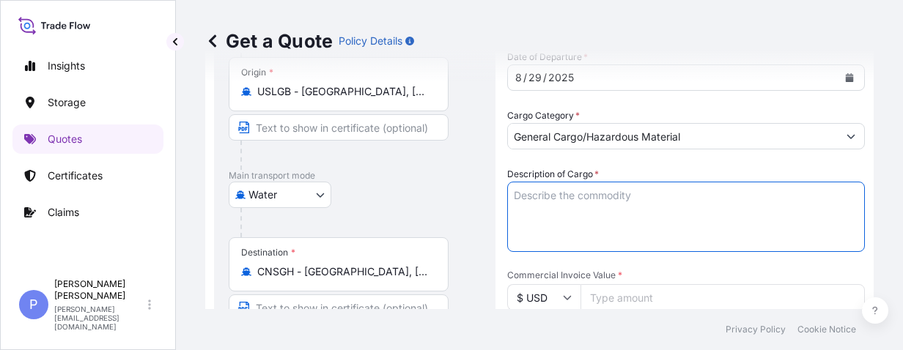
paste textarea "25 PALLETS OF AUTOMOTIVE PARTS - CAP, HOUSING, SOLENOID TUBE DETAILS ARE AS PER…"
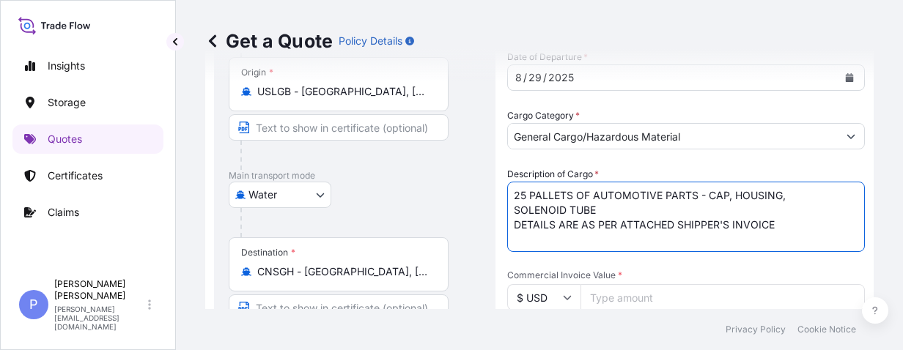
drag, startPoint x: 776, startPoint y: 226, endPoint x: 495, endPoint y: 223, distance: 280.7
click at [495, 223] on form "Route Details Reset Route Details Place of loading [STREET_ADDRESS][GEOGRAPHIC_…" at bounding box center [539, 342] width 668 height 1030
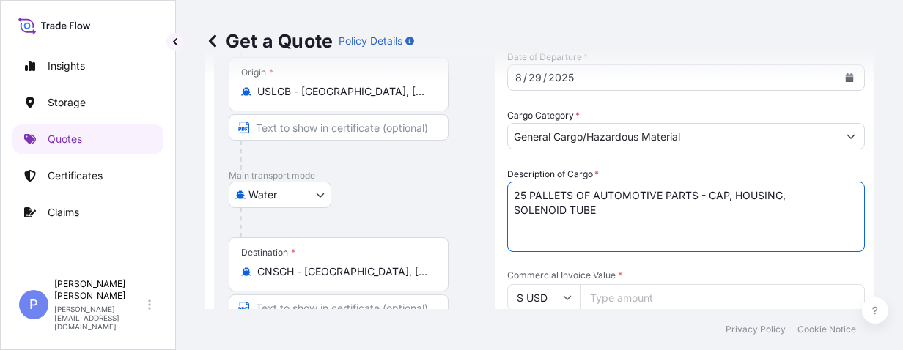
scroll to position [348, 0]
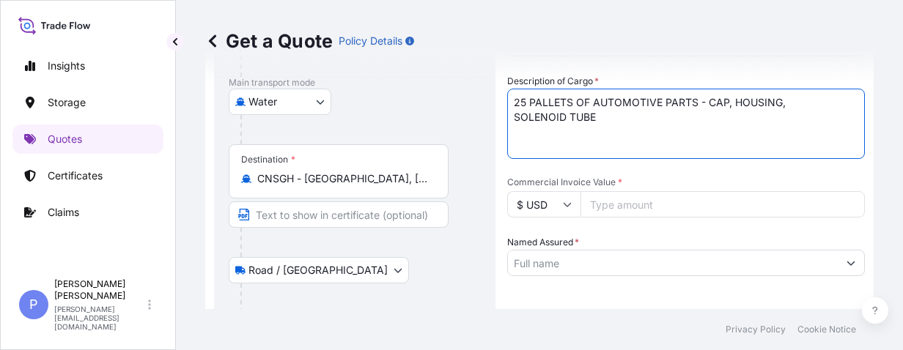
type textarea "25 PALLETS OF AUTOMOTIVE PARTS - CAP, HOUSING, SOLENOID TUBE"
click at [613, 204] on input "Commercial Invoice Value *" at bounding box center [722, 204] width 284 height 26
paste input "125462.85"
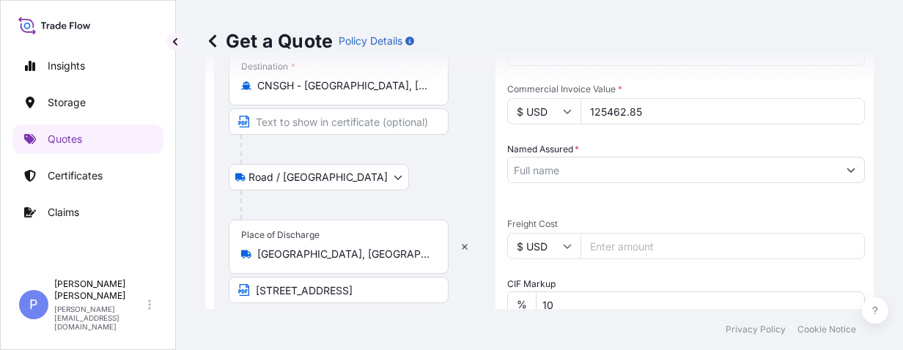
scroll to position [487, 0]
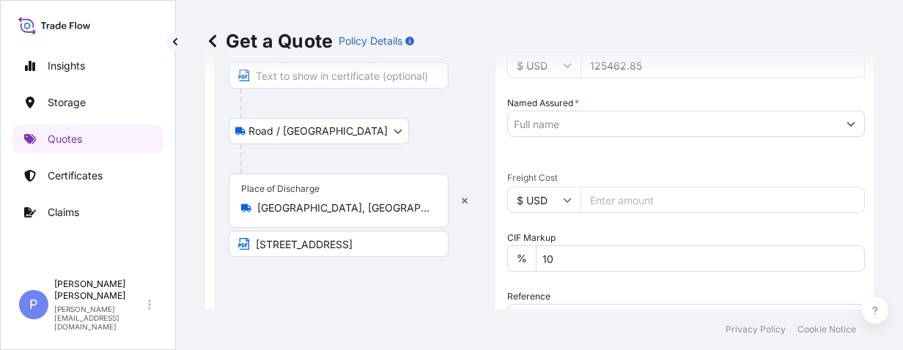
type input "125462.85"
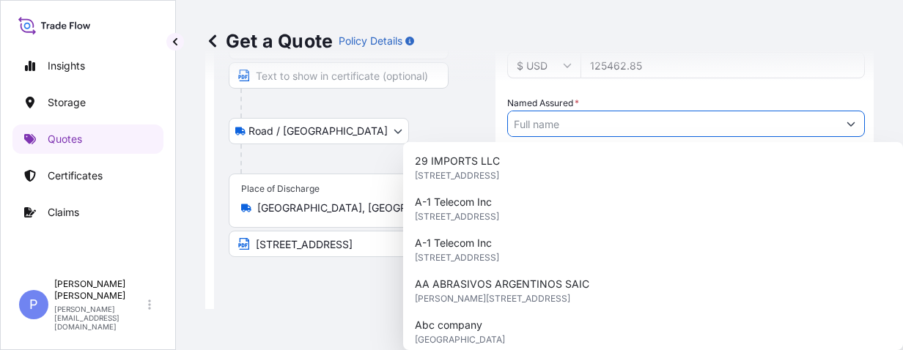
click at [589, 113] on input "Named Assured *" at bounding box center [673, 124] width 330 height 26
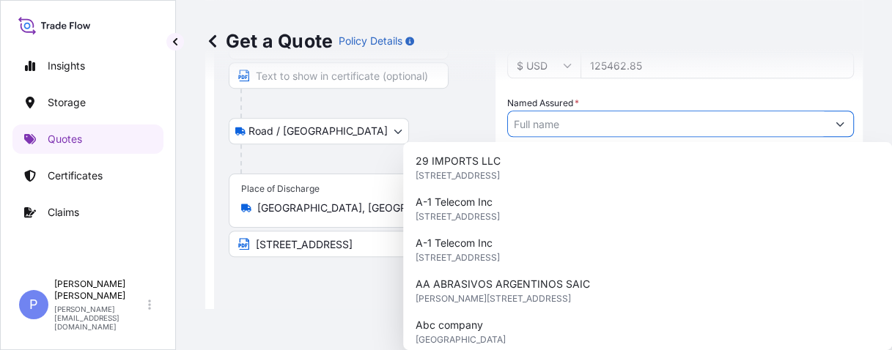
click at [534, 125] on input "Named Assured *" at bounding box center [667, 124] width 319 height 26
paste input "HUSCO AUTOMOTIVE SHANGHAI LTD"
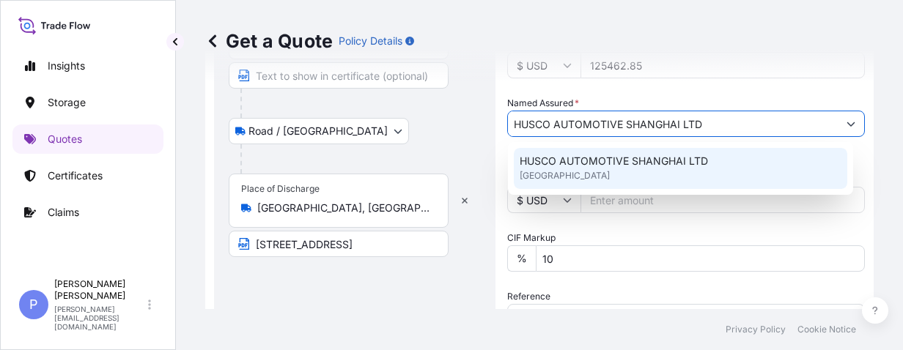
click at [541, 164] on span "HUSCO AUTOMOTIVE SHANGHAI LTD" at bounding box center [614, 161] width 188 height 15
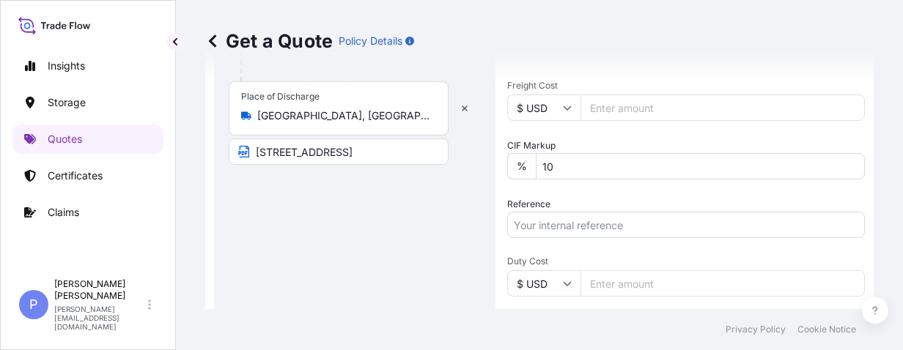
scroll to position [626, 0]
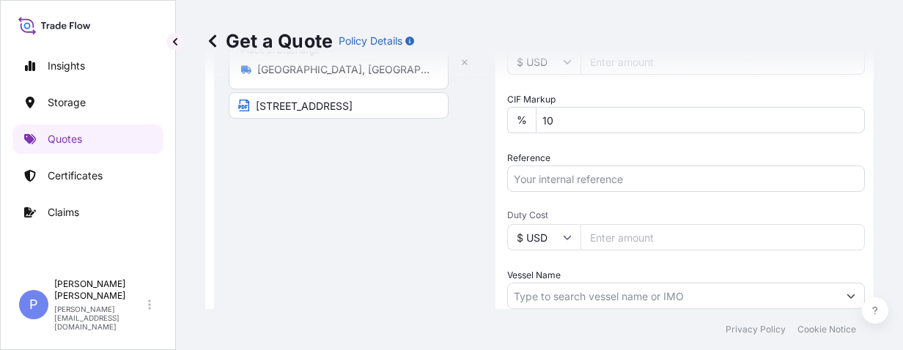
type input "HUSCO AUTOMOTIVE SHANGHAI LTD"
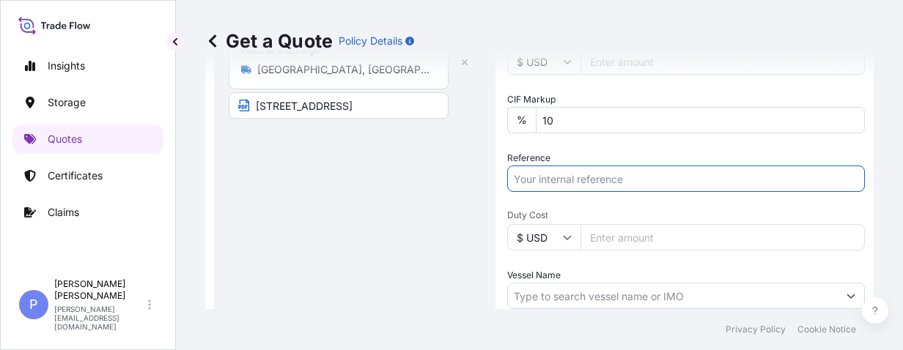
click at [564, 167] on input "Reference" at bounding box center [686, 179] width 358 height 26
click at [543, 181] on input "Reference" at bounding box center [686, 179] width 358 height 26
paste input "Invoice No: 79884 Commercial Invoice No"
drag, startPoint x: 602, startPoint y: 179, endPoint x: 870, endPoint y: 185, distance: 267.5
click at [725, 185] on div "Get a Quote Policy Details Route Details Reset Route Details Place of loading […" at bounding box center [539, 154] width 727 height 309
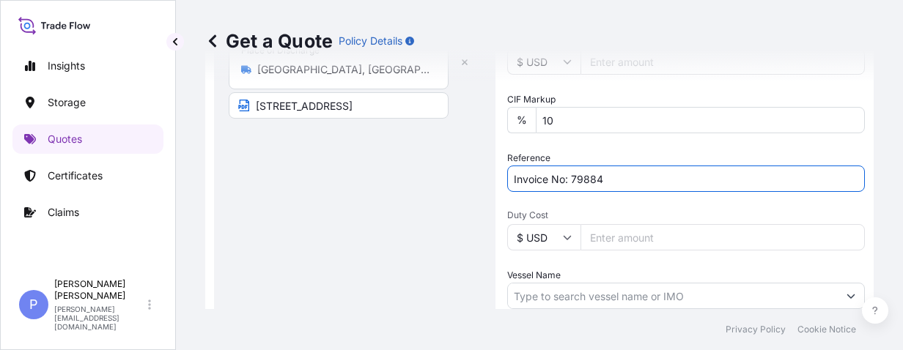
type input "Invoice No: 79884"
click at [542, 300] on input "Vessel Name" at bounding box center [673, 296] width 330 height 26
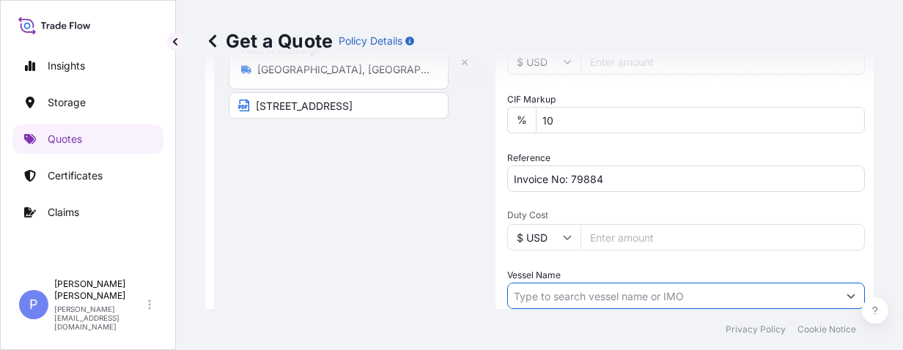
paste input "OOCL [GEOGRAPHIC_DATA]"
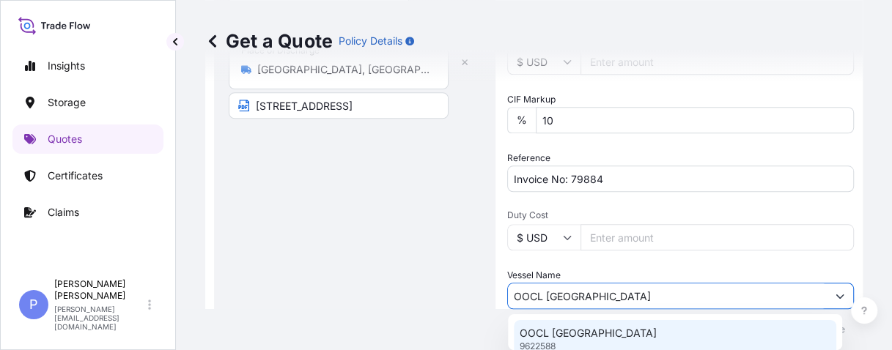
click at [566, 337] on p "OOCL [GEOGRAPHIC_DATA]" at bounding box center [588, 333] width 137 height 15
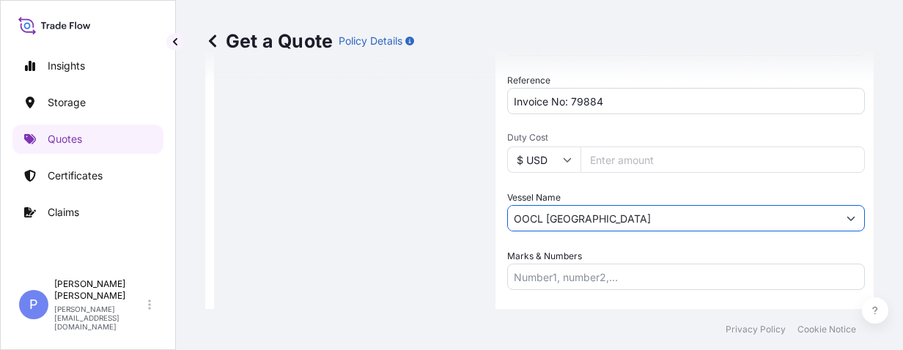
scroll to position [802, 0]
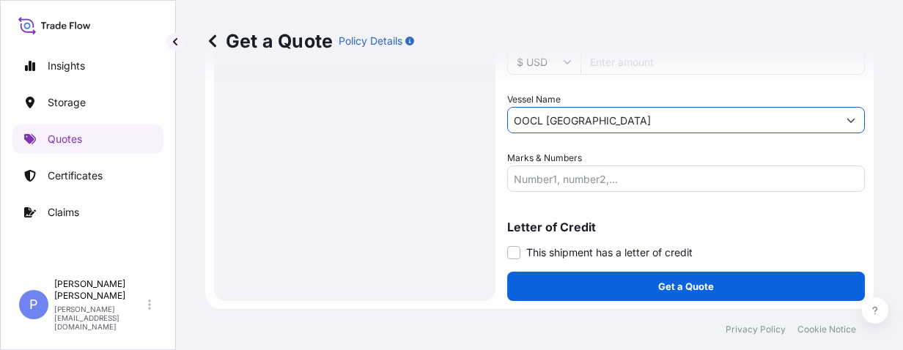
type input "OOCL [GEOGRAPHIC_DATA]"
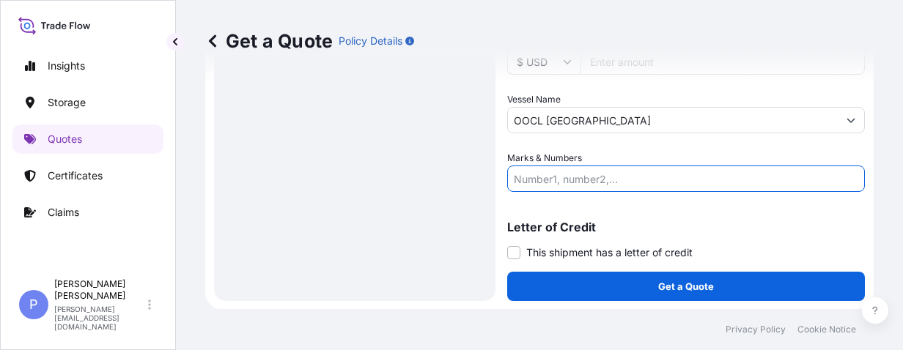
drag, startPoint x: 576, startPoint y: 179, endPoint x: 561, endPoint y: 180, distance: 14.7
click at [576, 179] on input "Marks & Numbers" at bounding box center [686, 179] width 358 height 26
click at [544, 180] on input "Marks & Numbers" at bounding box center [686, 179] width 358 height 26
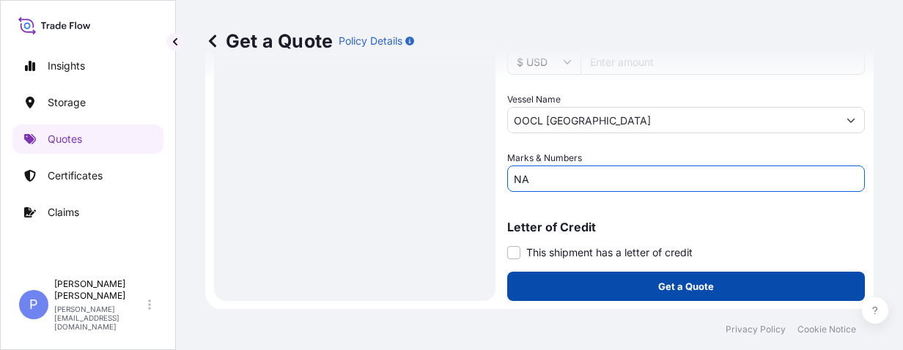
type input "NA"
click at [604, 287] on button "Get a Quote" at bounding box center [686, 286] width 358 height 29
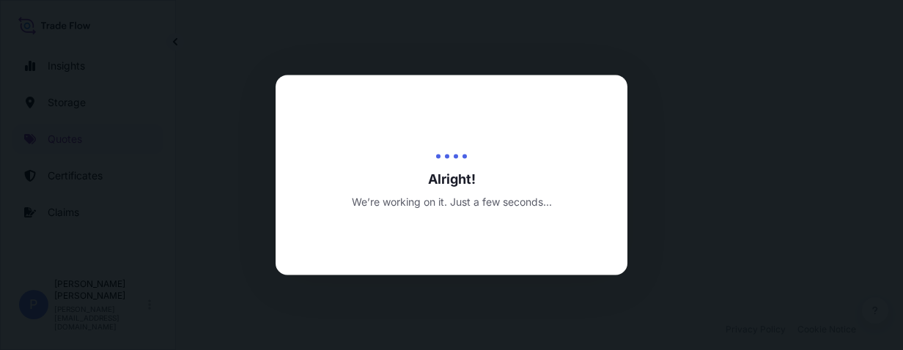
select select "Road / [GEOGRAPHIC_DATA]"
select select "Water"
select select "Road / [GEOGRAPHIC_DATA]"
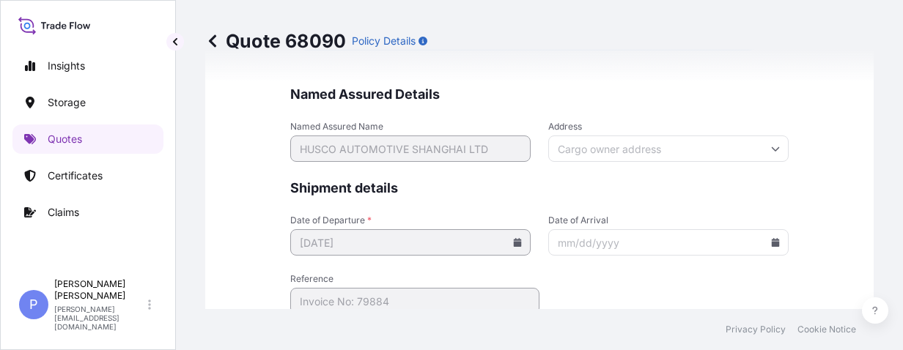
scroll to position [3854, 0]
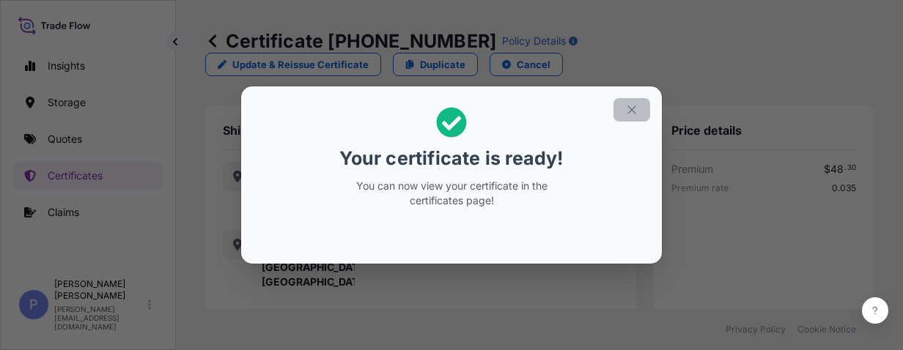
click at [632, 111] on icon "button" at bounding box center [631, 109] width 13 height 13
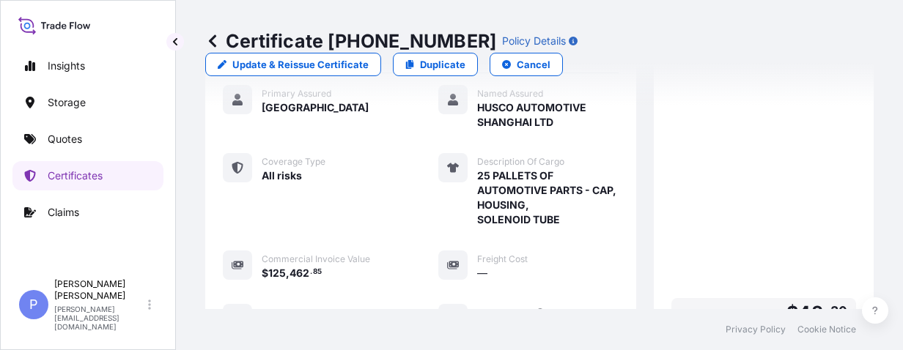
scroll to position [688, 0]
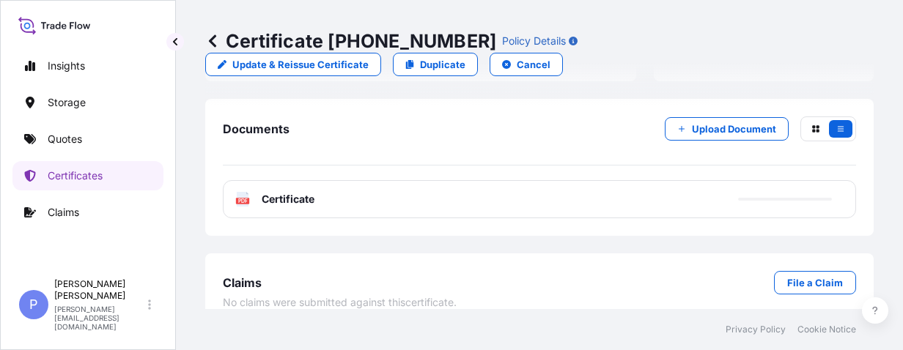
click at [604, 180] on div "PDF Certificate" at bounding box center [539, 199] width 633 height 38
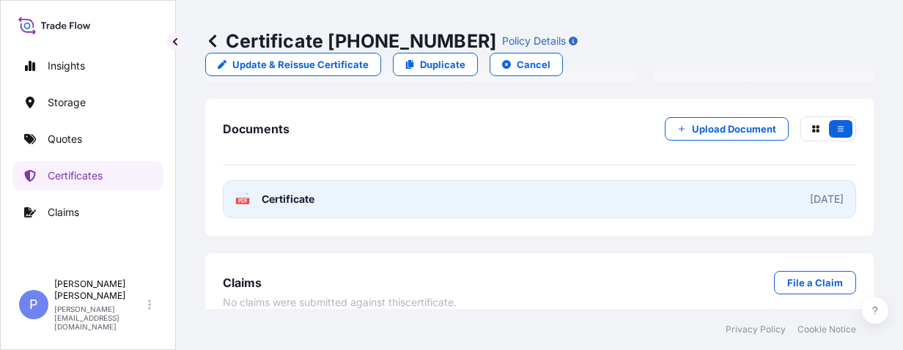
click at [318, 193] on link "PDF Certificate [DATE]" at bounding box center [539, 199] width 633 height 38
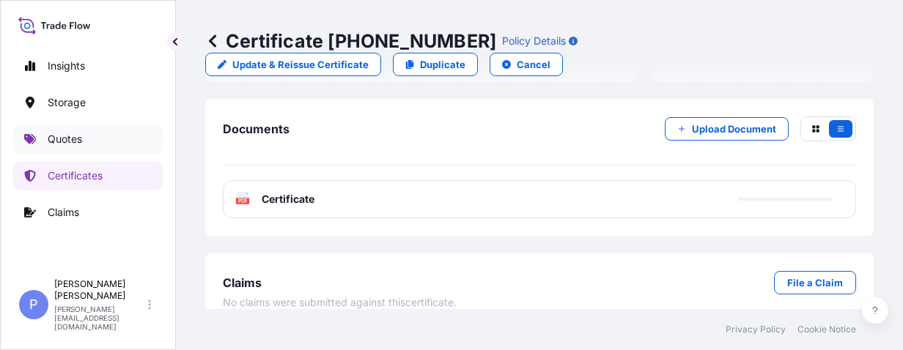
click at [56, 135] on p "Quotes" at bounding box center [65, 139] width 34 height 15
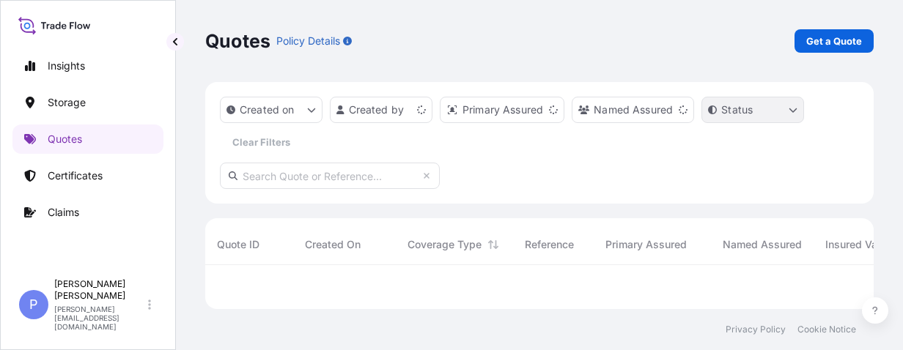
scroll to position [35, 657]
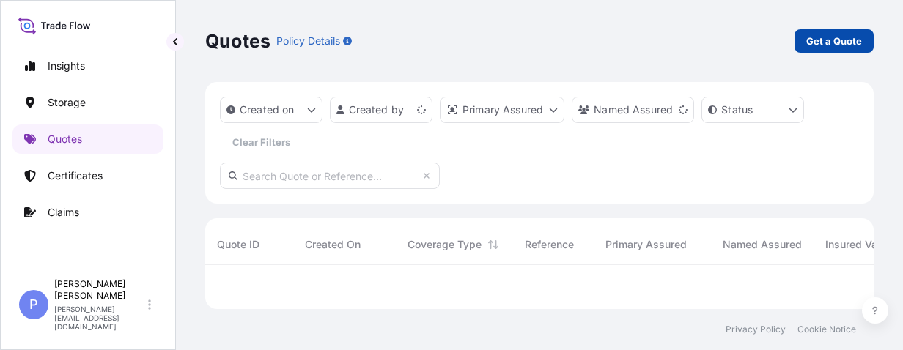
click at [725, 47] on p "Get a Quote" at bounding box center [834, 41] width 56 height 15
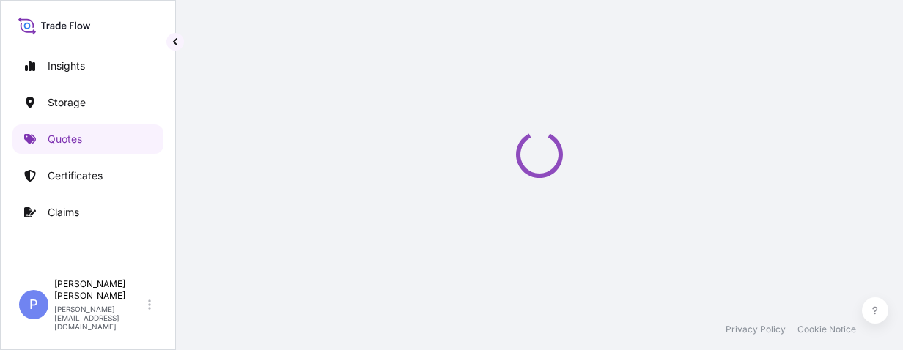
scroll to position [23, 0]
select select "Water"
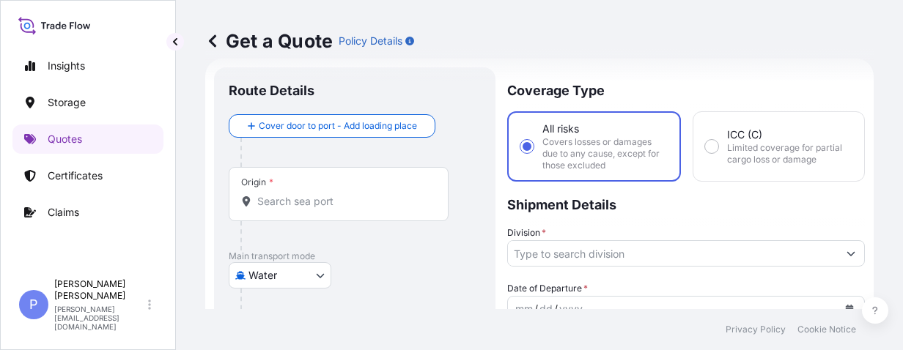
click at [284, 202] on input "Origin *" at bounding box center [343, 201] width 173 height 15
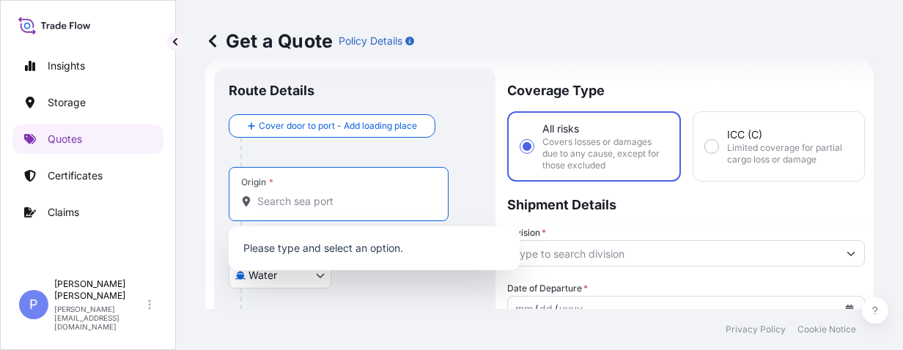
click at [271, 206] on input "Origin *" at bounding box center [343, 201] width 173 height 15
paste input "[GEOGRAPHIC_DATA],"
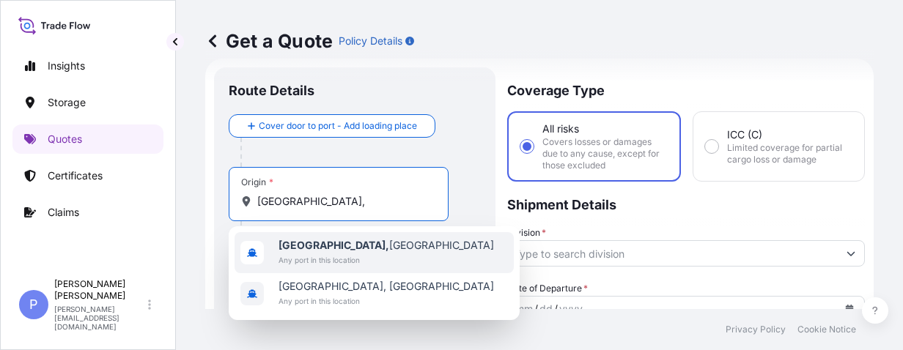
click at [314, 248] on b "[GEOGRAPHIC_DATA]," at bounding box center [333, 245] width 111 height 12
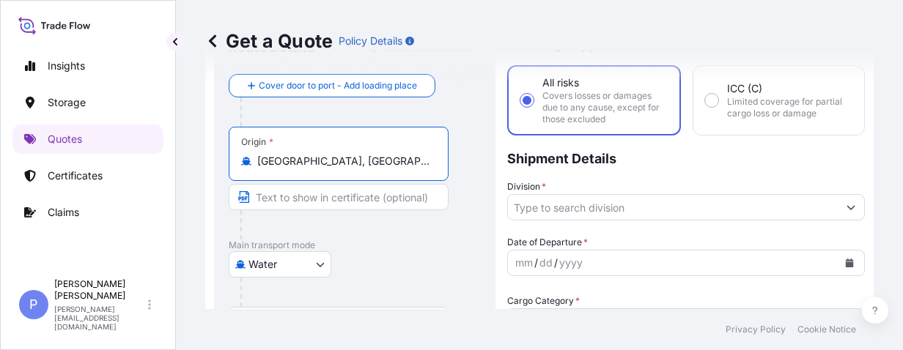
scroll to position [116, 0]
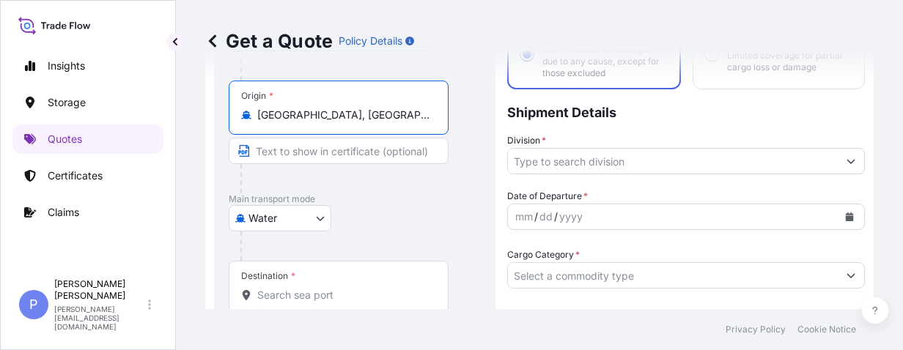
type input "[GEOGRAPHIC_DATA], [GEOGRAPHIC_DATA]"
click at [270, 295] on input "Destination *" at bounding box center [343, 295] width 173 height 15
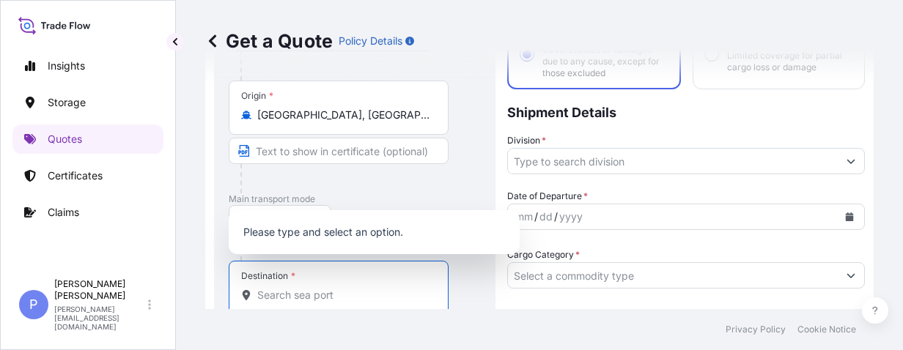
paste input "[GEOGRAPHIC_DATA],"
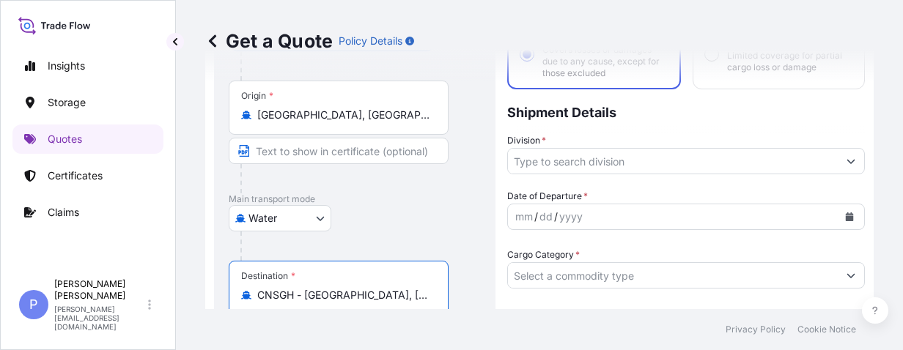
type input "CNSGH - [GEOGRAPHIC_DATA], [GEOGRAPHIC_DATA]"
click at [368, 119] on input "[GEOGRAPHIC_DATA], [GEOGRAPHIC_DATA]" at bounding box center [343, 115] width 173 height 15
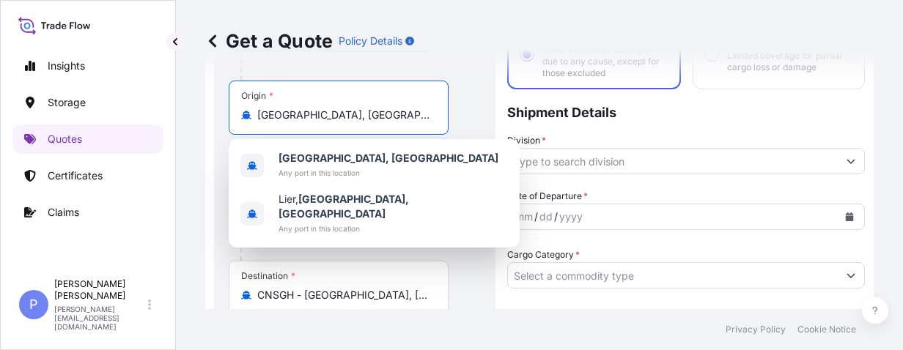
drag, startPoint x: 372, startPoint y: 114, endPoint x: 308, endPoint y: 117, distance: 64.5
click at [308, 117] on input "[GEOGRAPHIC_DATA], [GEOGRAPHIC_DATA]" at bounding box center [343, 115] width 173 height 15
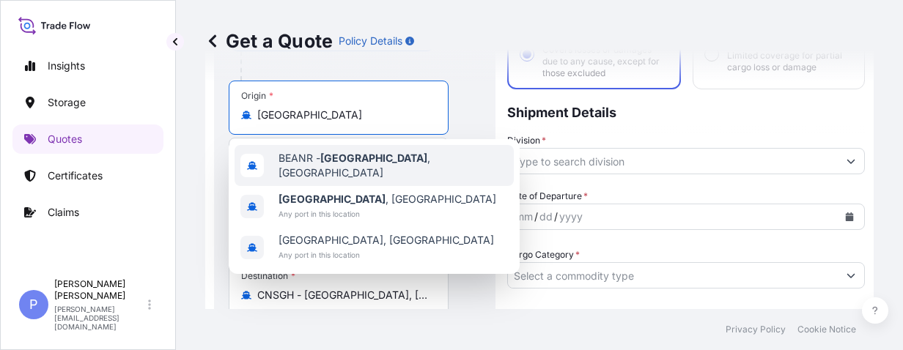
click at [385, 166] on span "BEANR - [GEOGRAPHIC_DATA] , [GEOGRAPHIC_DATA]" at bounding box center [392, 165] width 229 height 29
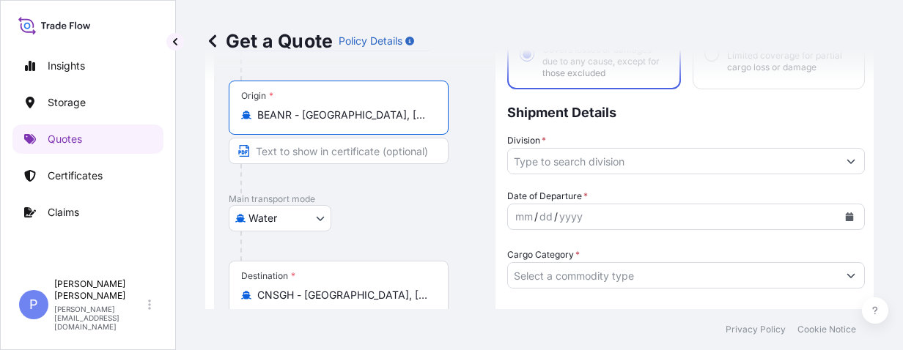
type input "BEANR - [GEOGRAPHIC_DATA], [GEOGRAPHIC_DATA]"
click at [725, 163] on icon "Show suggestions" at bounding box center [850, 161] width 9 height 9
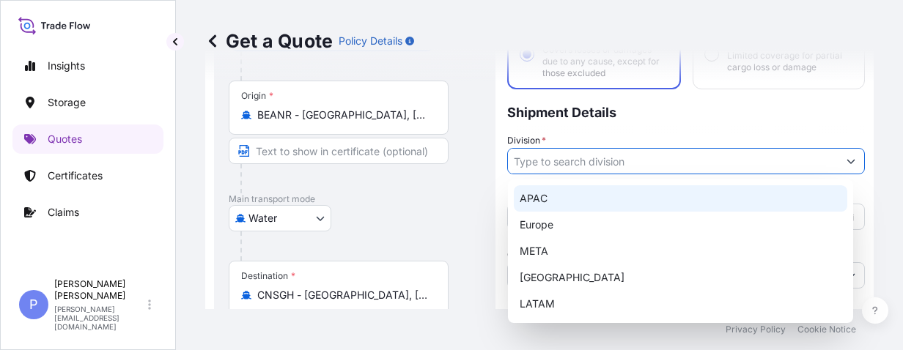
click at [629, 201] on div "APAC" at bounding box center [680, 198] width 333 height 26
type input "APAC"
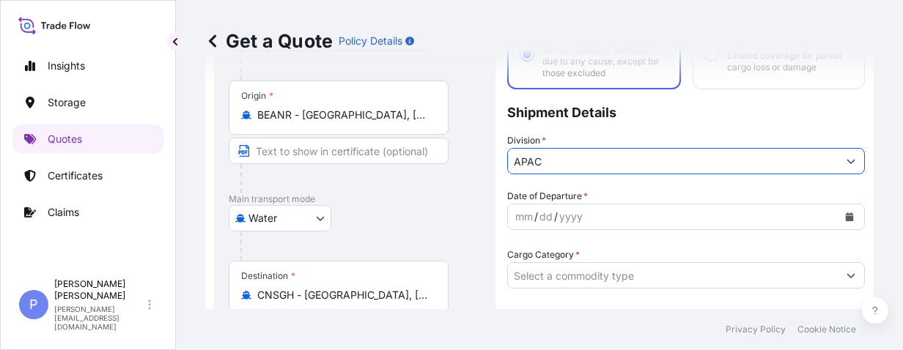
click at [725, 213] on icon "Calendar" at bounding box center [850, 216] width 8 height 9
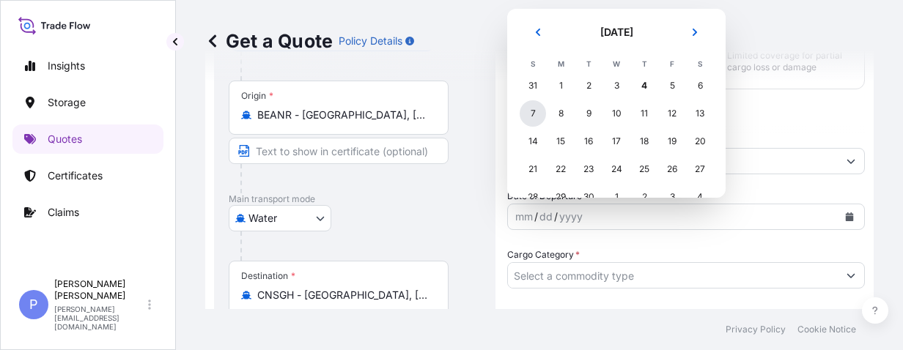
click at [533, 108] on div "7" at bounding box center [533, 113] width 26 height 26
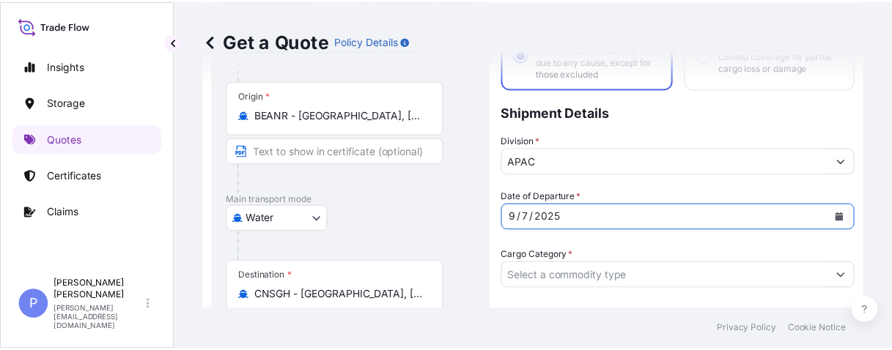
scroll to position [209, 0]
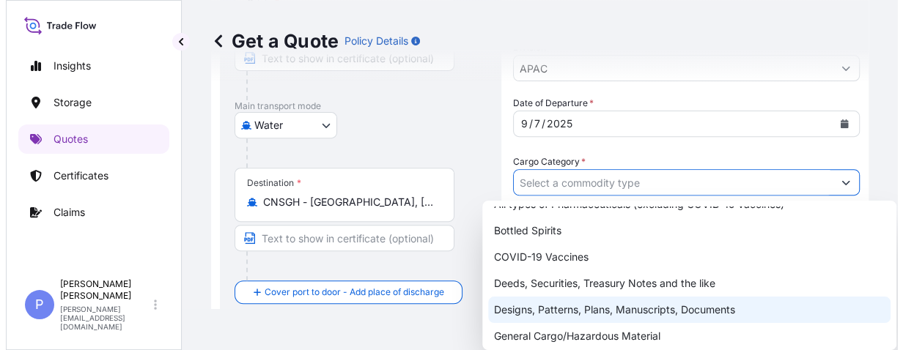
scroll to position [126, 0]
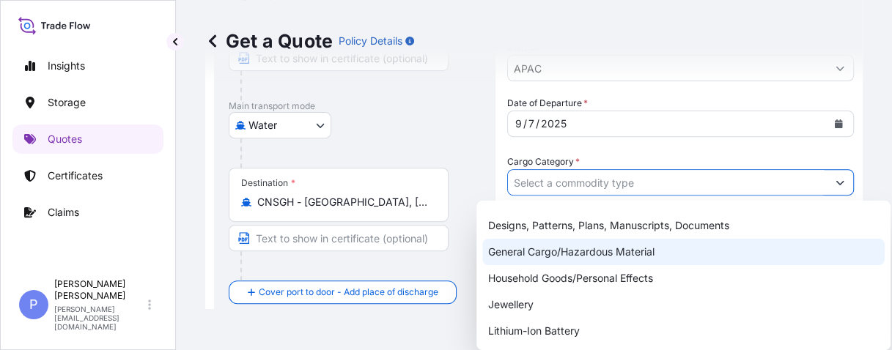
click at [585, 254] on div "General Cargo/Hazardous Material" at bounding box center [683, 252] width 402 height 26
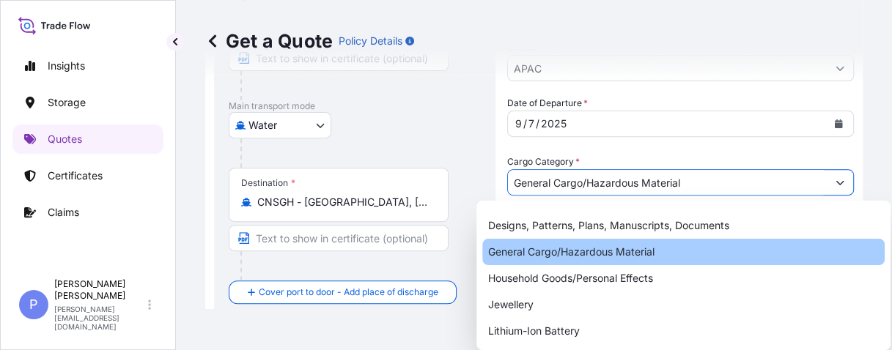
type input "General Cargo/Hazardous Material"
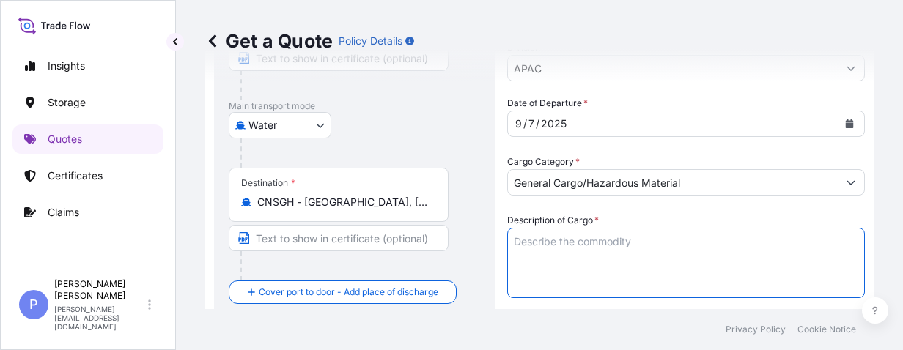
click at [525, 239] on textarea "Description of Cargo *" at bounding box center [686, 263] width 358 height 70
paste textarea "1 CASE WITH ESTIMATED DIMENSIONS: 513X300X430 CM - 13000 KG STC USED AAMEC POST…"
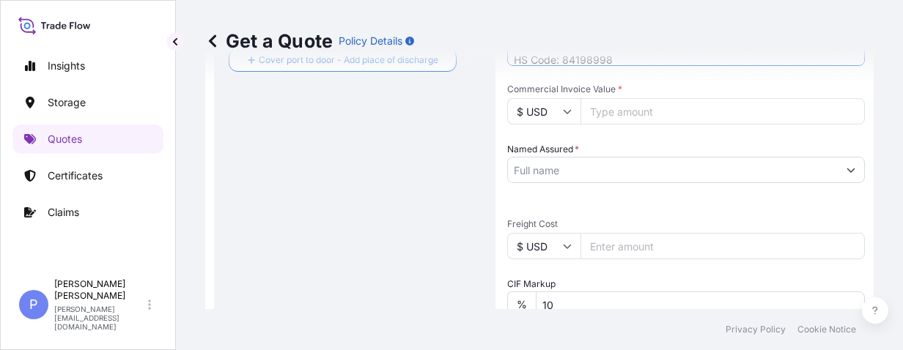
scroll to position [394, 0]
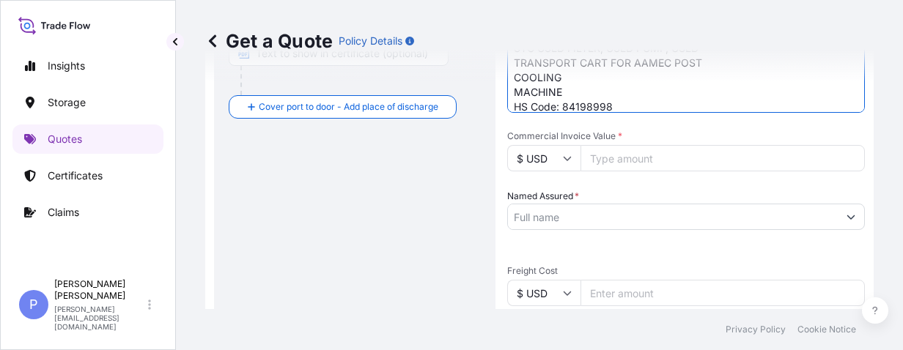
type textarea "1 CASE WITH ESTIMATED DIMENSIONS: 513X300X430 CM - 13000 KG STC USED AAMEC POST…"
click at [559, 296] on input "$ USD" at bounding box center [543, 293] width 73 height 26
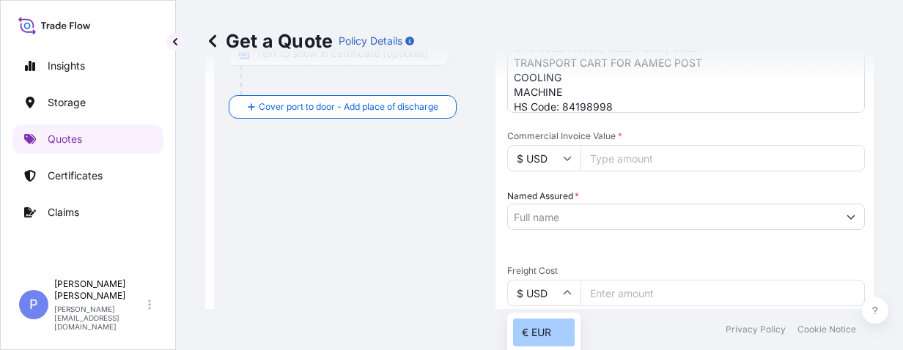
click at [551, 336] on div "€ EUR" at bounding box center [544, 333] width 62 height 28
type input "€ EUR"
click at [629, 292] on input "Freight Cost" at bounding box center [722, 293] width 284 height 26
type input "1E5"
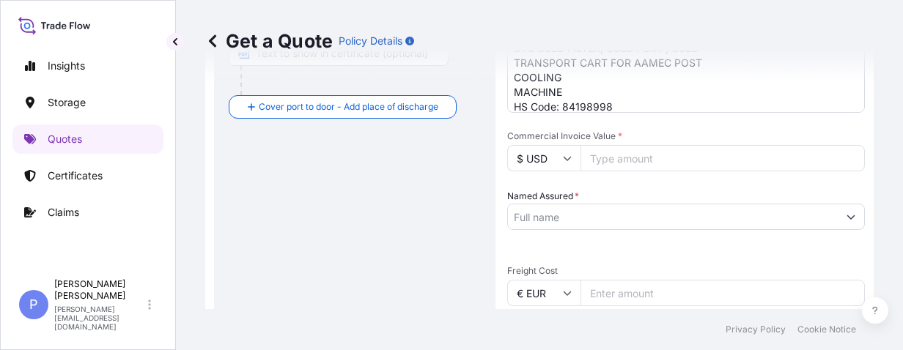
type input "1"
click at [613, 163] on input "Commercial Invoice Value *" at bounding box center [722, 158] width 284 height 26
click at [558, 152] on input "$ USD" at bounding box center [543, 158] width 73 height 26
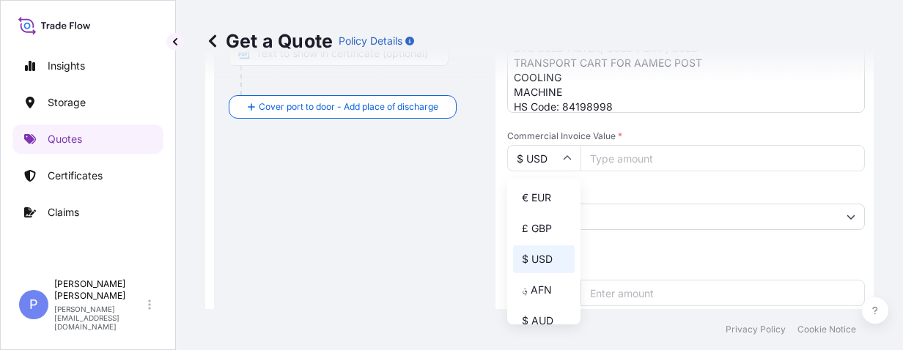
click at [562, 158] on input "$ USD" at bounding box center [543, 158] width 73 height 26
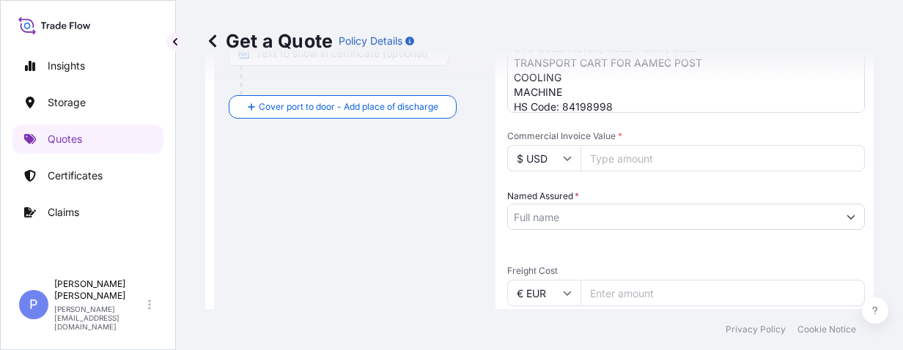
click at [564, 163] on input "$ USD" at bounding box center [543, 158] width 73 height 26
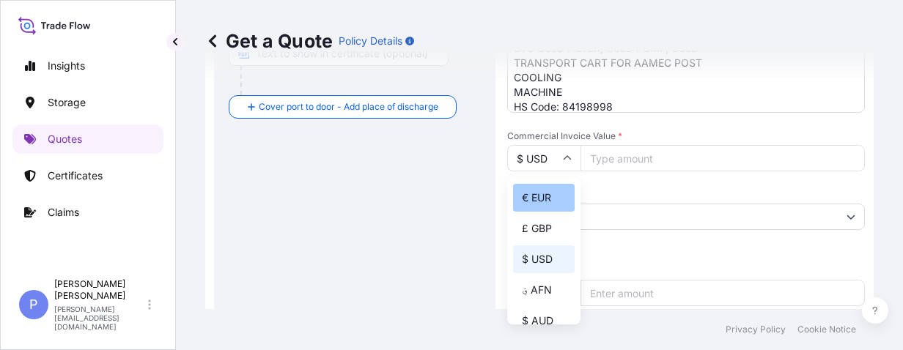
click at [547, 199] on div "€ EUR" at bounding box center [544, 198] width 62 height 28
type input "€ EUR"
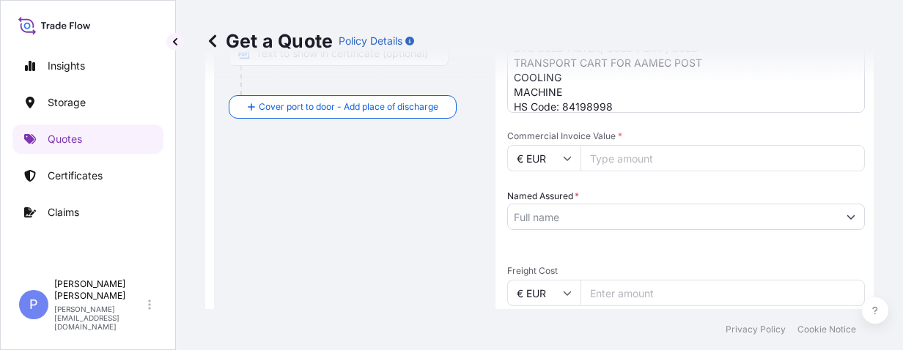
click at [623, 153] on input "Commercial Invoice Value *" at bounding box center [722, 158] width 284 height 26
paste input "10000"
type input "10000"
click at [559, 217] on input "Named Assured *" at bounding box center [673, 217] width 330 height 26
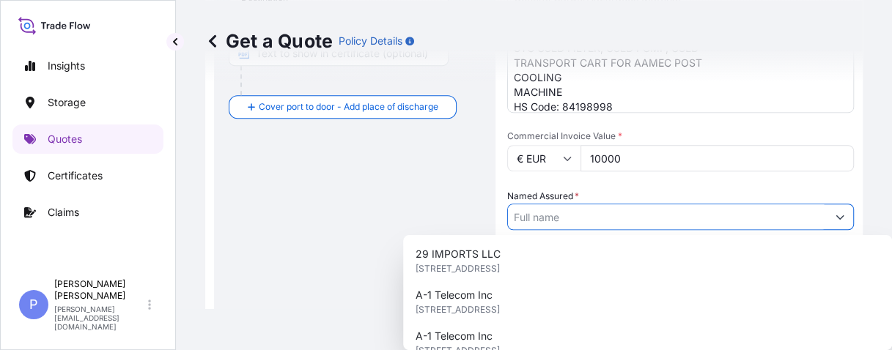
paste input "KAUTEX TEXTRON GMBH AND [DOMAIN_NAME]"
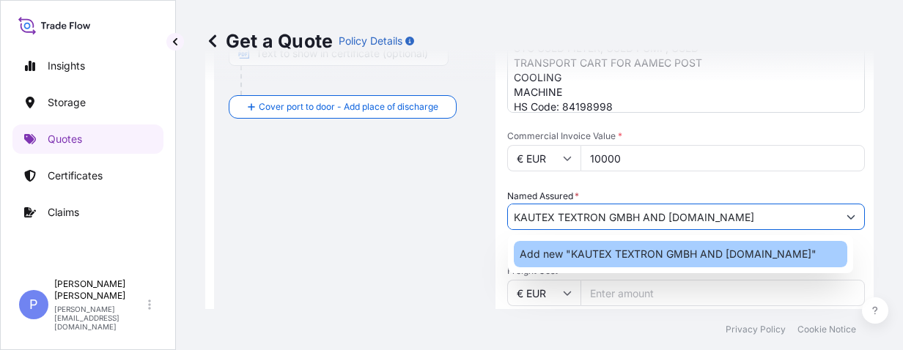
click at [555, 243] on div "Add new "KAUTEX TEXTRON GMBH AND [DOMAIN_NAME]"" at bounding box center [680, 254] width 333 height 26
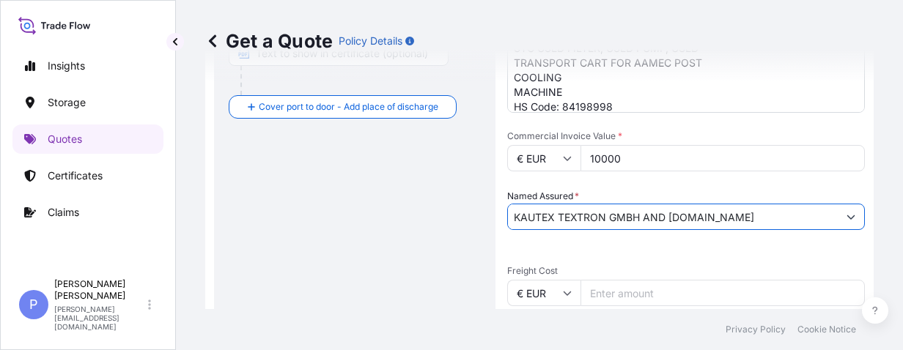
click at [707, 214] on input "KAUTEX TEXTRON GMBH AND [DOMAIN_NAME]" at bounding box center [673, 217] width 330 height 26
drag, startPoint x: 712, startPoint y: 214, endPoint x: 460, endPoint y: 202, distance: 252.4
click at [460, 202] on form "Route Details Reset Route Details Cover door to port - Add loading place Place …" at bounding box center [539, 203] width 668 height 1030
paste input "(PINGHU) PLASTIC TECHNOLOGY CO., LTD."
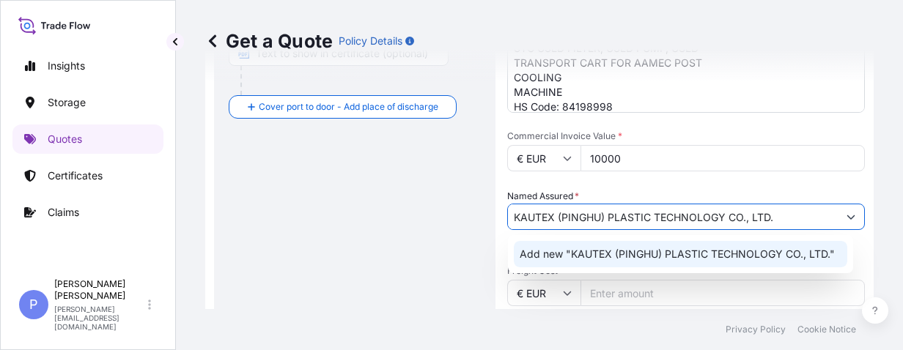
click at [690, 259] on span "Add new "KAUTEX (PINGHU) PLASTIC TECHNOLOGY CO., LTD."" at bounding box center [677, 254] width 315 height 15
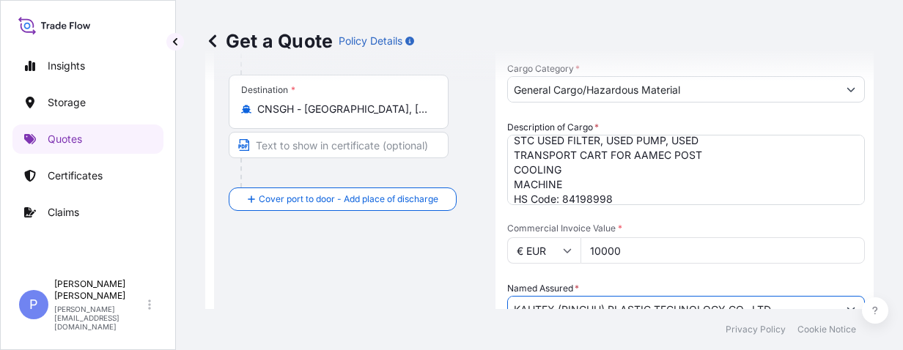
scroll to position [209, 0]
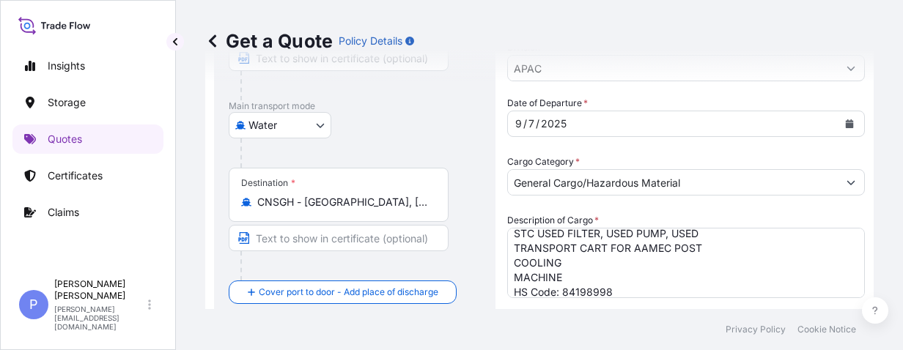
type input "KAUTEX (PINGHU) PLASTIC TECHNOLOGY CO., LTD."
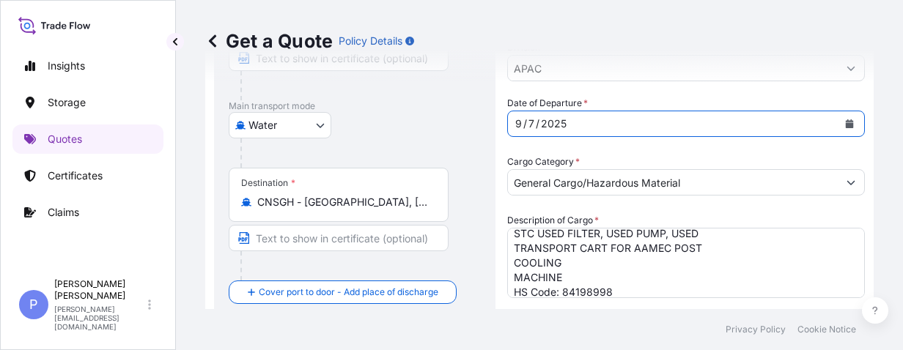
click at [725, 125] on icon "Calendar" at bounding box center [850, 123] width 8 height 9
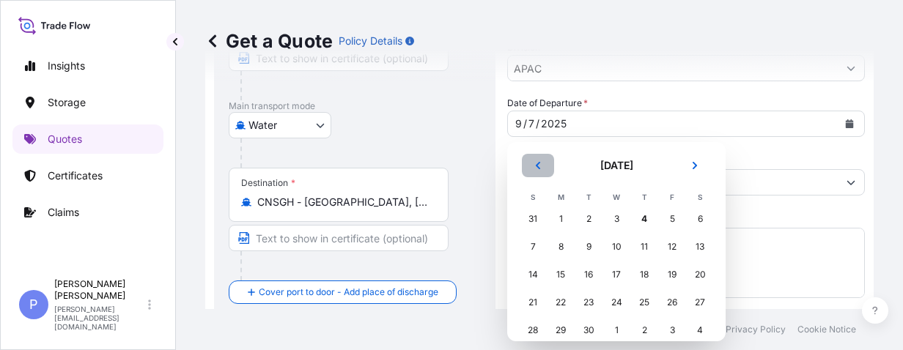
click at [537, 163] on icon "Previous" at bounding box center [538, 165] width 4 height 7
click at [557, 330] on div "25" at bounding box center [560, 330] width 26 height 26
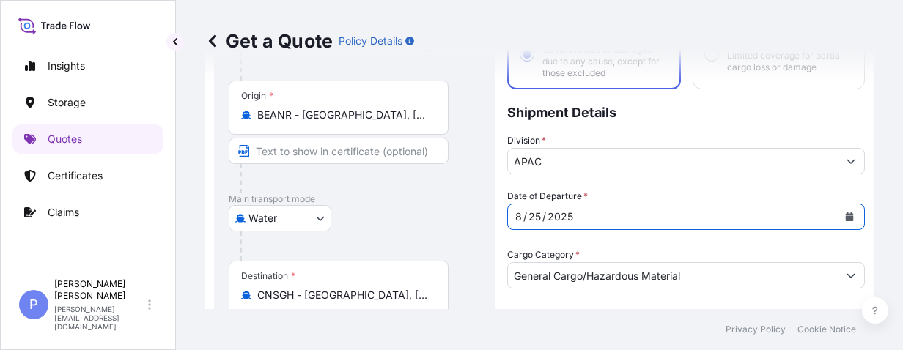
scroll to position [0, 0]
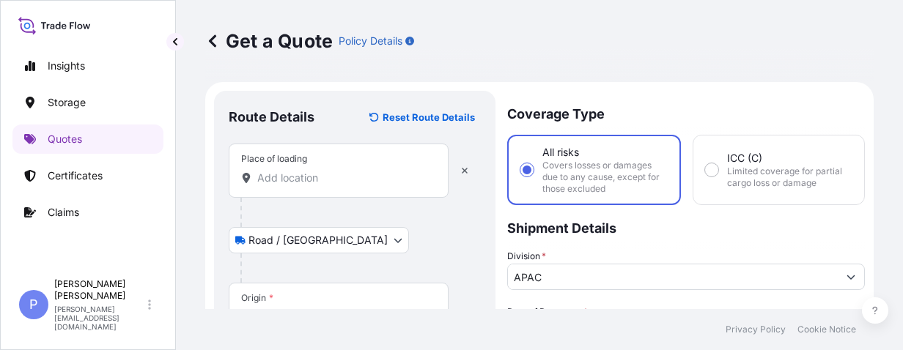
click at [292, 182] on input "Place of loading" at bounding box center [343, 178] width 173 height 15
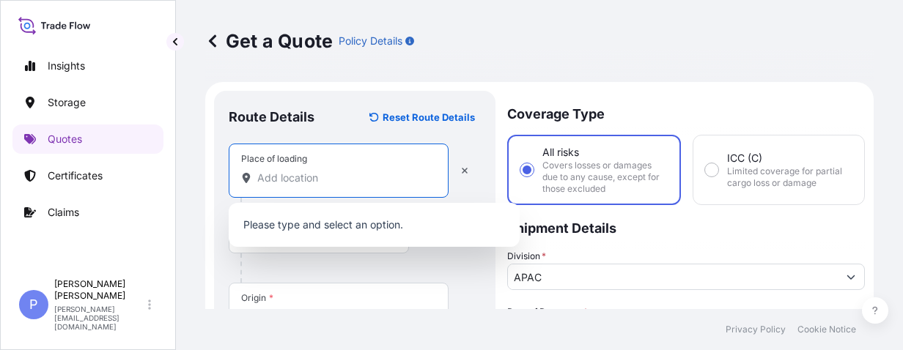
paste input "[STREET_ADDRESS]"
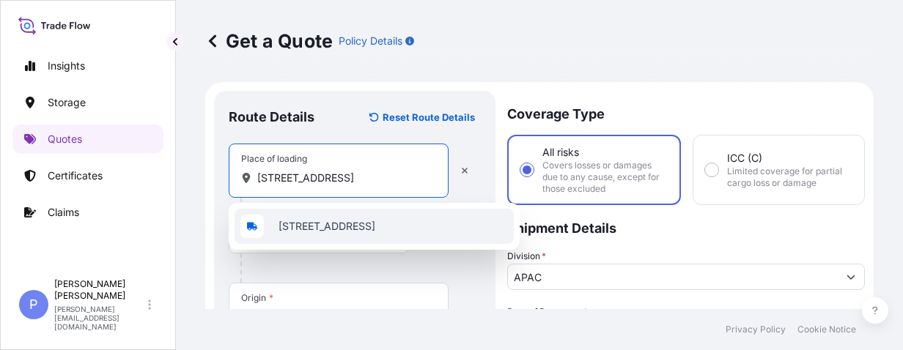
click at [312, 232] on span "[STREET_ADDRESS]" at bounding box center [326, 226] width 97 height 15
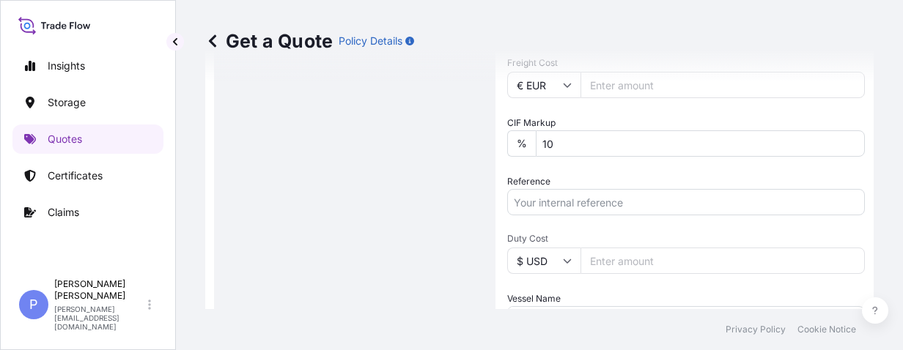
scroll to position [742, 0]
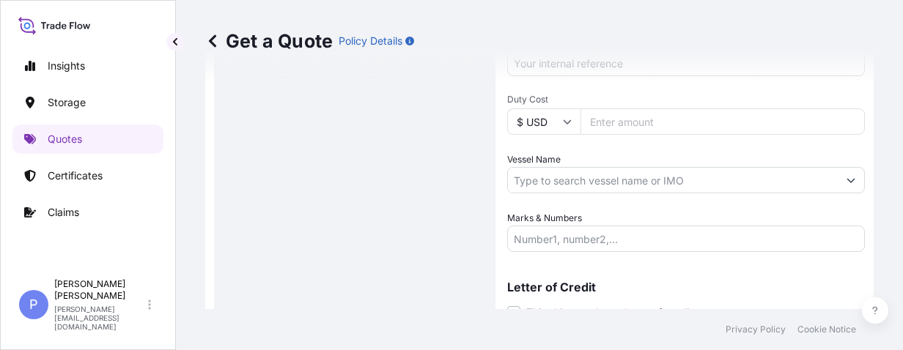
type input "[STREET_ADDRESS]"
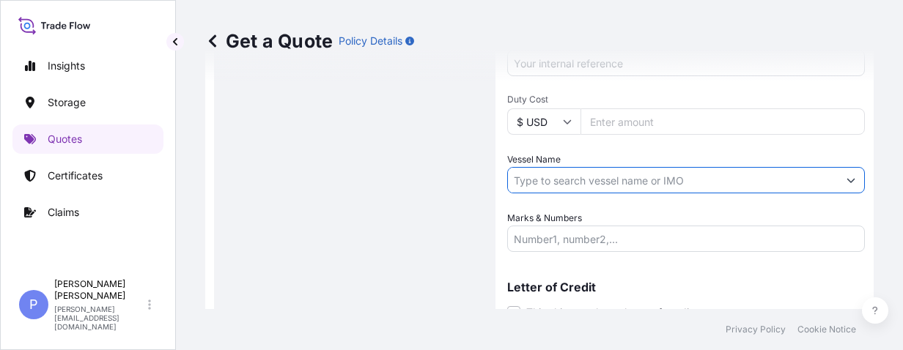
click at [657, 185] on input "Vessel Name" at bounding box center [673, 180] width 330 height 26
click at [554, 178] on input "Vessel Name" at bounding box center [673, 180] width 330 height 26
paste input "CMA CGM LOUVRE"
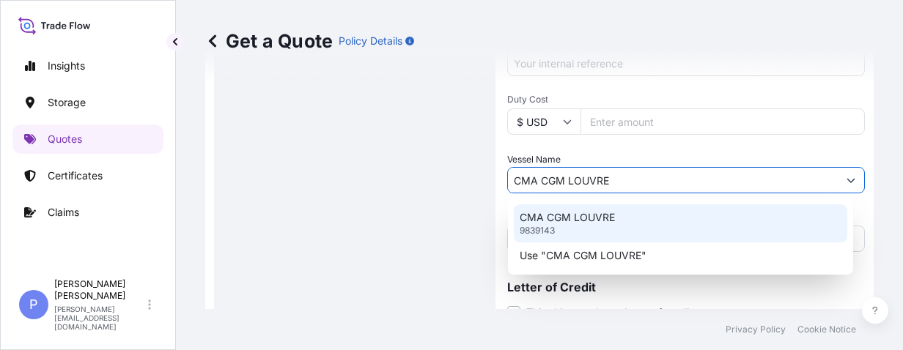
click at [571, 218] on p "CMA CGM LOUVRE" at bounding box center [567, 217] width 95 height 15
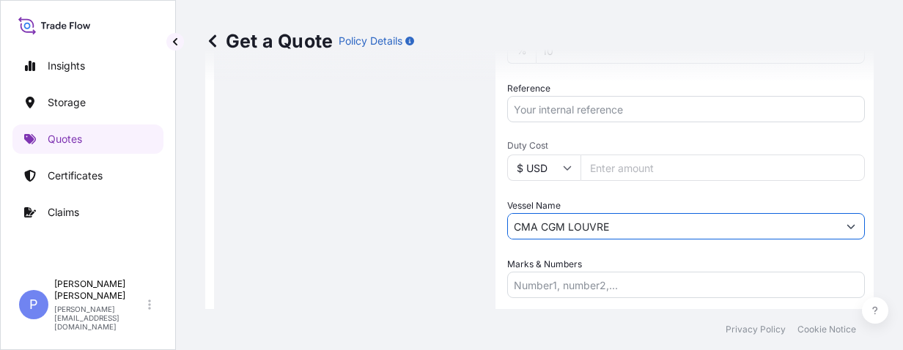
scroll to position [602, 0]
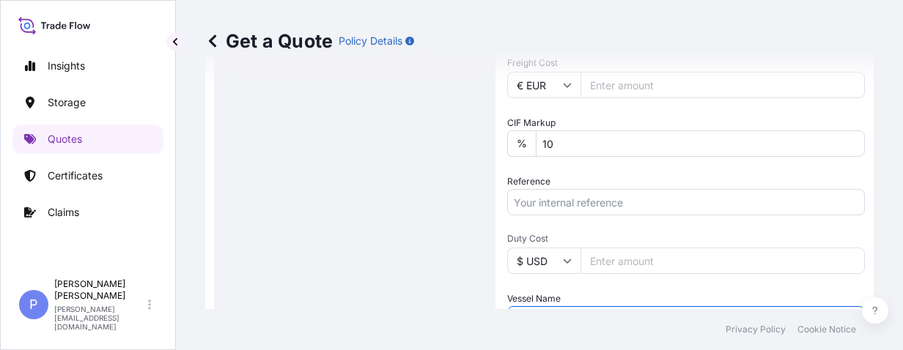
type input "CMA CGM LOUVRE"
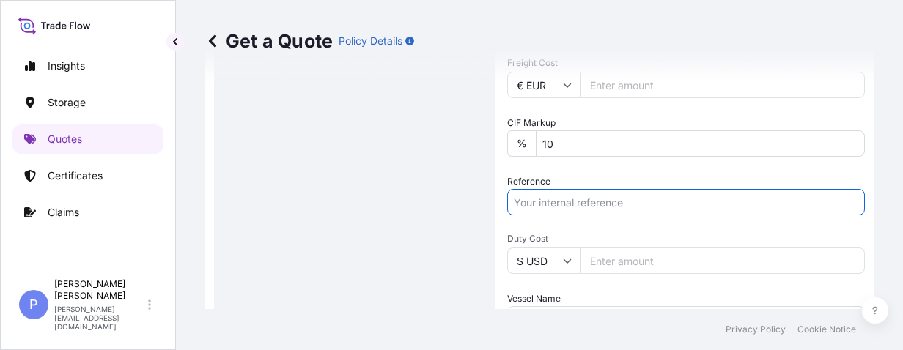
click at [673, 207] on input "Reference" at bounding box center [686, 202] width 358 height 26
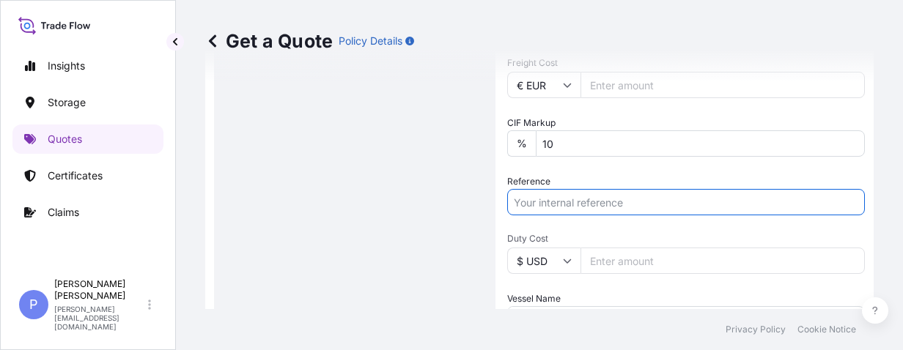
click at [541, 204] on input "Reference" at bounding box center [686, 202] width 358 height 26
paste input "Purchase Order No. KPH20250901-01 SAP Contract No.: 549269"
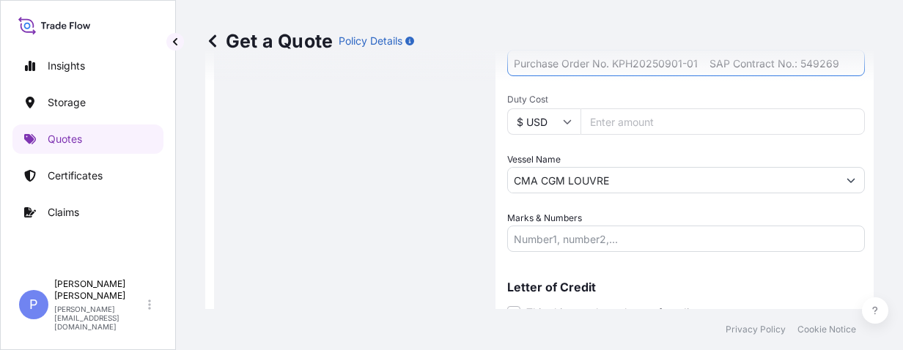
scroll to position [788, 0]
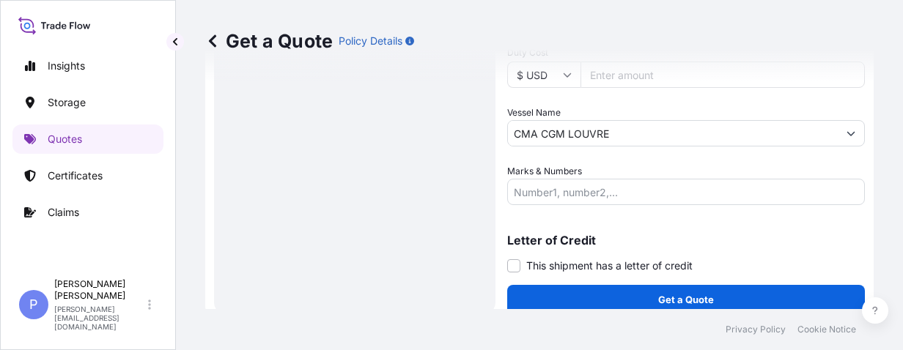
type input "Purchase Order No. KPH20250901-01 SAP Contract No.: 549269"
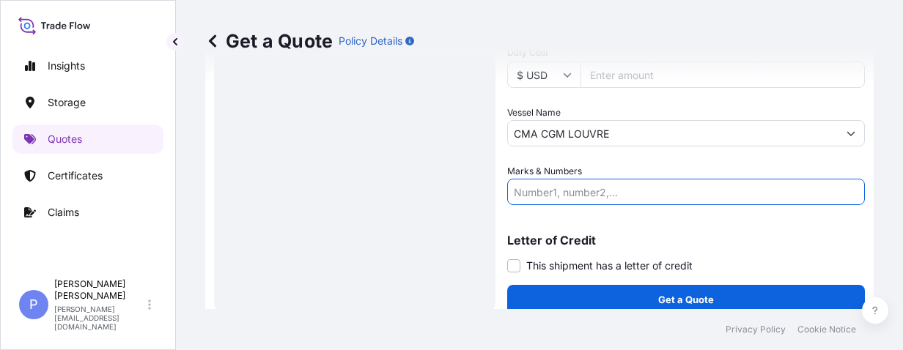
click at [639, 199] on input "Marks & Numbers" at bounding box center [686, 192] width 358 height 26
click at [630, 194] on input "Marks & Numbers" at bounding box center [686, 192] width 358 height 26
click at [566, 198] on input "Marks & Numbers" at bounding box center [686, 192] width 358 height 26
paste input "ECMU6618307"
type input "ECMU6618307"
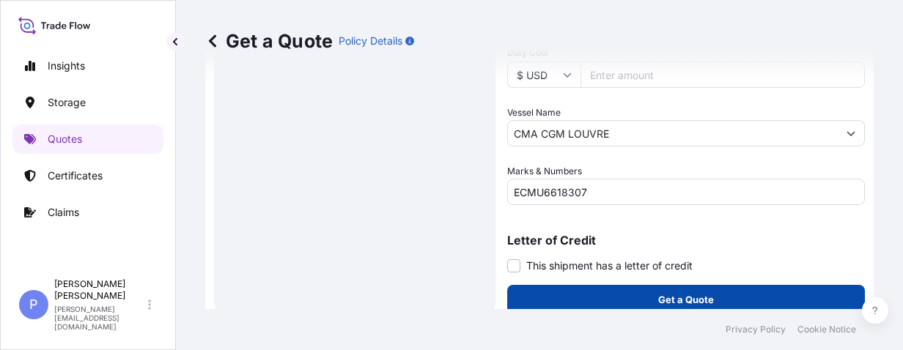
click at [610, 297] on button "Get a Quote" at bounding box center [686, 299] width 358 height 29
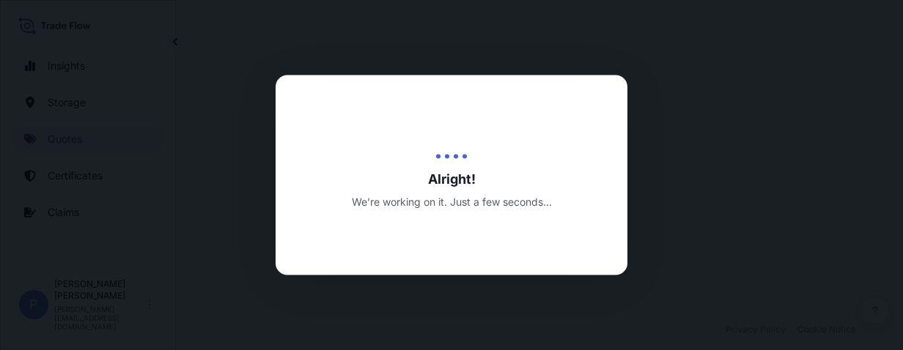
select select "Road / [GEOGRAPHIC_DATA]"
select select "Water"
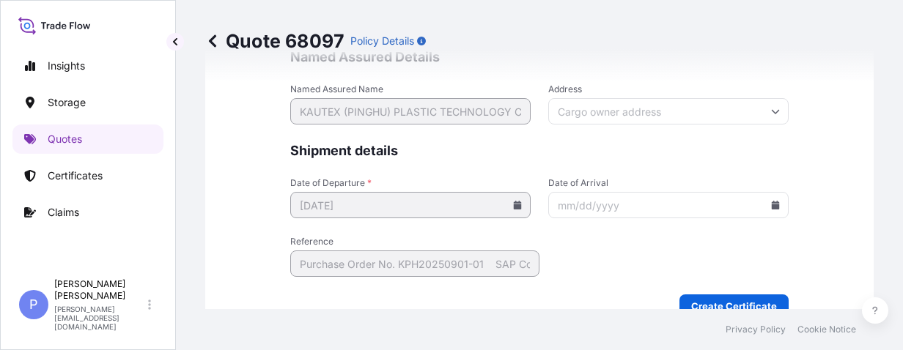
scroll to position [3871, 0]
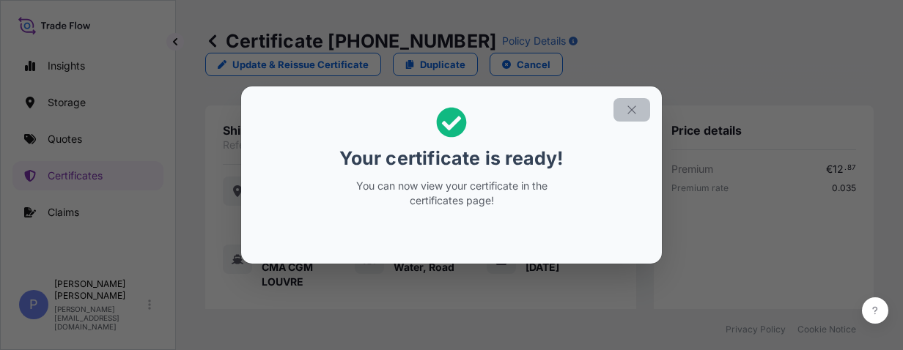
click at [636, 110] on icon "button" at bounding box center [631, 109] width 13 height 13
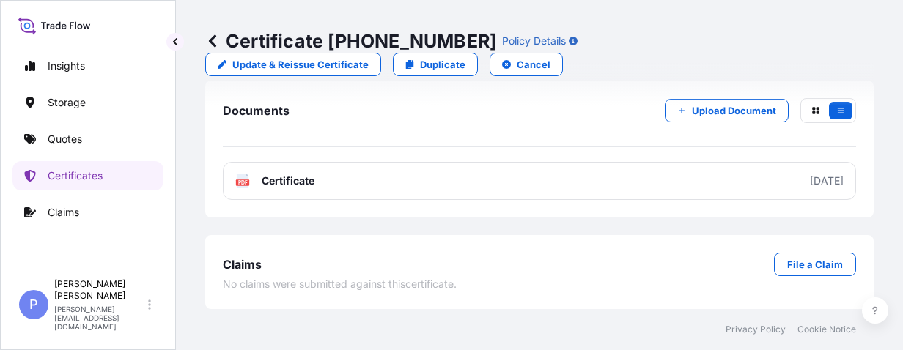
scroll to position [884, 0]
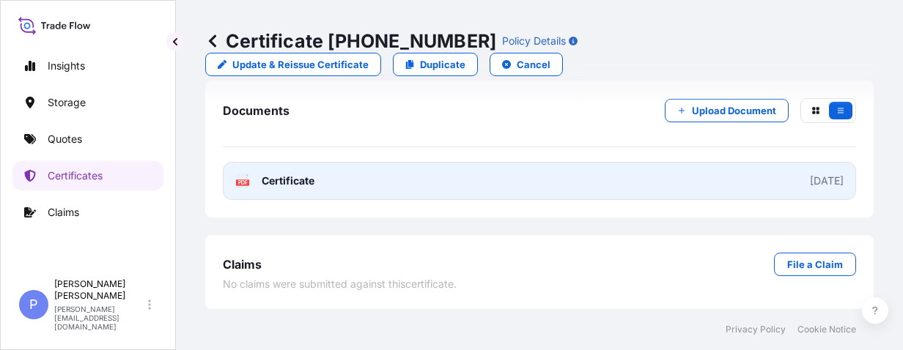
click at [638, 186] on link "PDF Certificate [DATE]" at bounding box center [539, 181] width 633 height 38
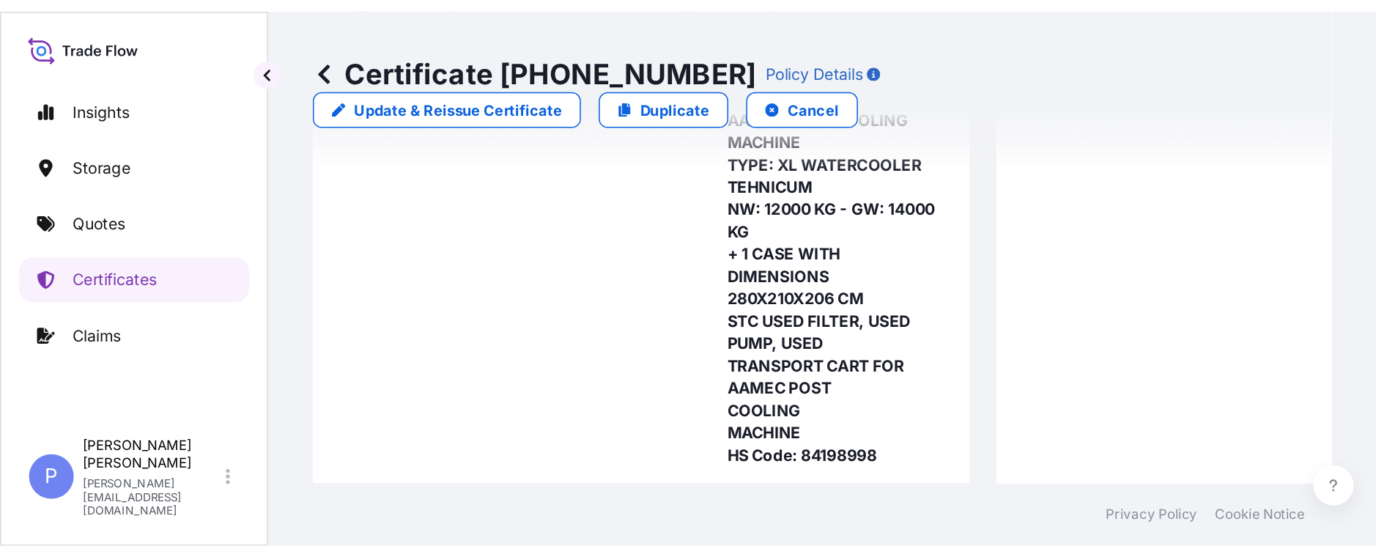
scroll to position [0, 0]
